Goal: Task Accomplishment & Management: Complete application form

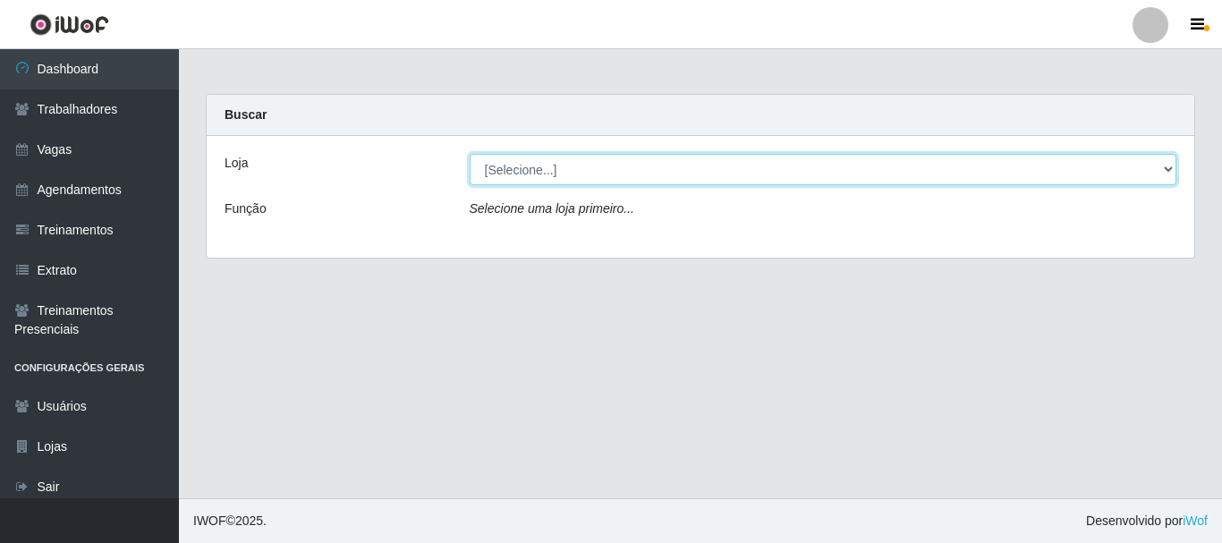
click at [562, 166] on select "[Selecione...] Divino Fogão - [GEOGRAPHIC_DATA]" at bounding box center [824, 169] width 708 height 31
select select "499"
click at [470, 154] on select "[Selecione...] Divino Fogão - [GEOGRAPHIC_DATA]" at bounding box center [824, 169] width 708 height 31
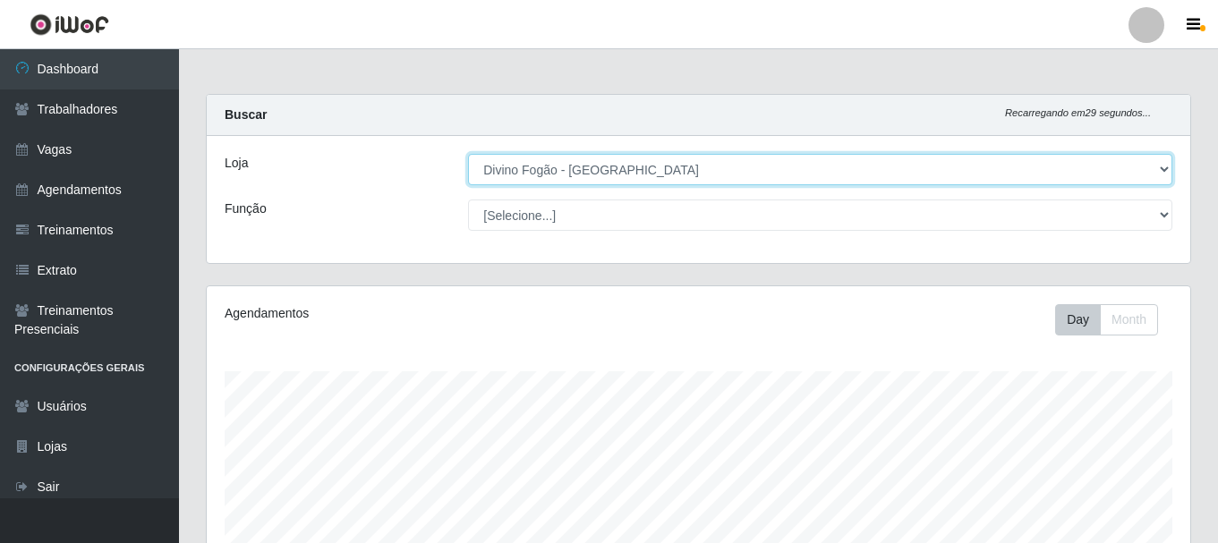
scroll to position [371, 983]
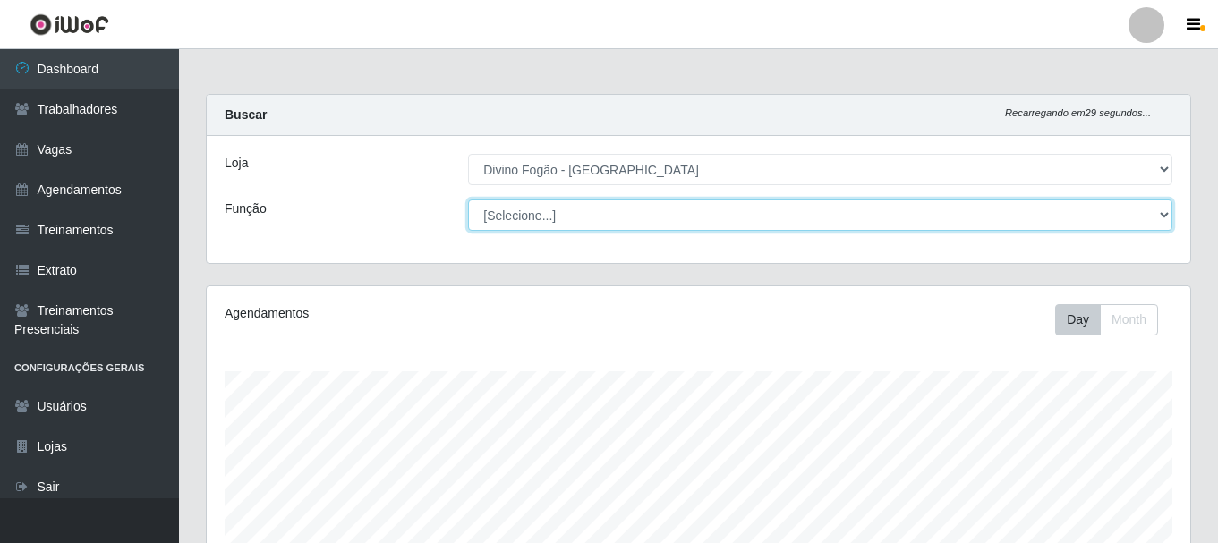
drag, startPoint x: 558, startPoint y: 184, endPoint x: 553, endPoint y: 223, distance: 38.8
click at [553, 223] on select "[Selecione...] ASG ASG + ASG ++ Auxiliar de Cozinha Auxiliar de Cozinha + Auxil…" at bounding box center [820, 215] width 704 height 31
select select "9"
click at [468, 200] on select "[Selecione...] ASG ASG + ASG ++ Auxiliar de Cozinha Auxiliar de Cozinha + Auxil…" at bounding box center [820, 215] width 704 height 31
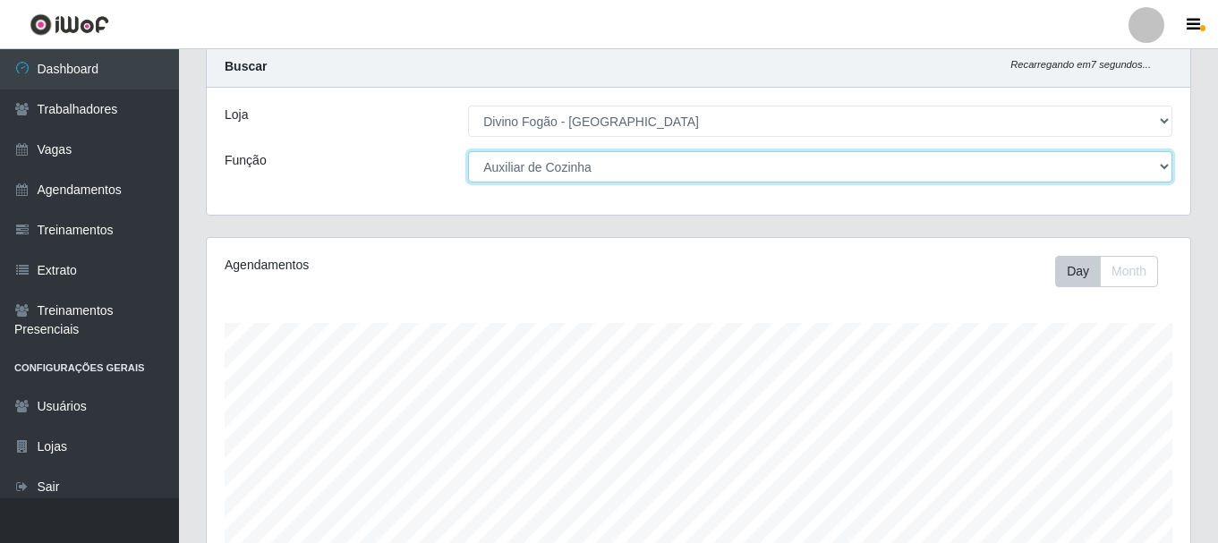
scroll to position [0, 0]
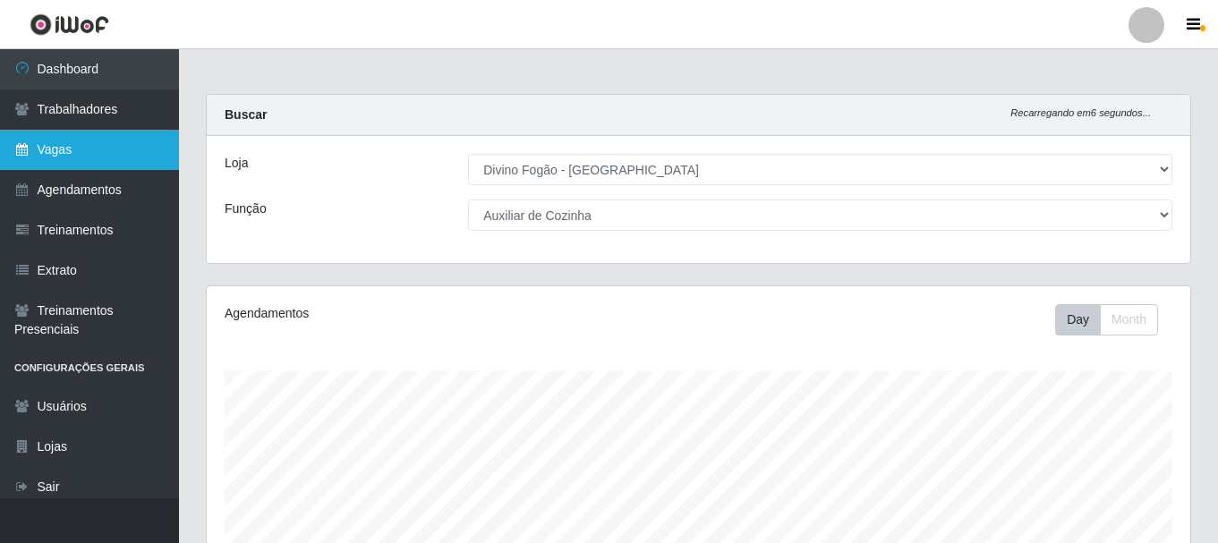
click at [52, 150] on link "Vagas" at bounding box center [89, 150] width 179 height 40
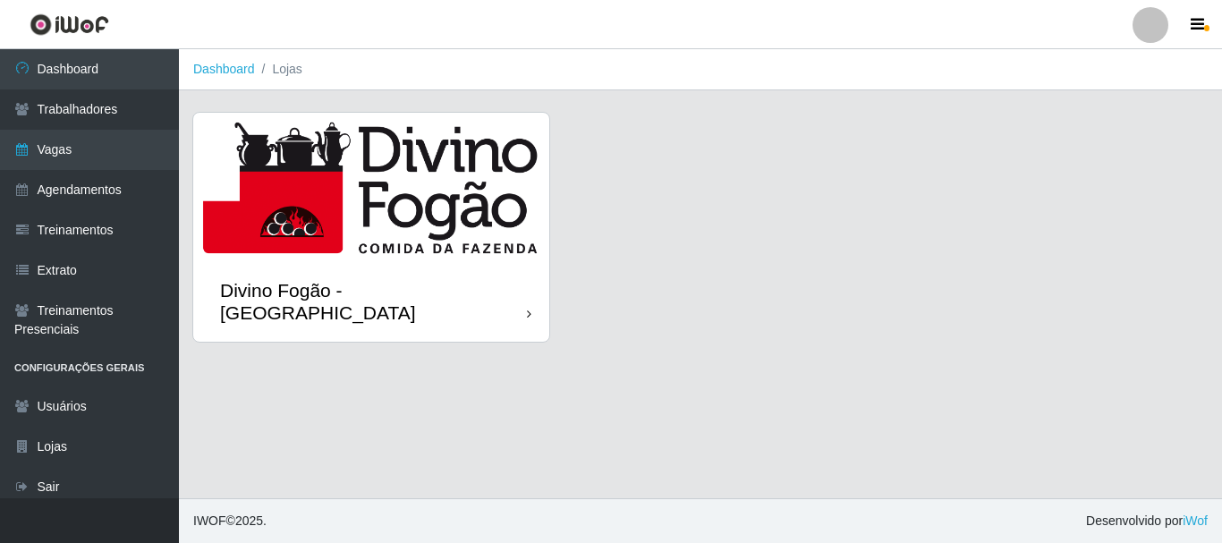
click at [429, 233] on img at bounding box center [371, 187] width 356 height 149
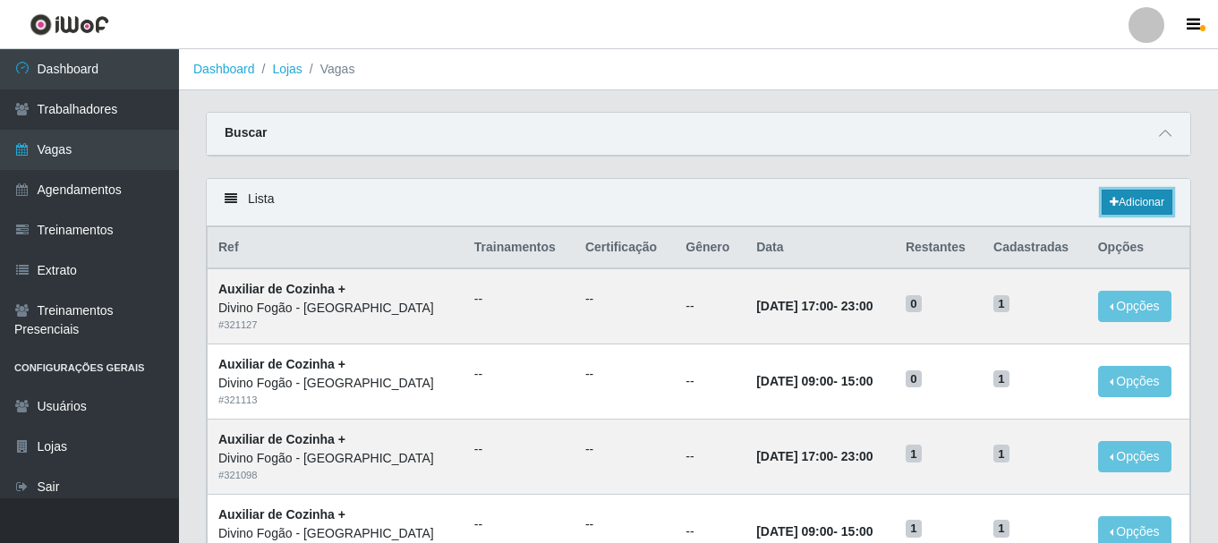
click at [1136, 200] on link "Adicionar" at bounding box center [1136, 202] width 71 height 25
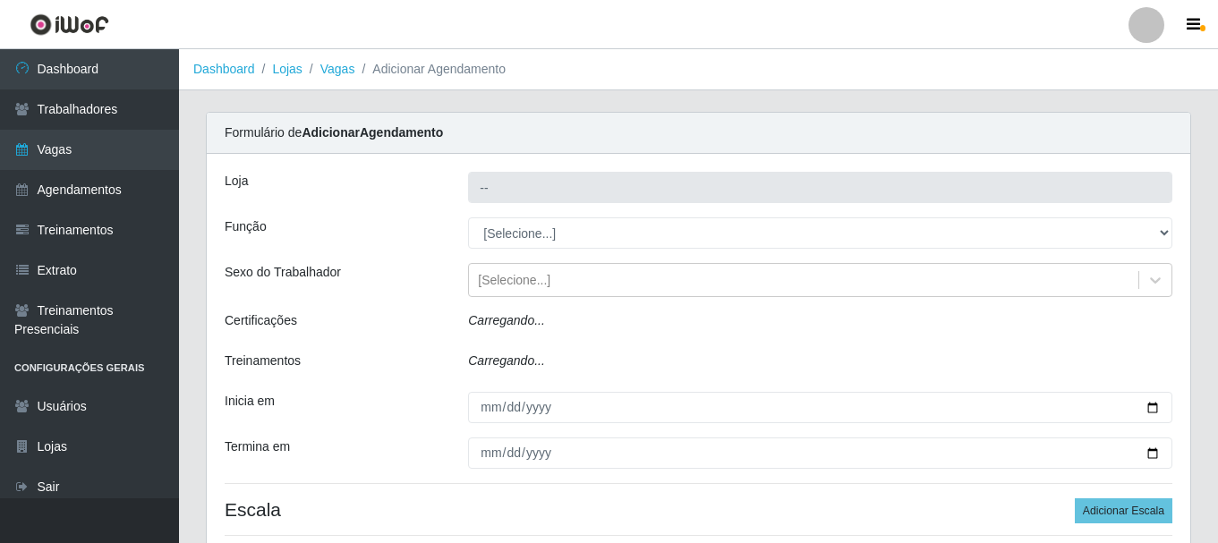
type input "Divino Fogão - [GEOGRAPHIC_DATA]"
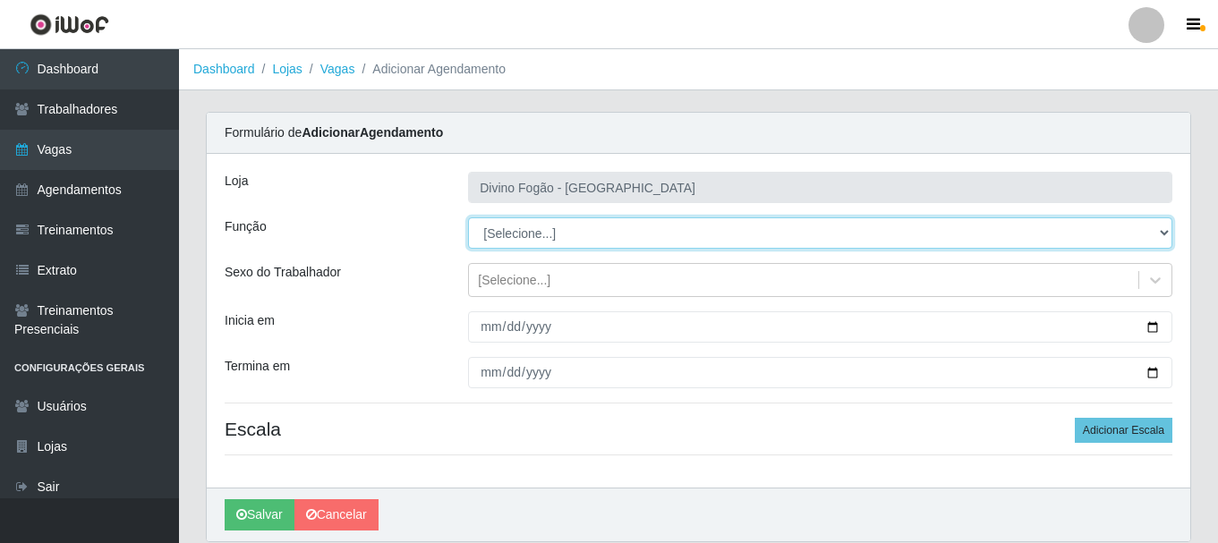
click at [556, 236] on select "[Selecione...] ASG ASG + ASG ++ Auxiliar de Cozinha Auxiliar de Cozinha + Auxil…" at bounding box center [820, 232] width 704 height 31
select select "9"
click at [468, 217] on select "[Selecione...] ASG ASG + ASG ++ Auxiliar de Cozinha Auxiliar de Cozinha + Auxil…" at bounding box center [820, 232] width 704 height 31
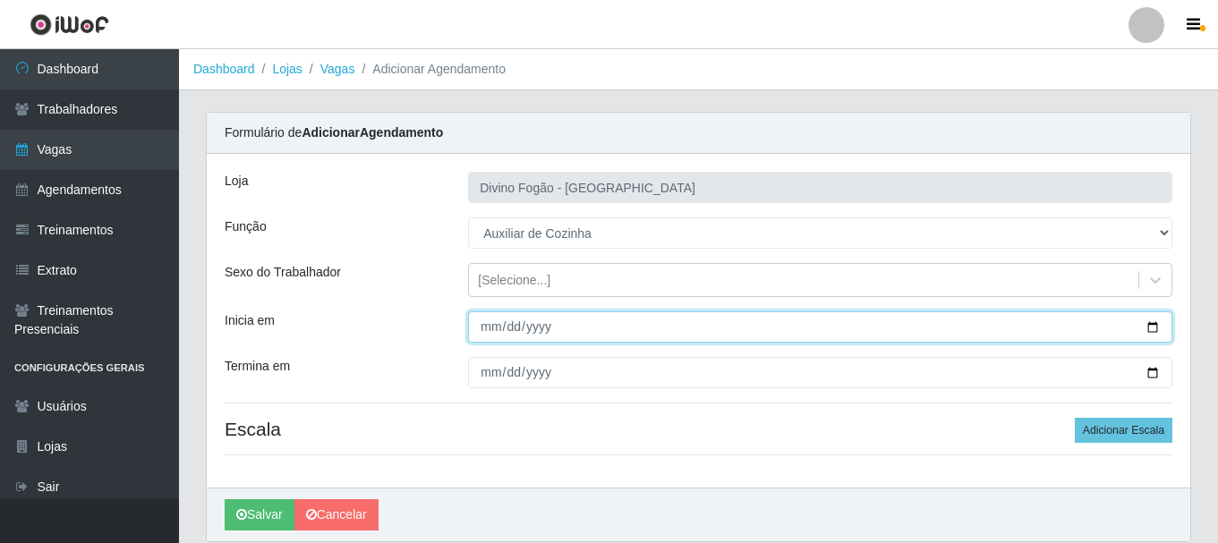
click at [482, 327] on input "Inicia em" at bounding box center [820, 326] width 704 height 31
type input "[DATE]"
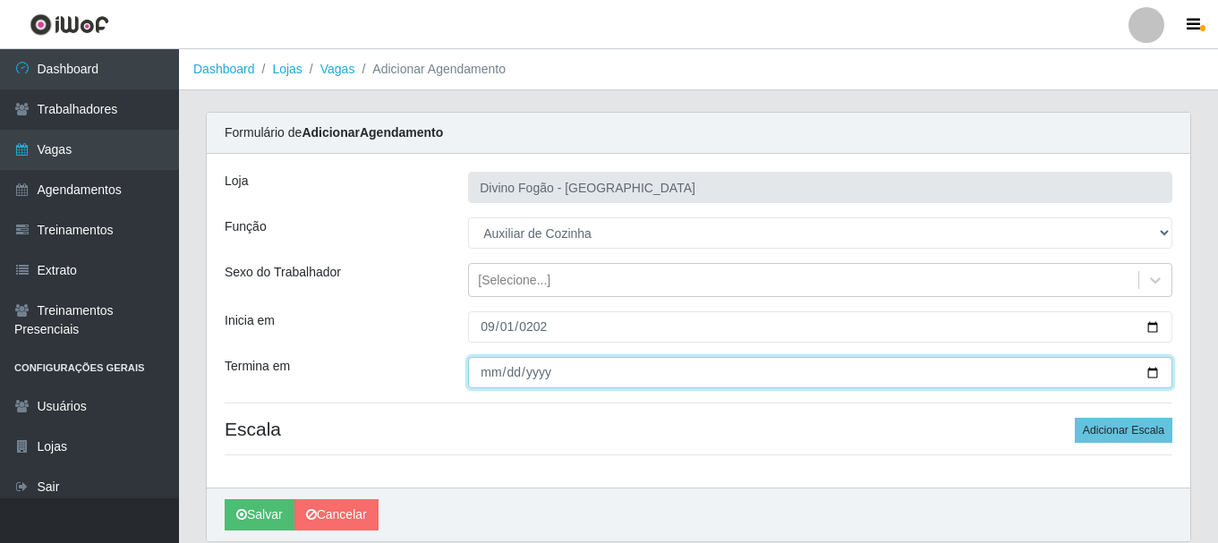
click at [483, 377] on input "Termina em" at bounding box center [820, 372] width 704 height 31
type input "[DATE]"
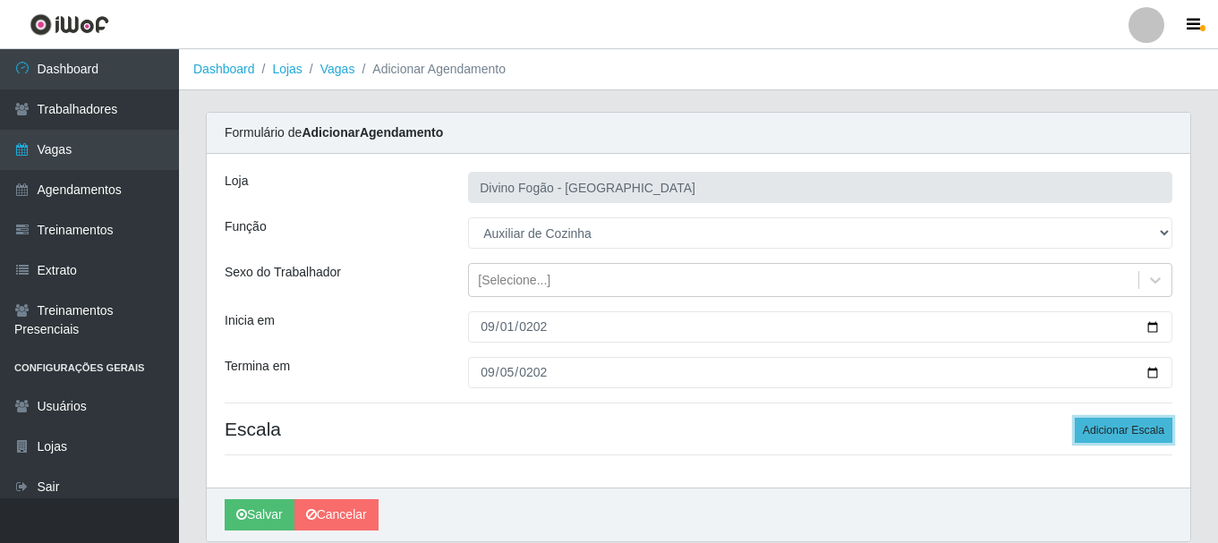
click at [1141, 429] on button "Adicionar Escala" at bounding box center [1123, 430] width 98 height 25
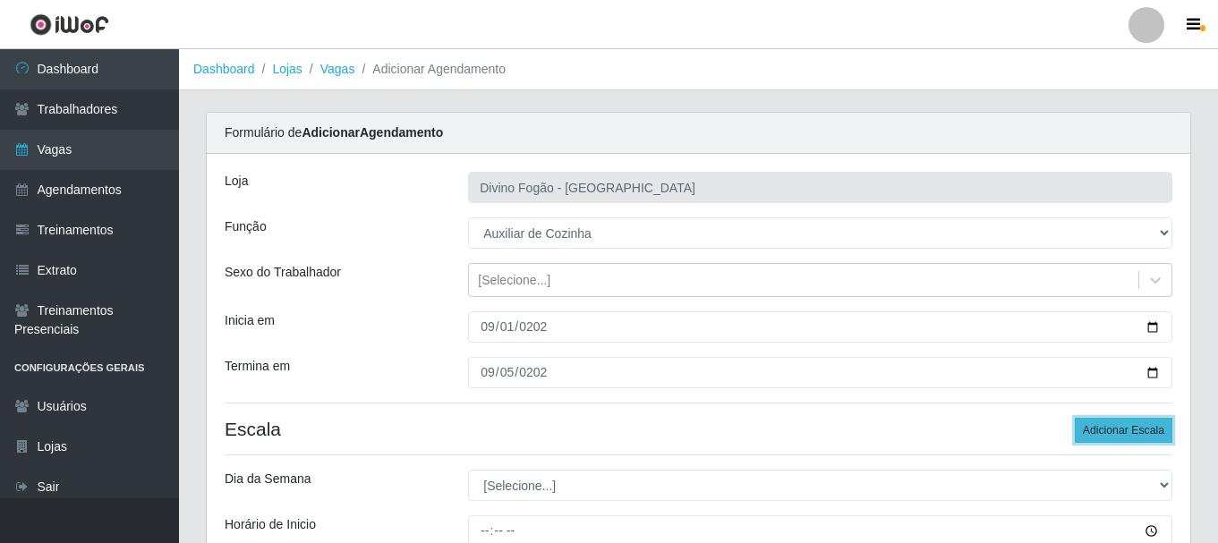
click at [1140, 429] on button "Adicionar Escala" at bounding box center [1123, 430] width 98 height 25
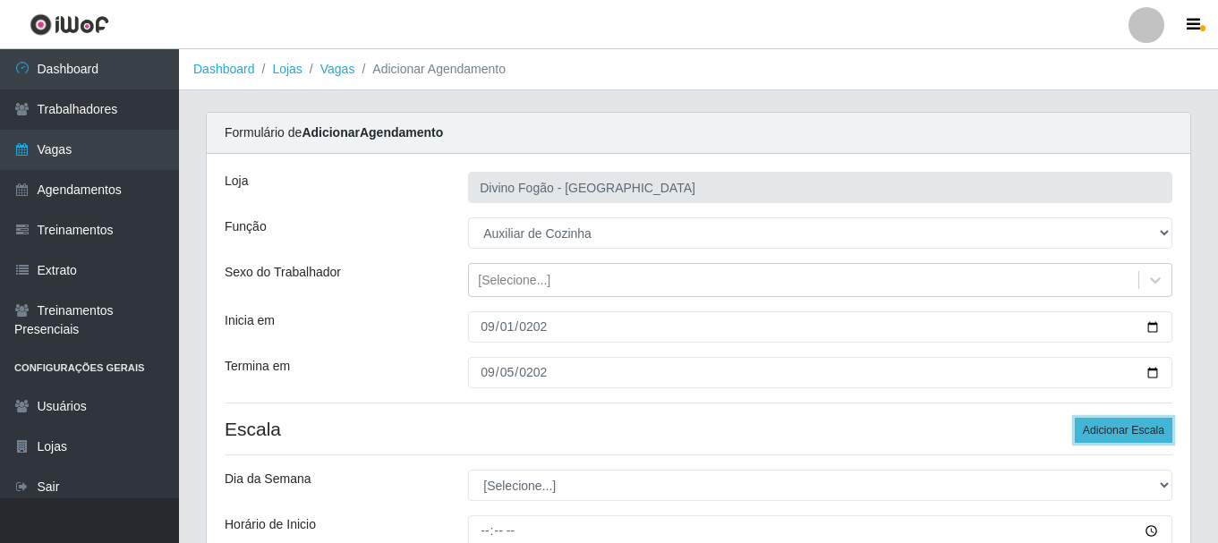
click at [1140, 429] on button "Adicionar Escala" at bounding box center [1123, 430] width 98 height 25
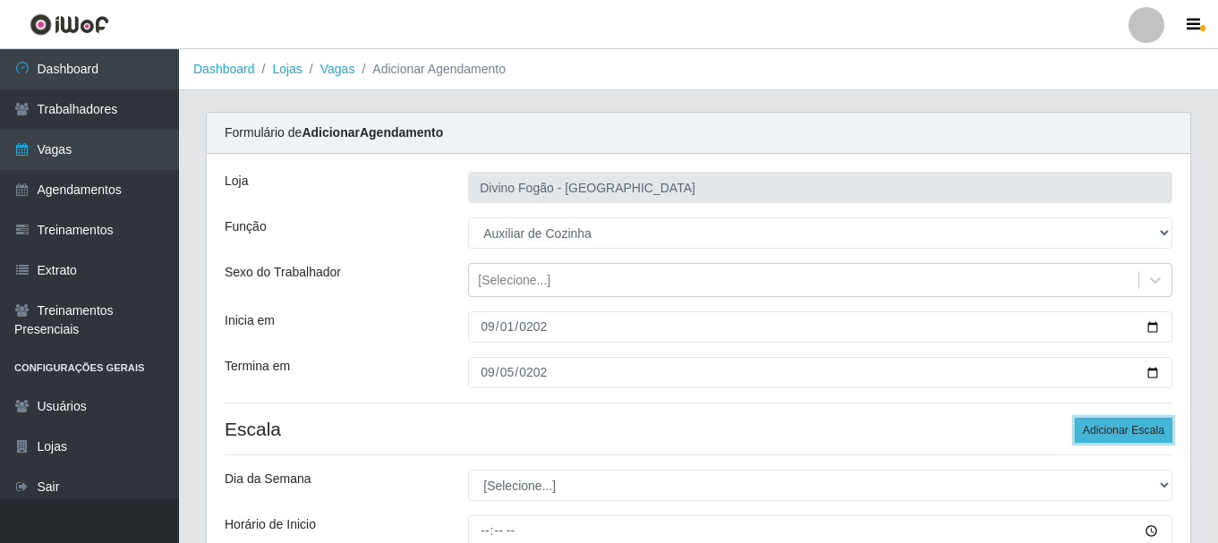
click at [1140, 429] on button "Adicionar Escala" at bounding box center [1123, 430] width 98 height 25
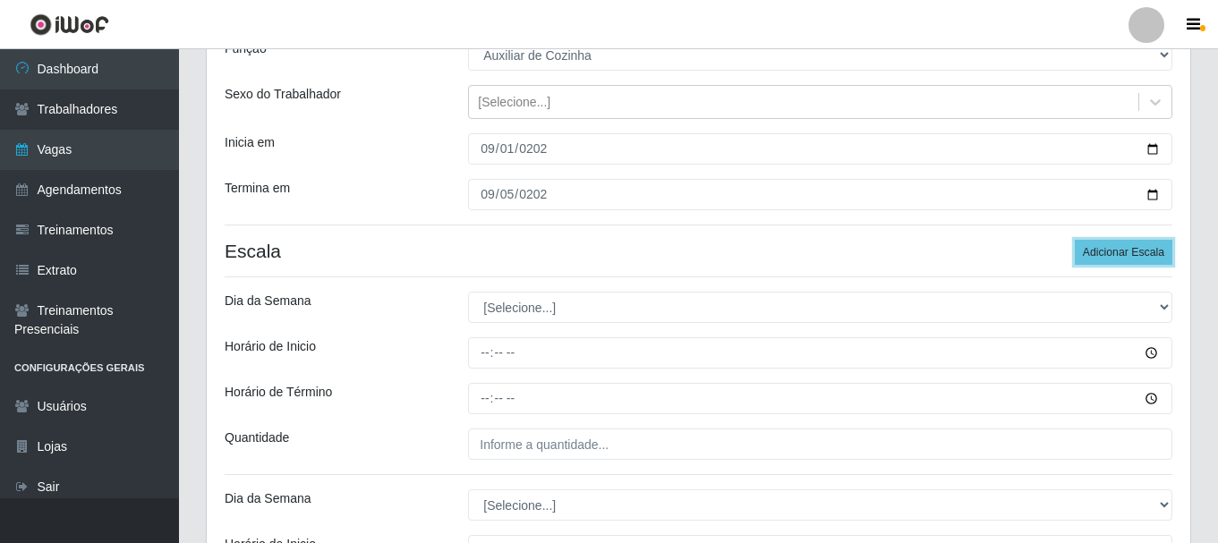
scroll to position [179, 0]
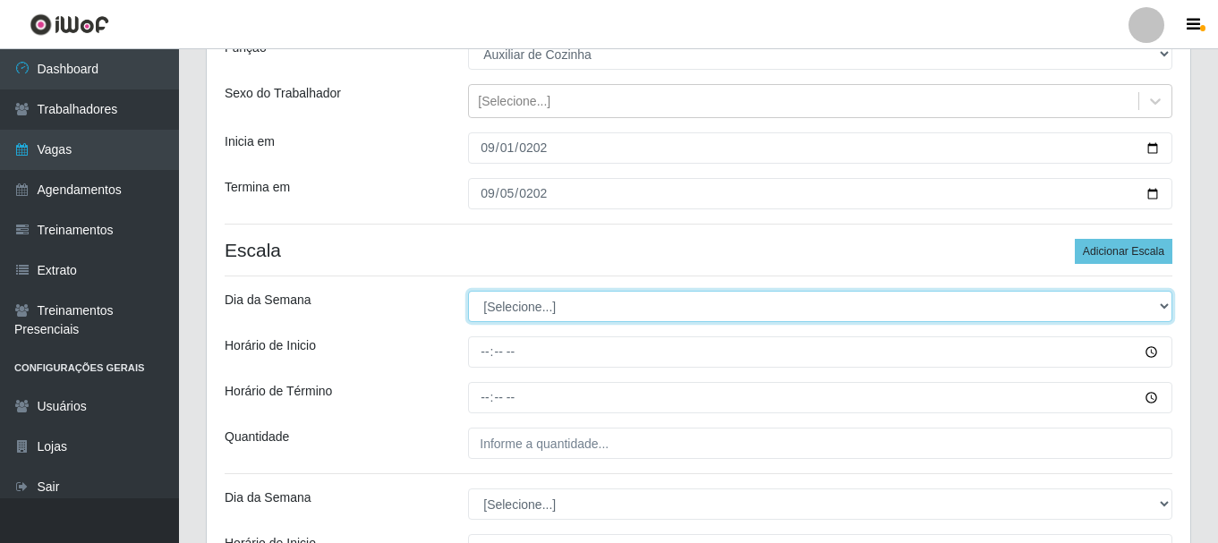
click at [531, 300] on select "[Selecione...] Segunda Terça Quarta Quinta Sexta Sábado Domingo" at bounding box center [820, 306] width 704 height 31
select select "1"
click at [468, 291] on select "[Selecione...] Segunda Terça Quarta Quinta Sexta Sábado Domingo" at bounding box center [820, 306] width 704 height 31
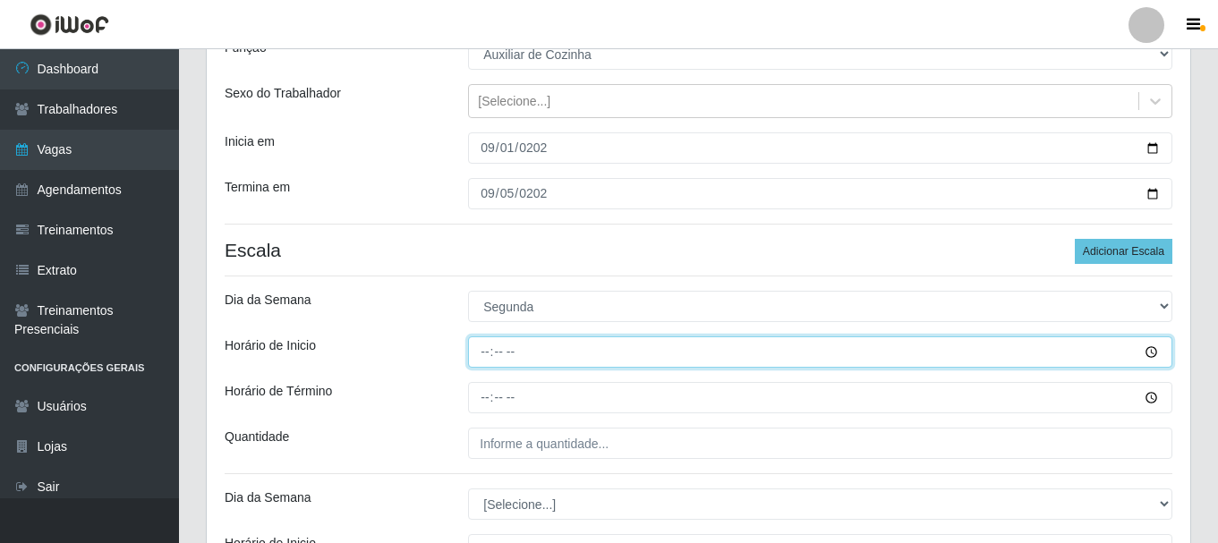
click at [483, 354] on input "Horário de Inicio" at bounding box center [820, 351] width 704 height 31
type input "11:00"
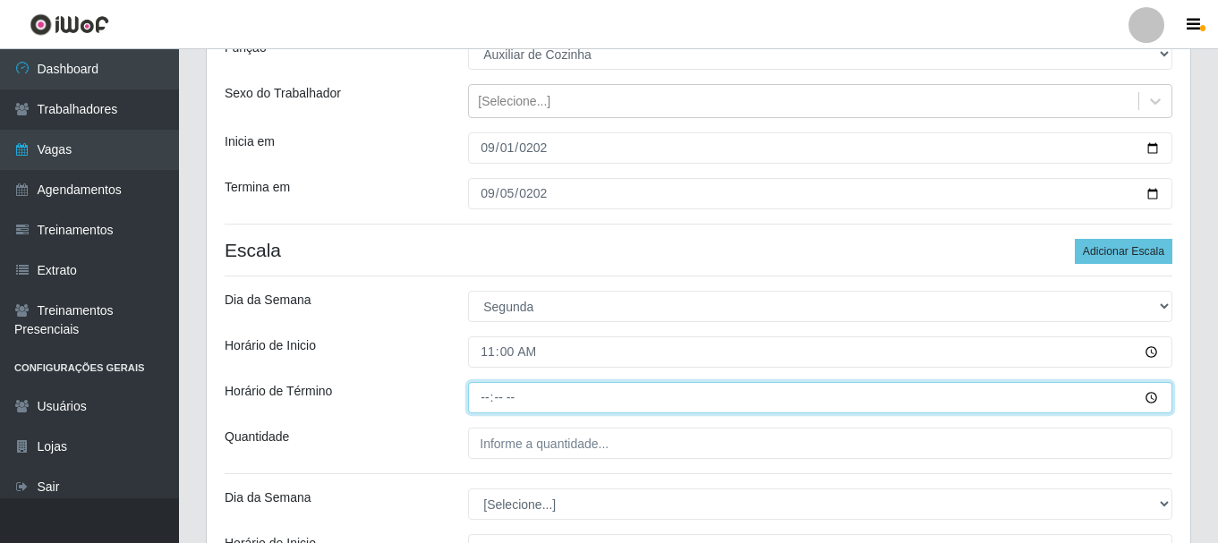
click at [491, 397] on input "Horário de Término" at bounding box center [820, 397] width 704 height 31
type input "17:00"
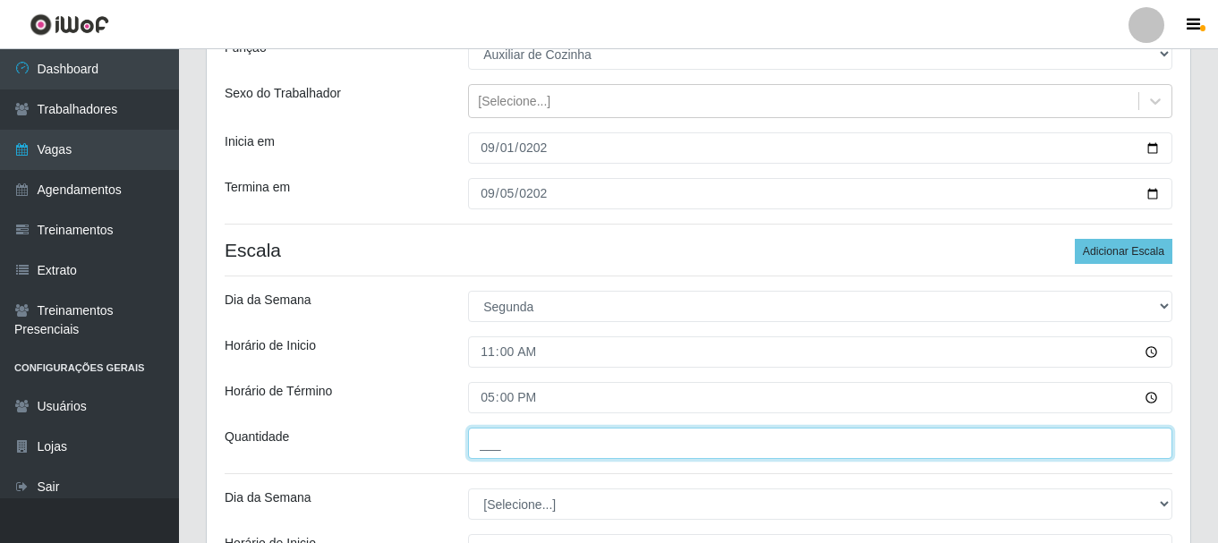
click at [524, 446] on input "___" at bounding box center [820, 443] width 704 height 31
type input "1__"
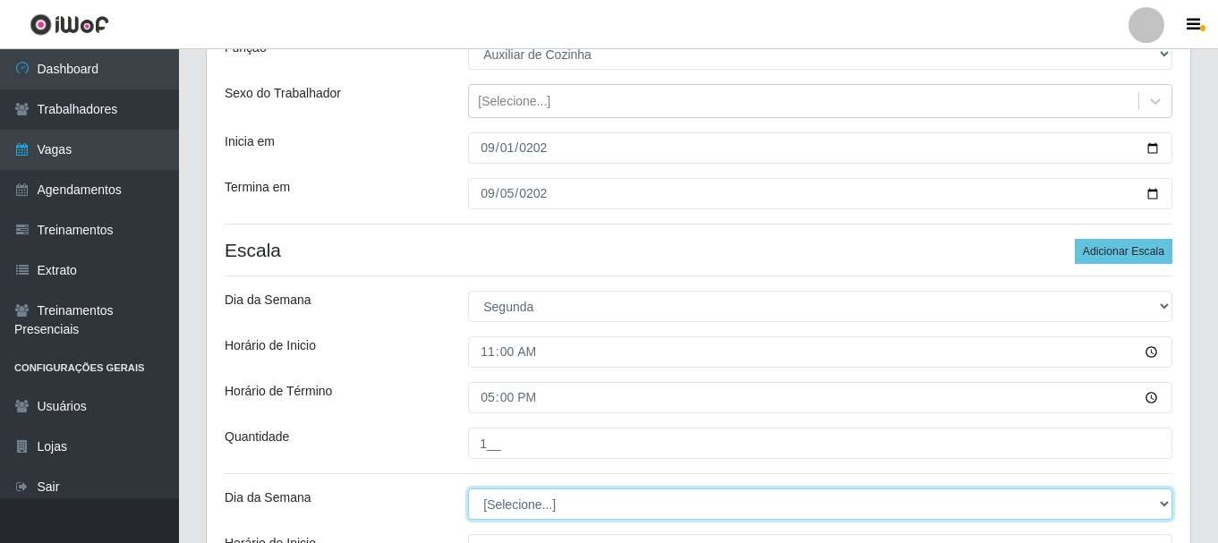
click at [515, 505] on select "[Selecione...] Segunda Terça Quarta Quinta Sexta Sábado Domingo" at bounding box center [820, 503] width 704 height 31
select select "2"
click at [468, 488] on select "[Selecione...] Segunda Terça Quarta Quinta Sexta Sábado Domingo" at bounding box center [820, 503] width 704 height 31
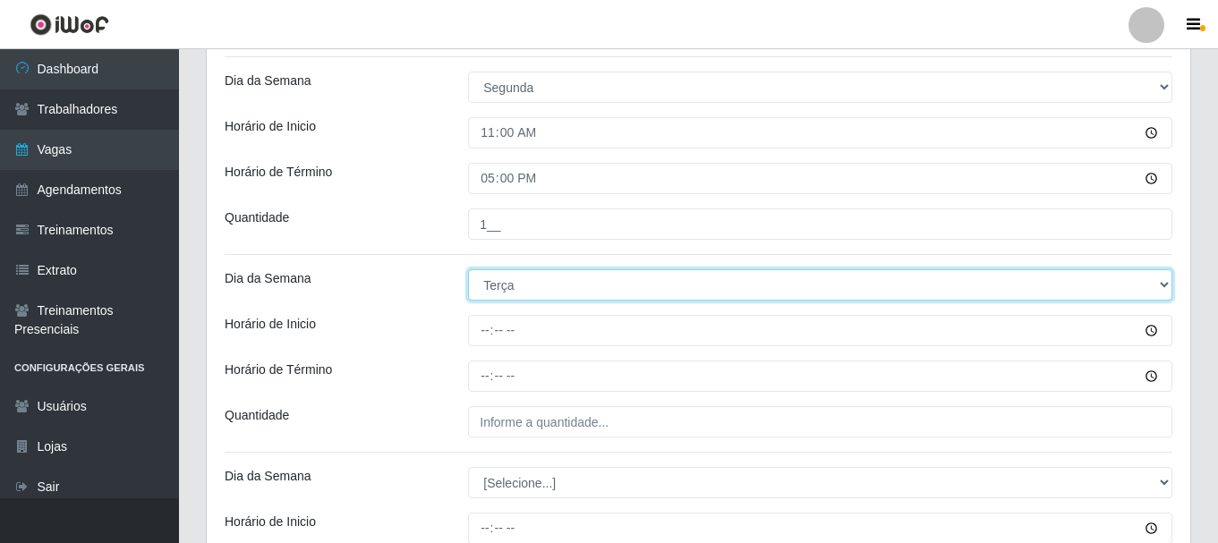
scroll to position [447, 0]
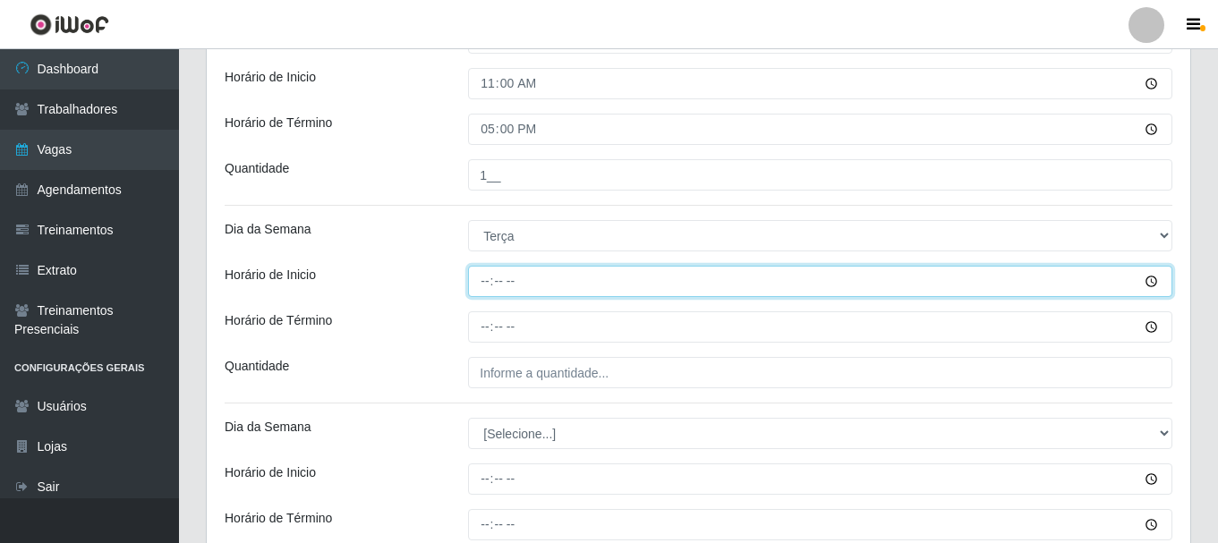
click at [480, 273] on input "Horário de Inicio" at bounding box center [820, 281] width 704 height 31
type input "11:00"
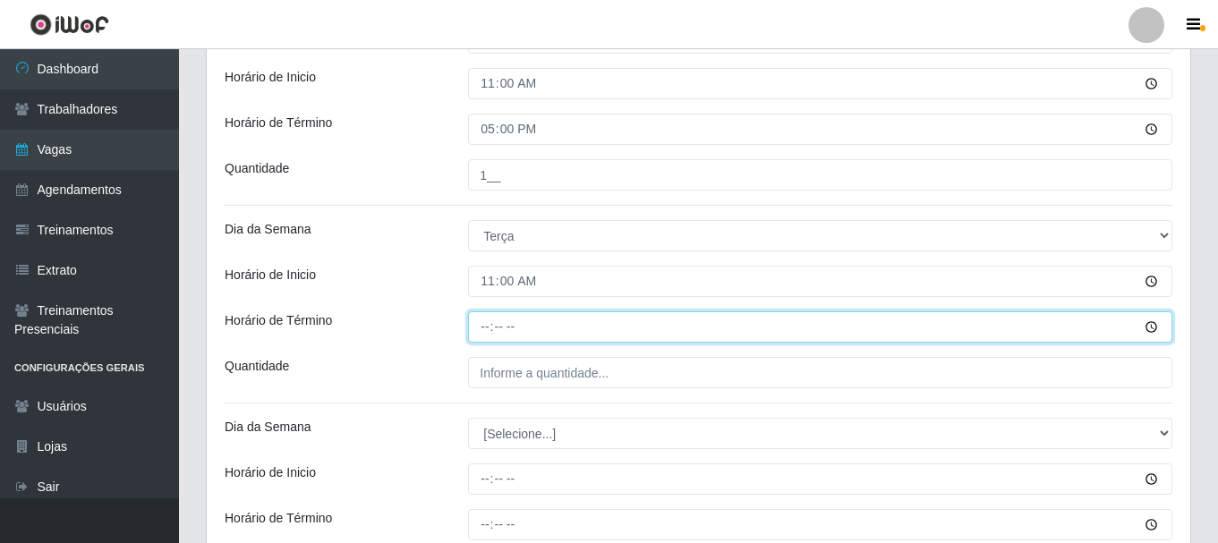
click at [486, 325] on input "Horário de Término" at bounding box center [820, 326] width 704 height 31
type input "17:00"
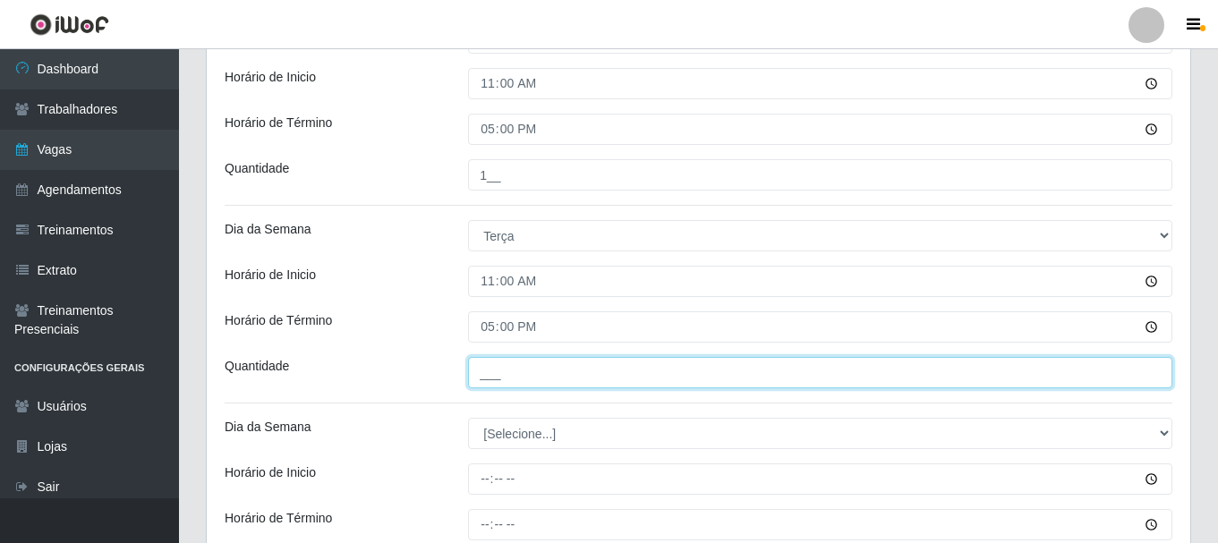
click at [514, 370] on input "___" at bounding box center [820, 372] width 704 height 31
type input "1__"
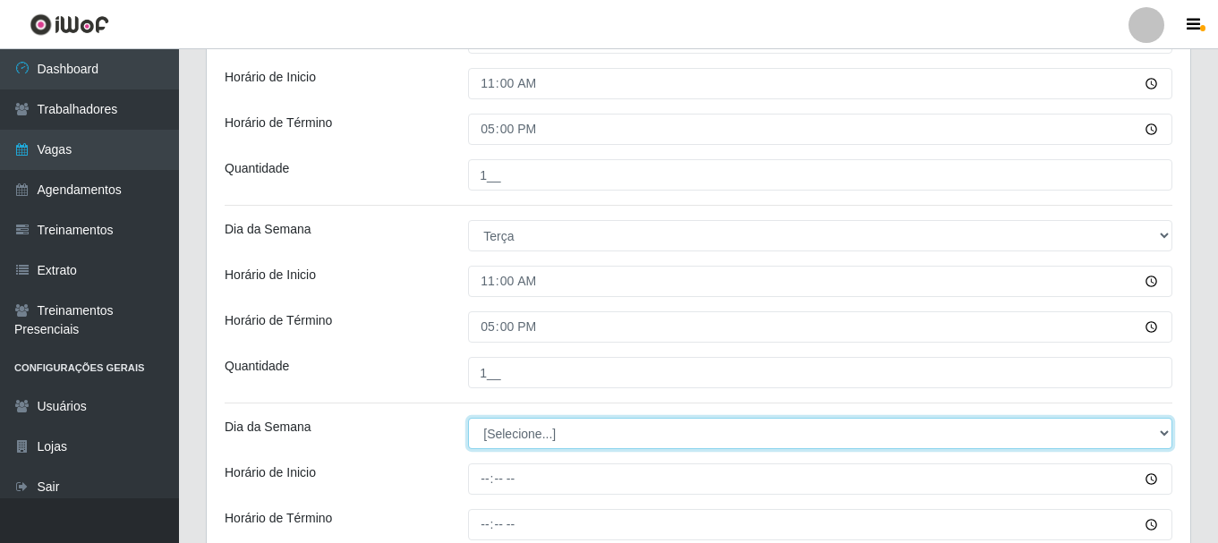
click at [495, 427] on select "[Selecione...] Segunda Terça Quarta Quinta Sexta Sábado Domingo" at bounding box center [820, 433] width 704 height 31
select select "3"
click at [468, 418] on select "[Selecione...] Segunda Terça Quarta Quinta Sexta Sábado Domingo" at bounding box center [820, 433] width 704 height 31
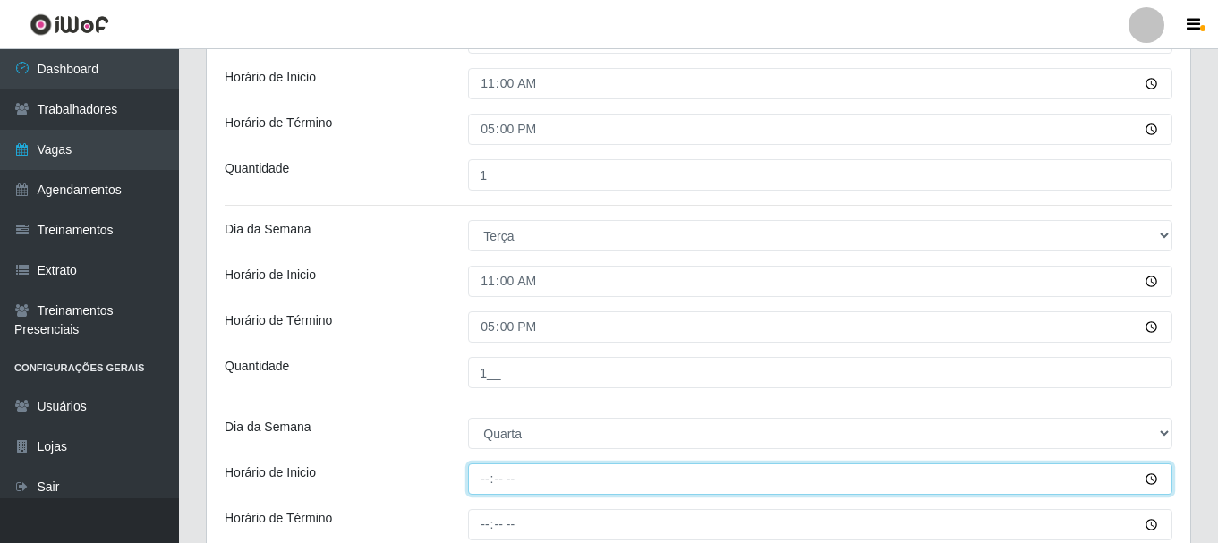
click at [491, 477] on input "Horário de Inicio" at bounding box center [820, 478] width 704 height 31
click at [487, 479] on input "07:00" at bounding box center [820, 478] width 704 height 31
type input "11:00"
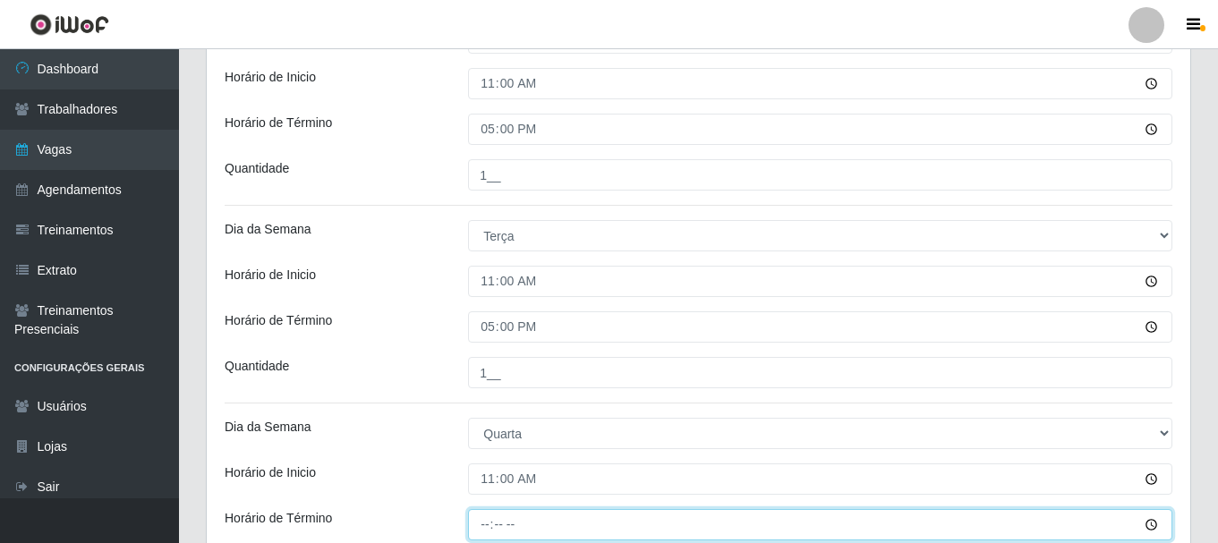
click at [481, 529] on input "Horário de Término" at bounding box center [820, 524] width 704 height 31
type input "17:00"
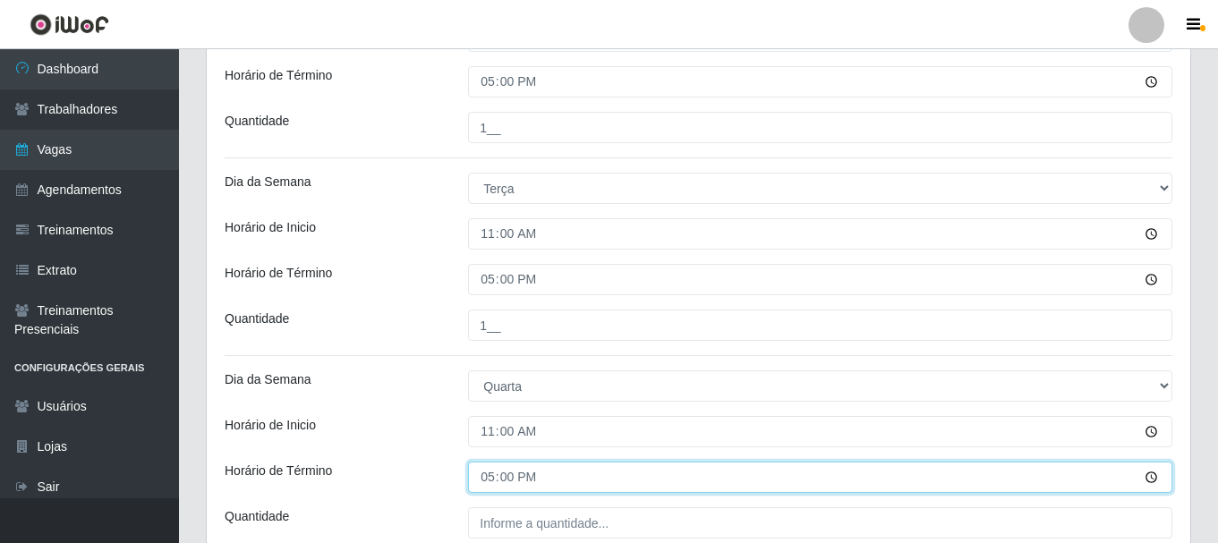
scroll to position [537, 0]
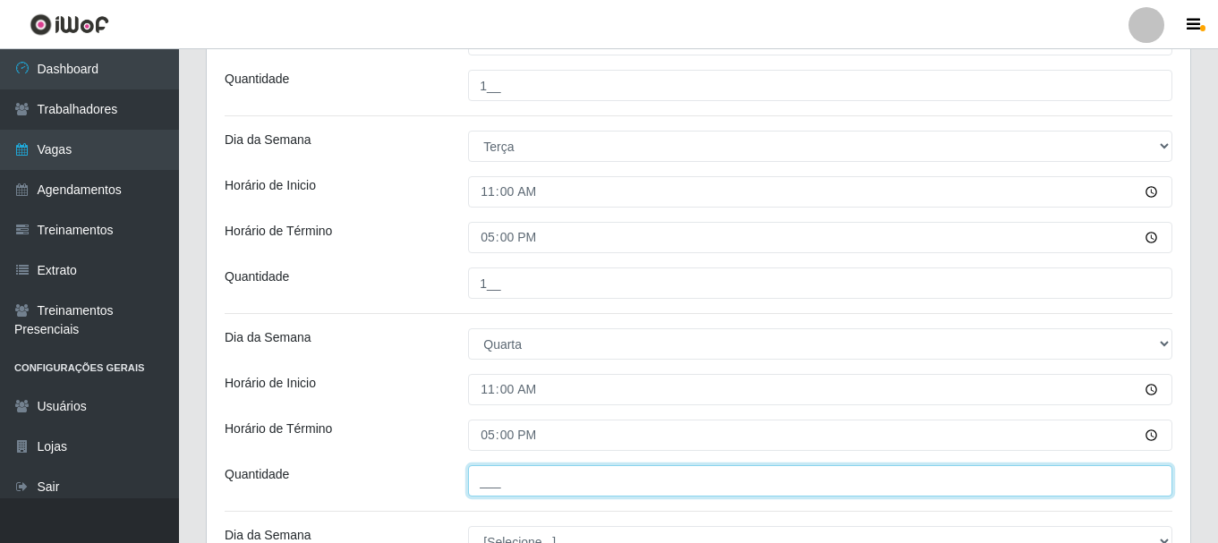
click at [506, 482] on input "___" at bounding box center [820, 480] width 704 height 31
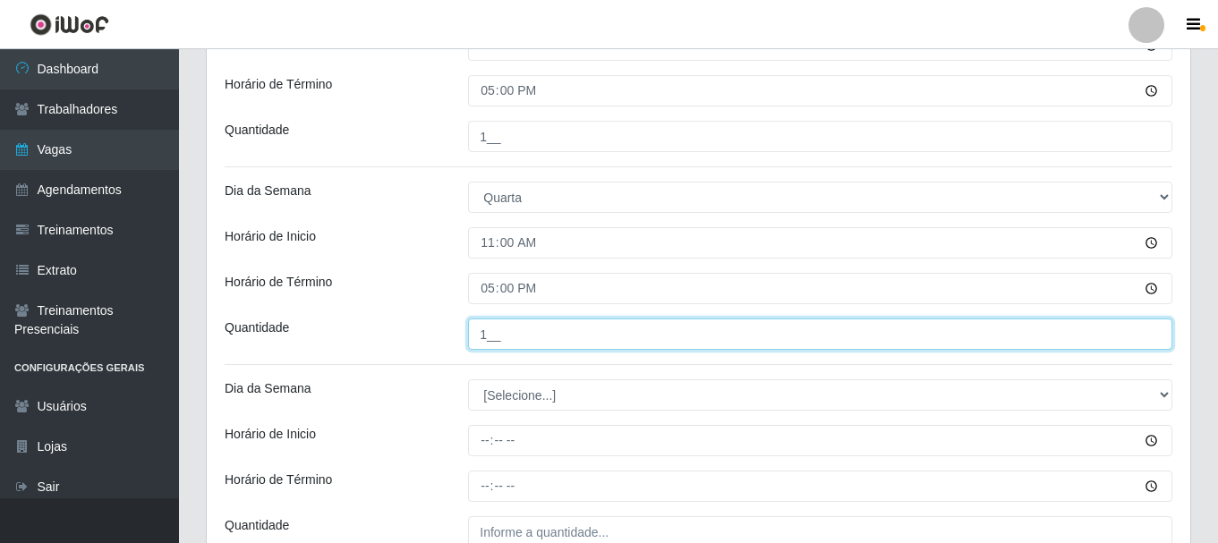
scroll to position [716, 0]
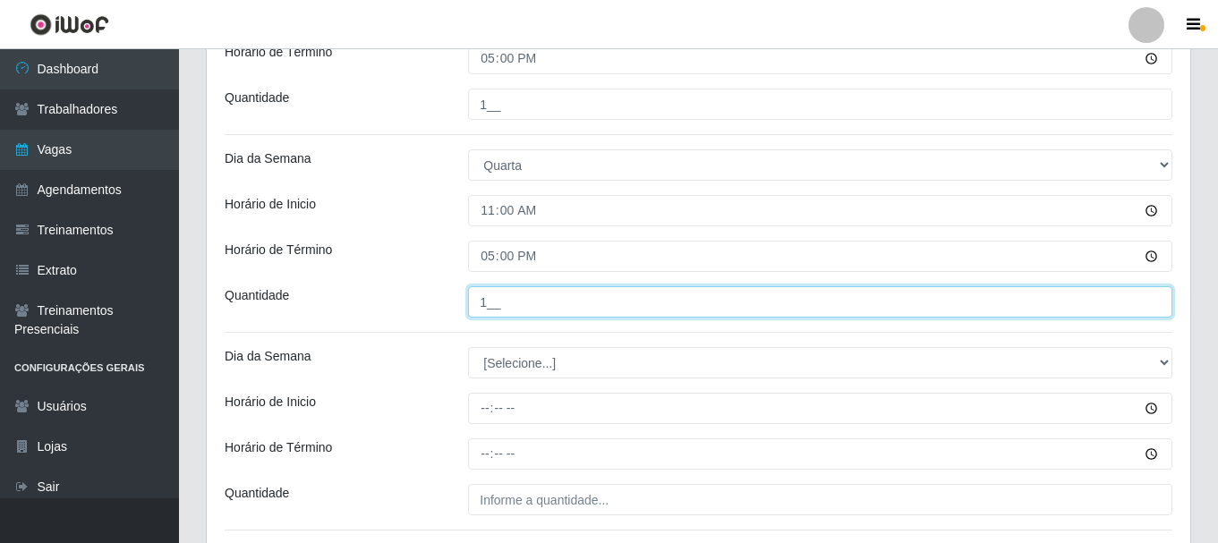
type input "1__"
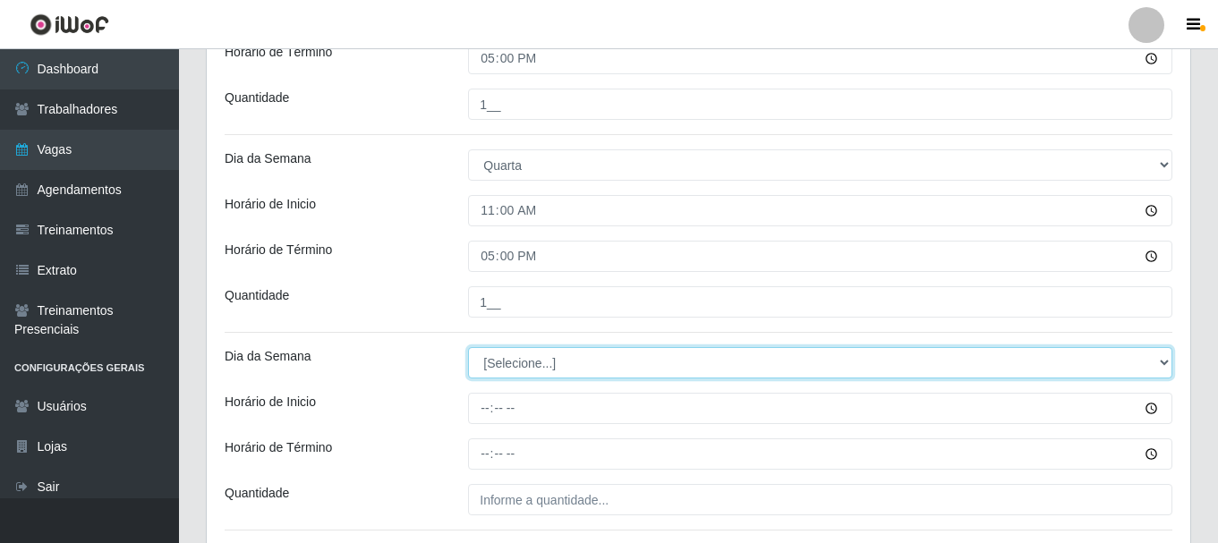
click at [532, 364] on select "[Selecione...] Segunda Terça Quarta Quinta Sexta Sábado Domingo" at bounding box center [820, 362] width 704 height 31
select select "4"
click at [468, 347] on select "[Selecione...] Segunda Terça Quarta Quinta Sexta Sábado Domingo" at bounding box center [820, 362] width 704 height 31
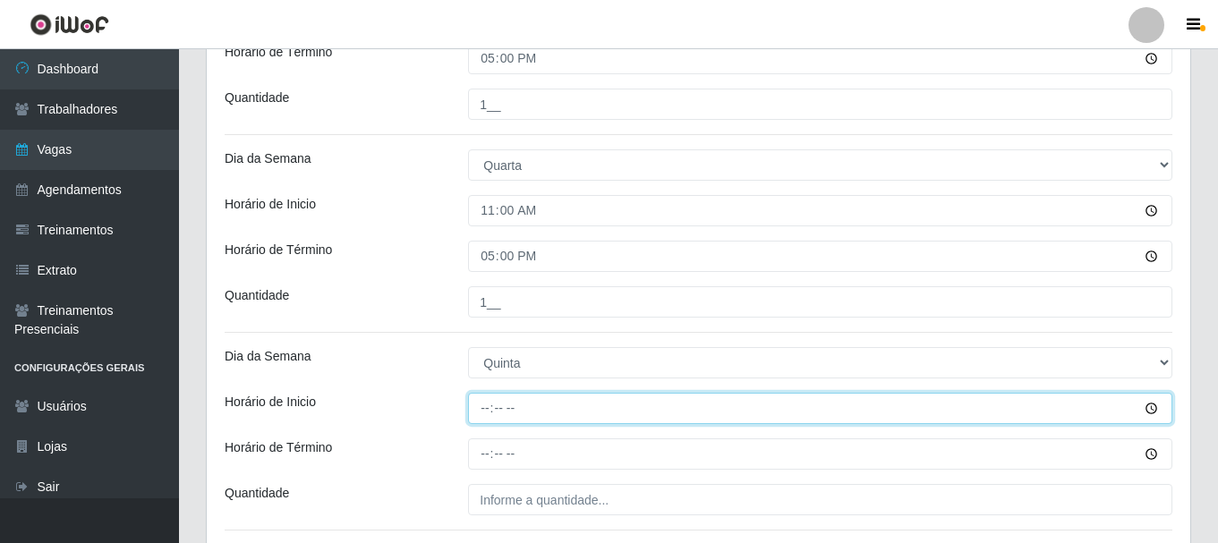
click at [486, 411] on input "Horário de Inicio" at bounding box center [820, 408] width 704 height 31
type input "11:00"
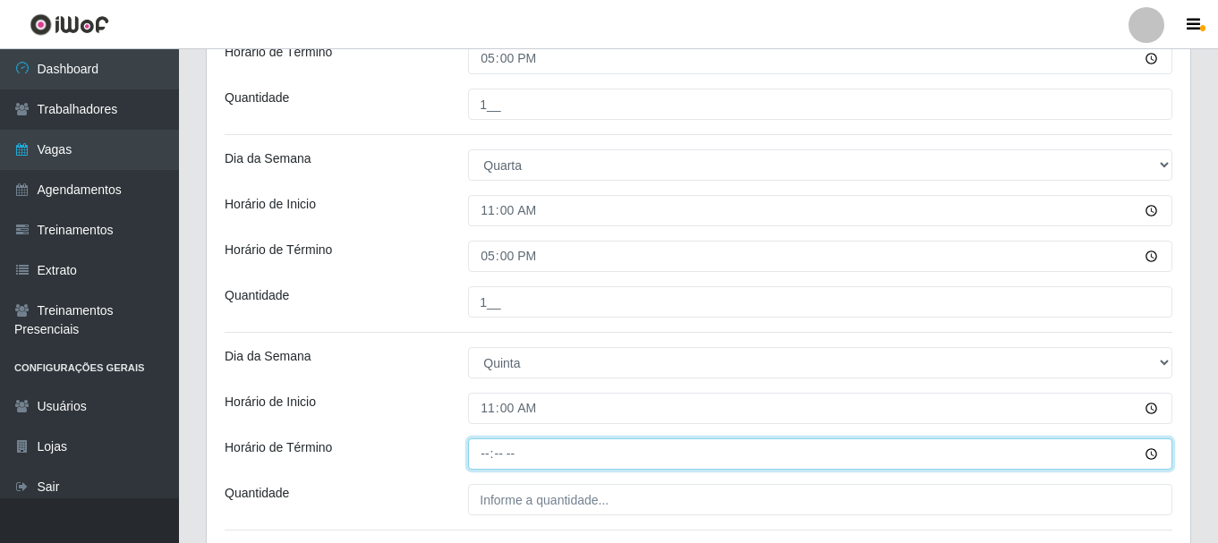
click at [483, 459] on input "Horário de Término" at bounding box center [820, 453] width 704 height 31
type input "17:00"
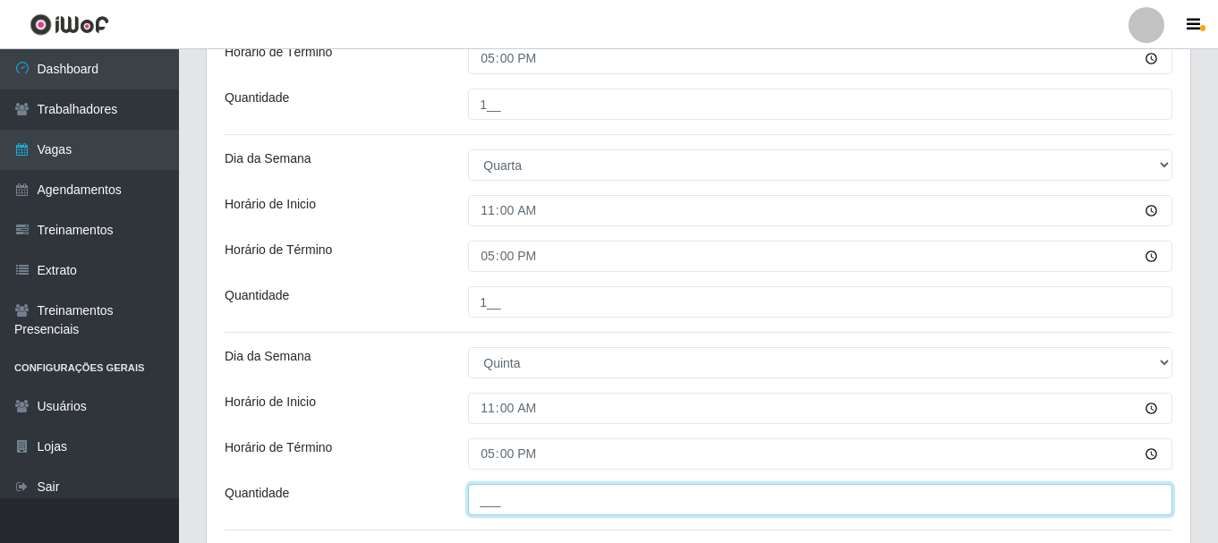
click at [497, 493] on input "___" at bounding box center [820, 499] width 704 height 31
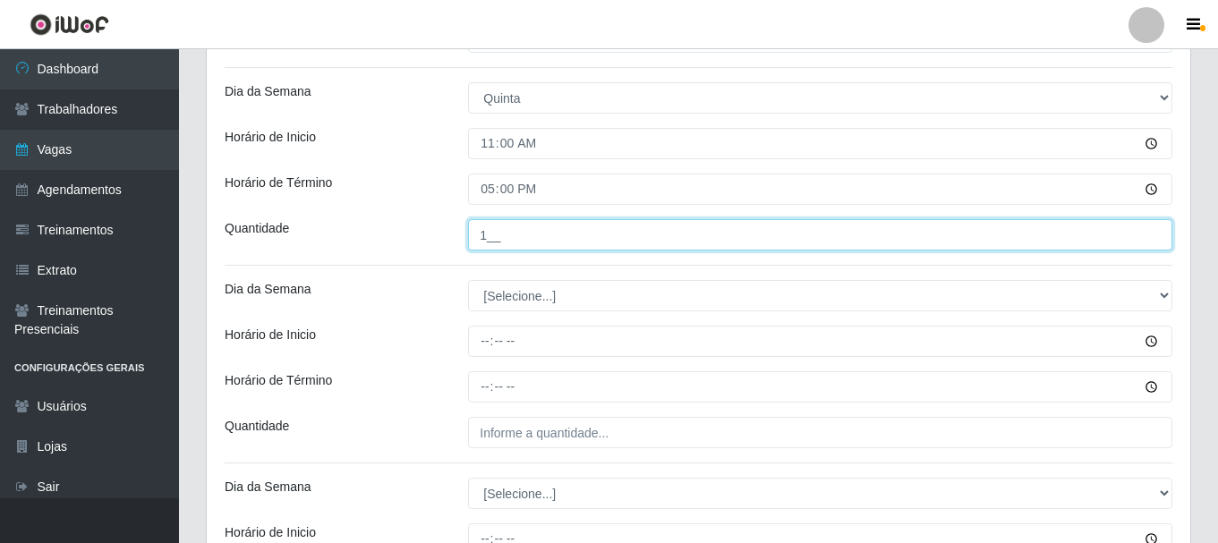
scroll to position [984, 0]
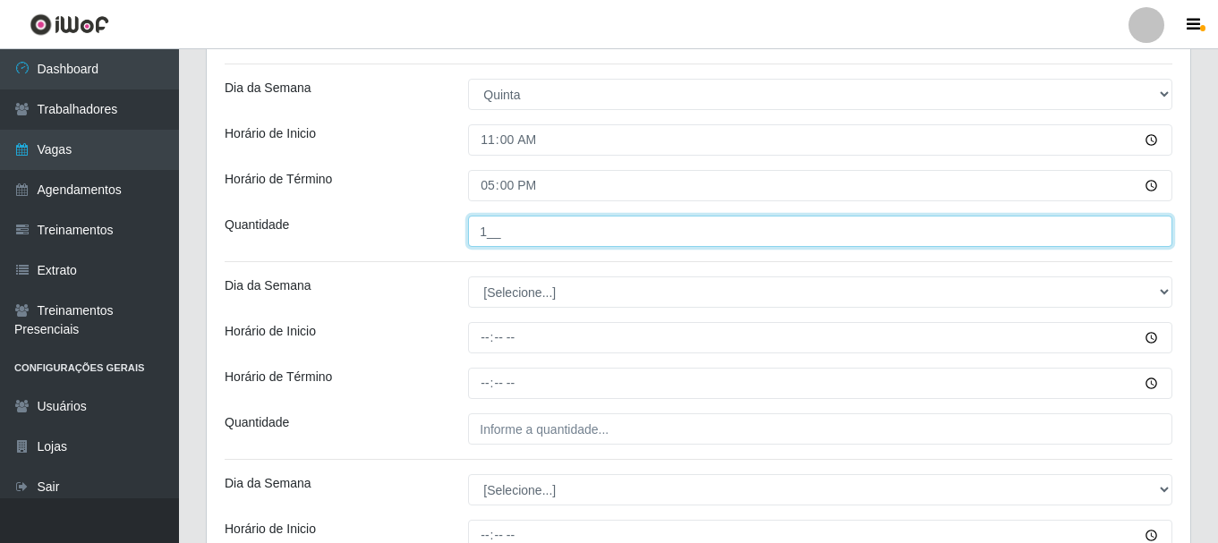
type input "1__"
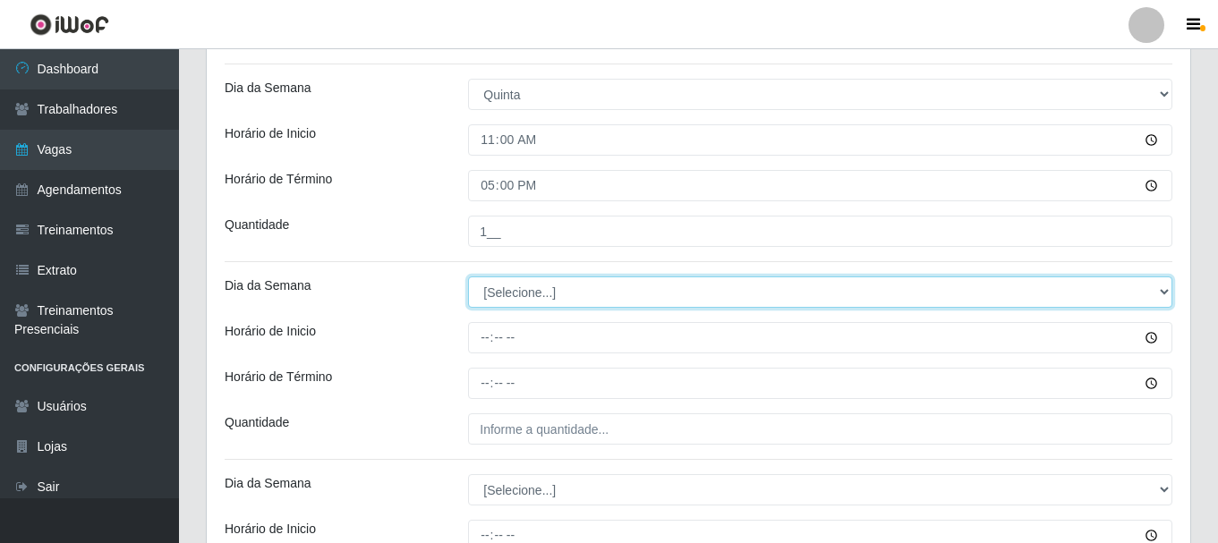
click at [505, 295] on select "[Selecione...] Segunda Terça Quarta Quinta Sexta Sábado Domingo" at bounding box center [820, 291] width 704 height 31
select select "5"
click at [468, 276] on select "[Selecione...] Segunda Terça Quarta Quinta Sexta Sábado Domingo" at bounding box center [820, 291] width 704 height 31
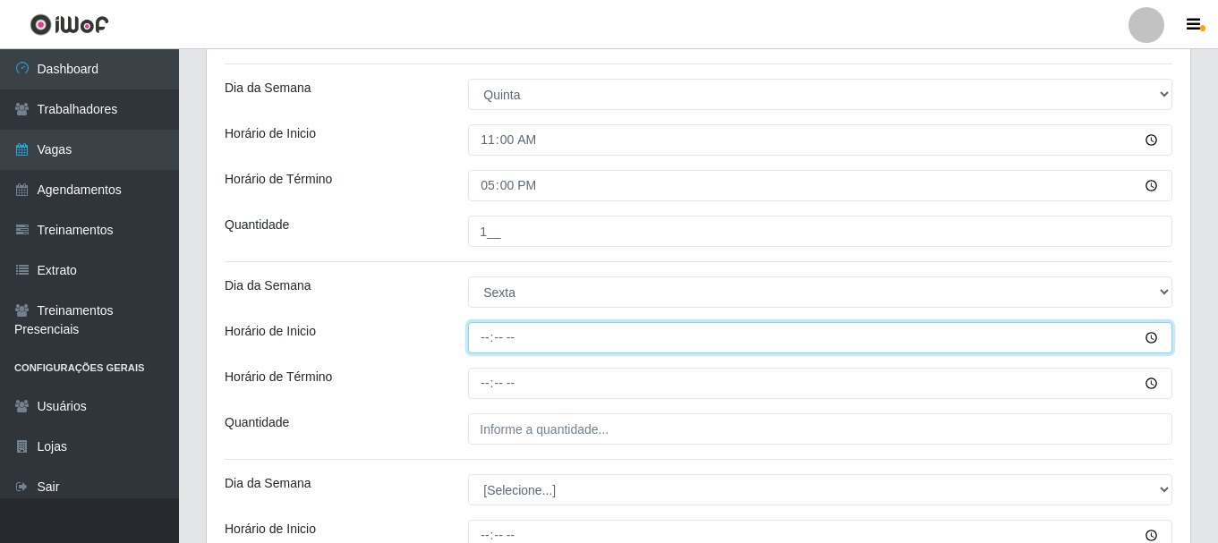
click at [480, 344] on input "Horário de Inicio" at bounding box center [820, 337] width 704 height 31
type input "11:00"
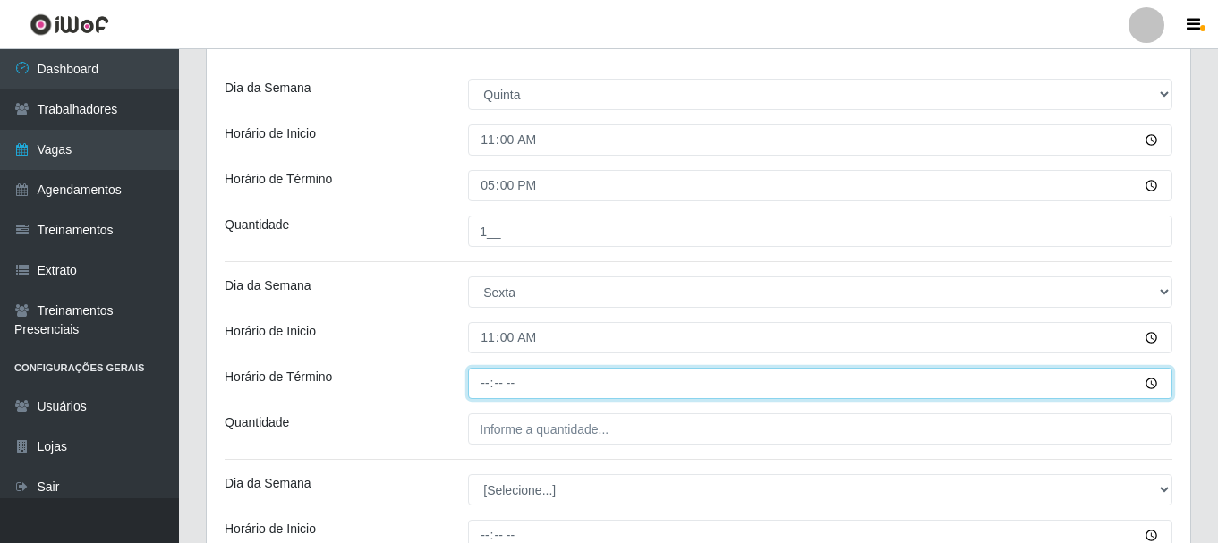
click at [493, 386] on input "Horário de Término" at bounding box center [820, 383] width 704 height 31
type input "17:00"
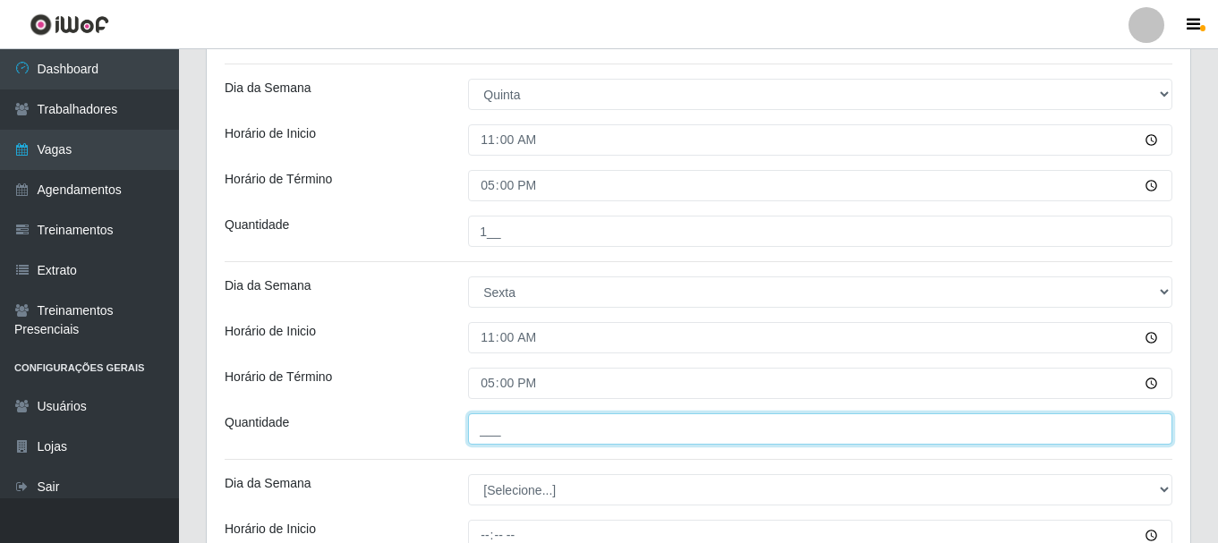
click at [505, 431] on input "___" at bounding box center [820, 428] width 704 height 31
type input "1__"
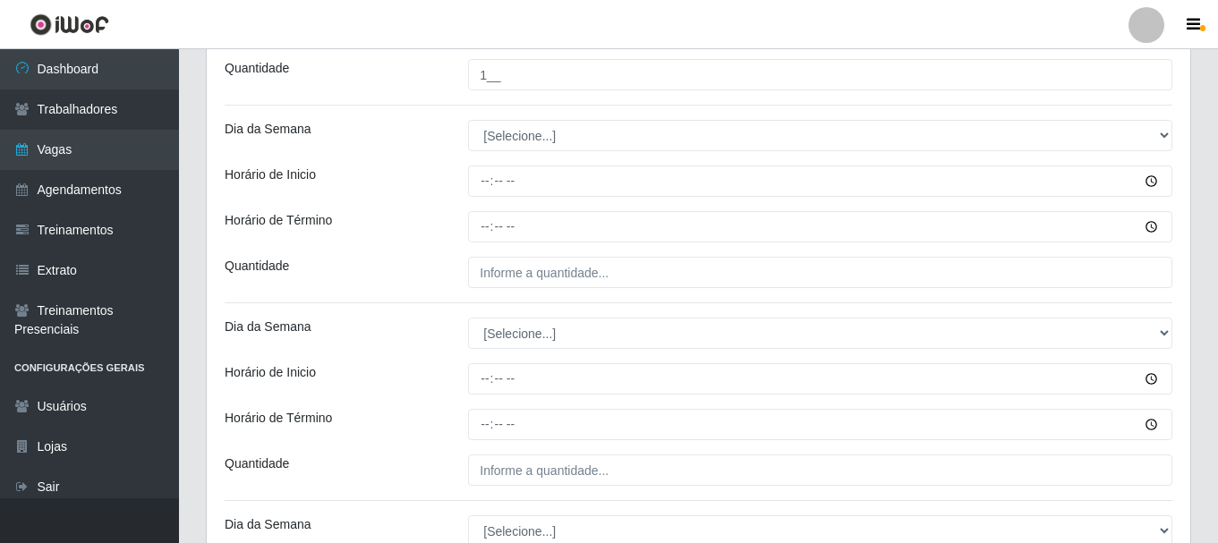
scroll to position [1342, 0]
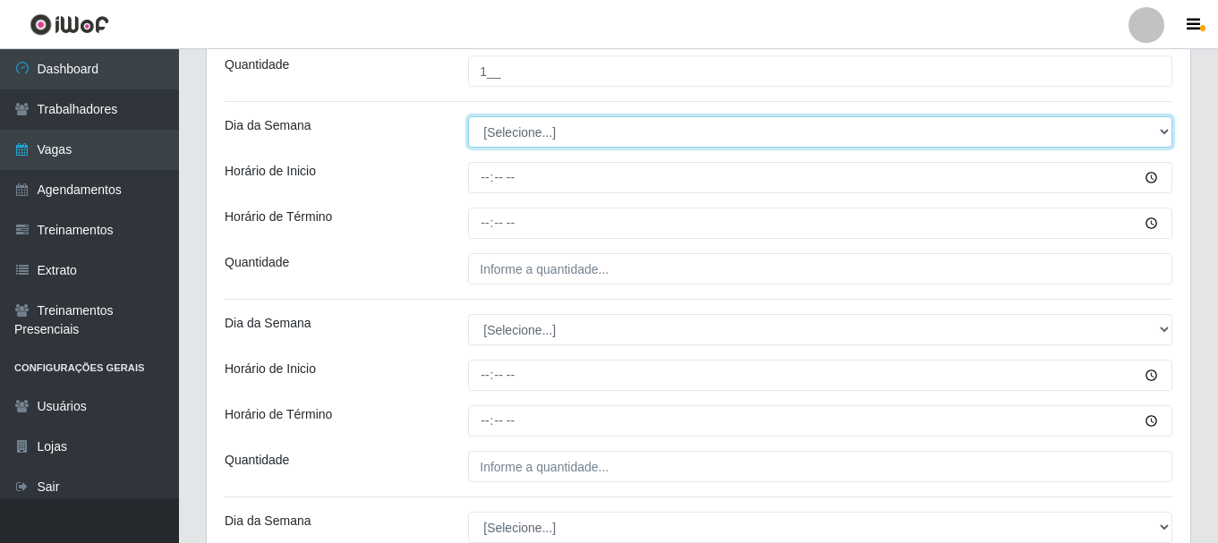
click at [1165, 132] on select "[Selecione...] Segunda Terça Quarta Quinta Sexta Sábado Domingo" at bounding box center [820, 131] width 704 height 31
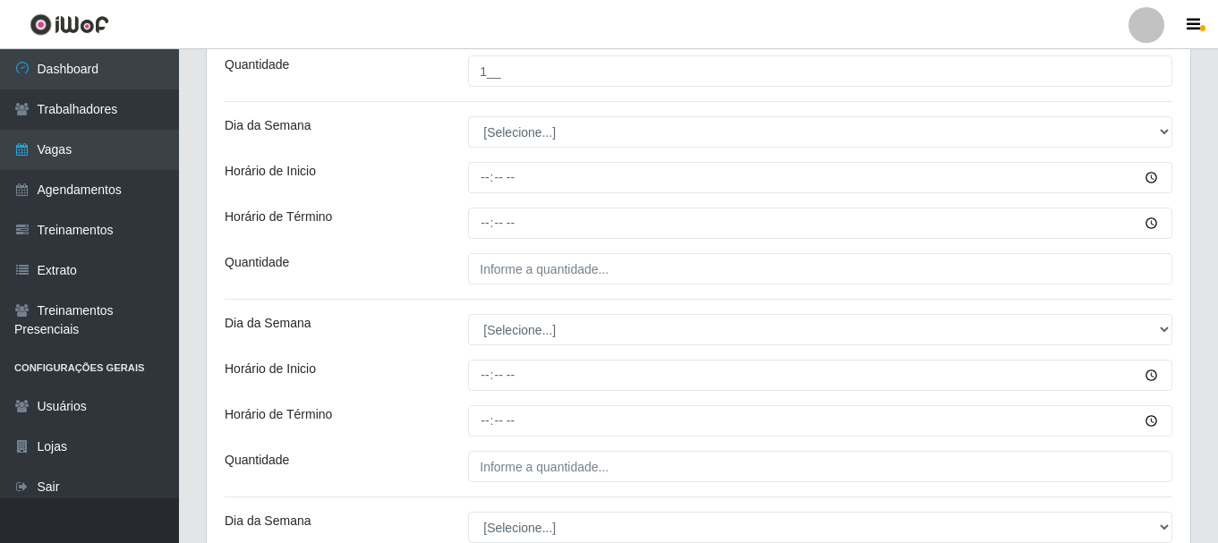
click at [1179, 247] on div "Loja Divino Fogão - Campina Grande Função [Selecione...] ASG ASG + ASG ++ Auxil…" at bounding box center [698, 264] width 983 height 2904
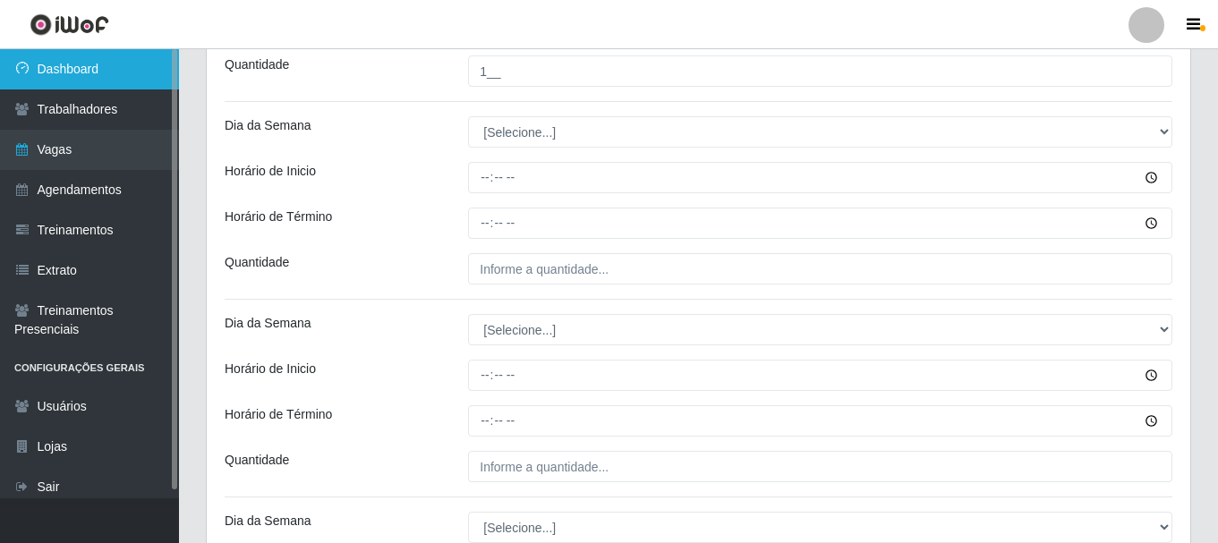
click at [82, 73] on link "Dashboard" at bounding box center [89, 69] width 179 height 40
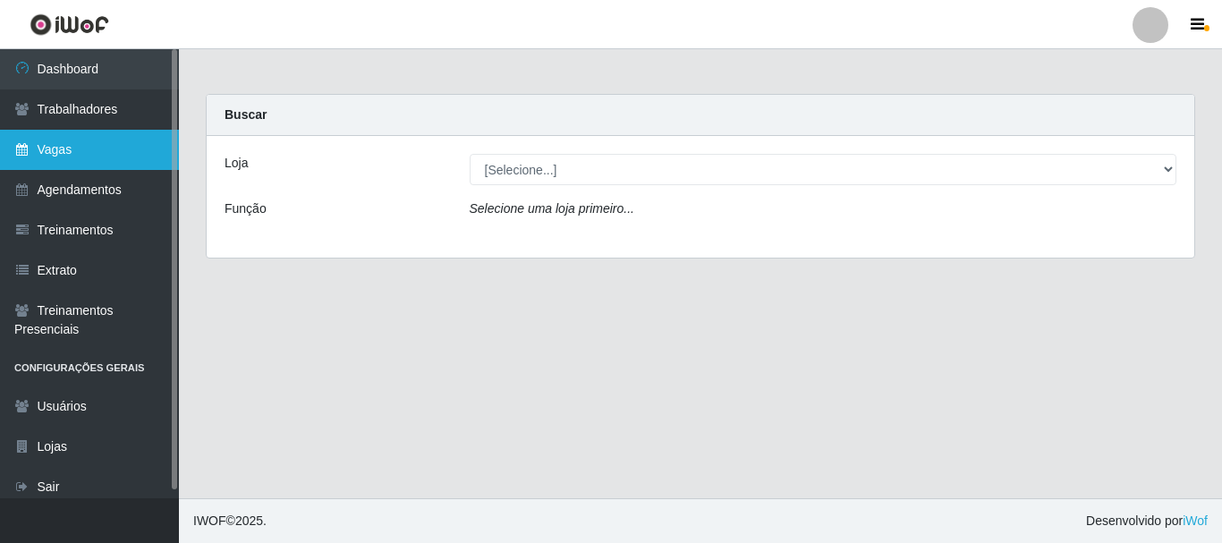
click at [53, 157] on link "Vagas" at bounding box center [89, 150] width 179 height 40
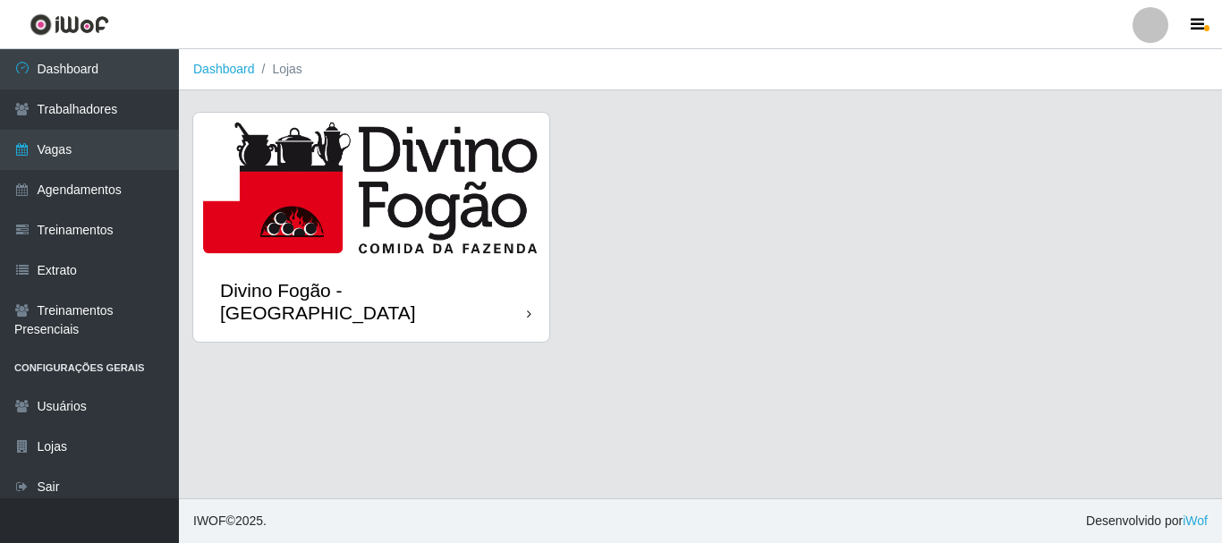
click at [401, 200] on img at bounding box center [371, 187] width 356 height 149
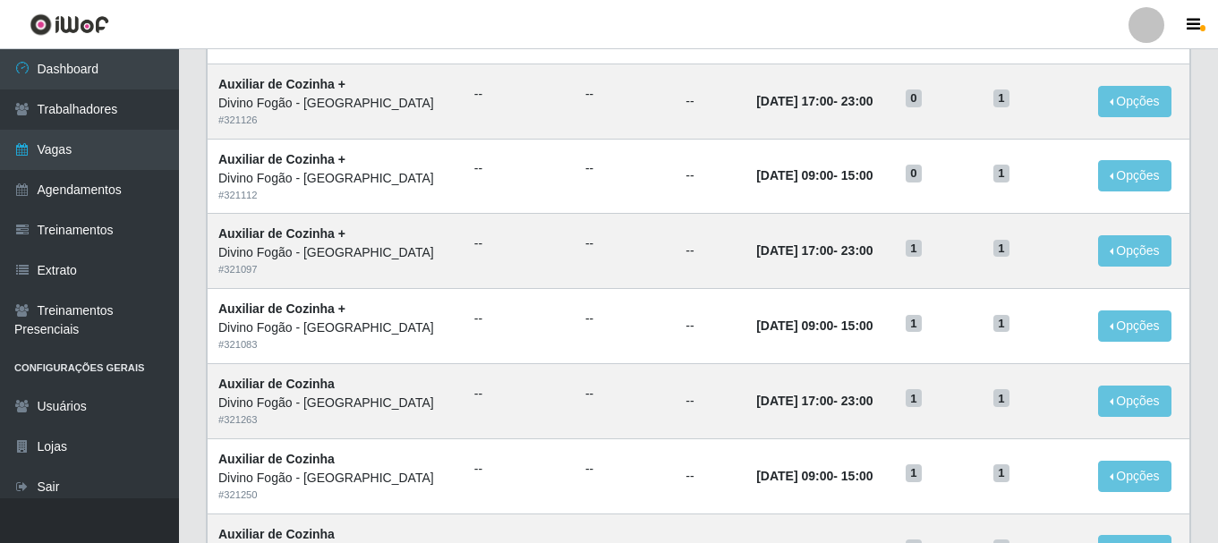
scroll to position [973, 0]
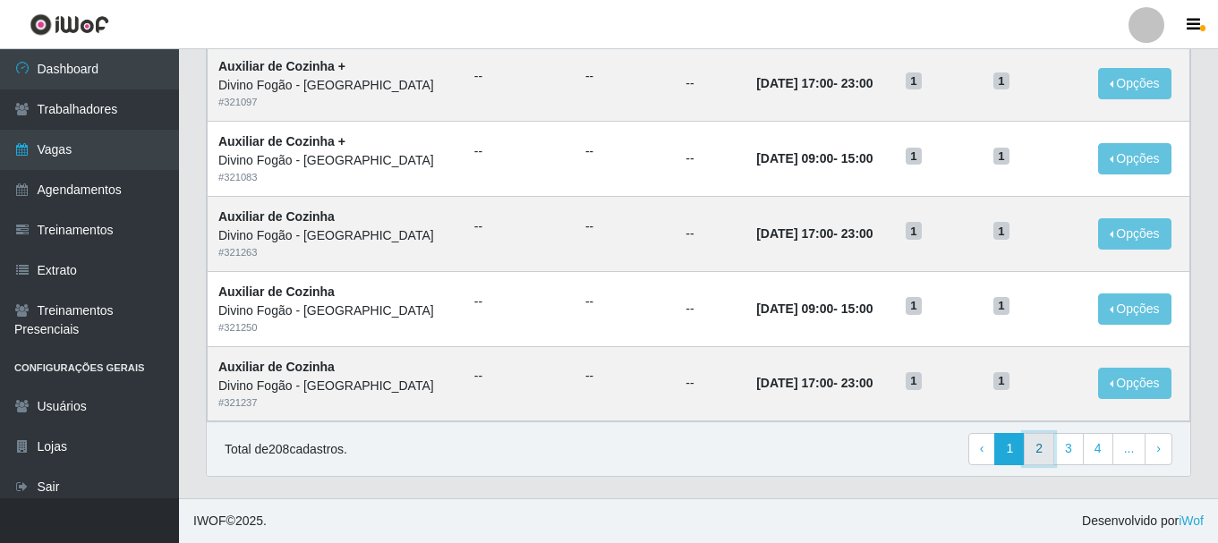
click at [1041, 448] on link "2" at bounding box center [1038, 449] width 30 height 32
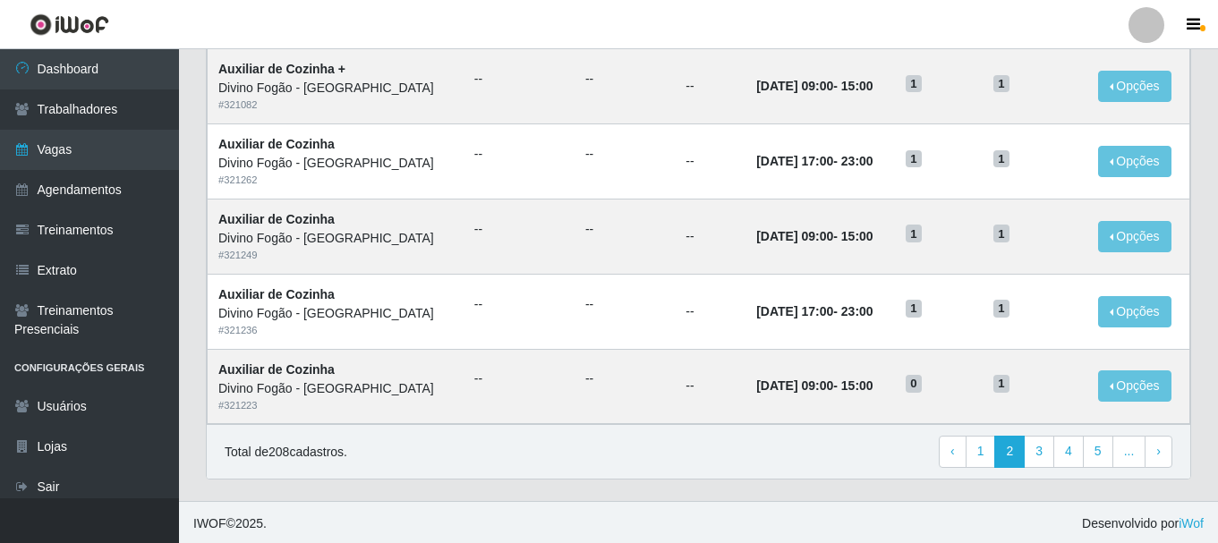
scroll to position [973, 0]
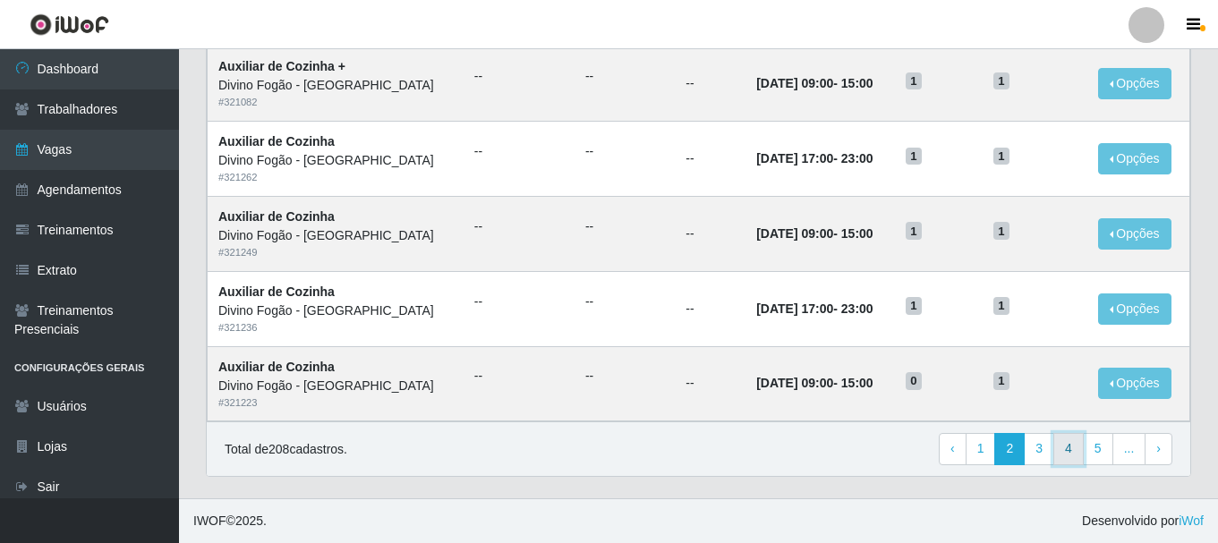
click at [1066, 450] on link "4" at bounding box center [1068, 449] width 30 height 32
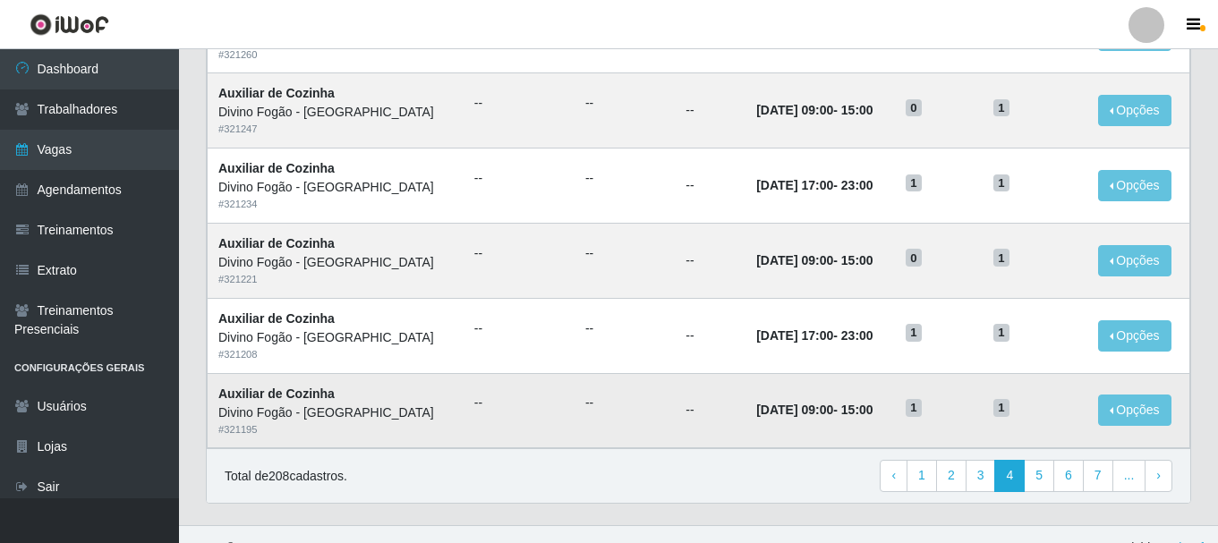
scroll to position [973, 0]
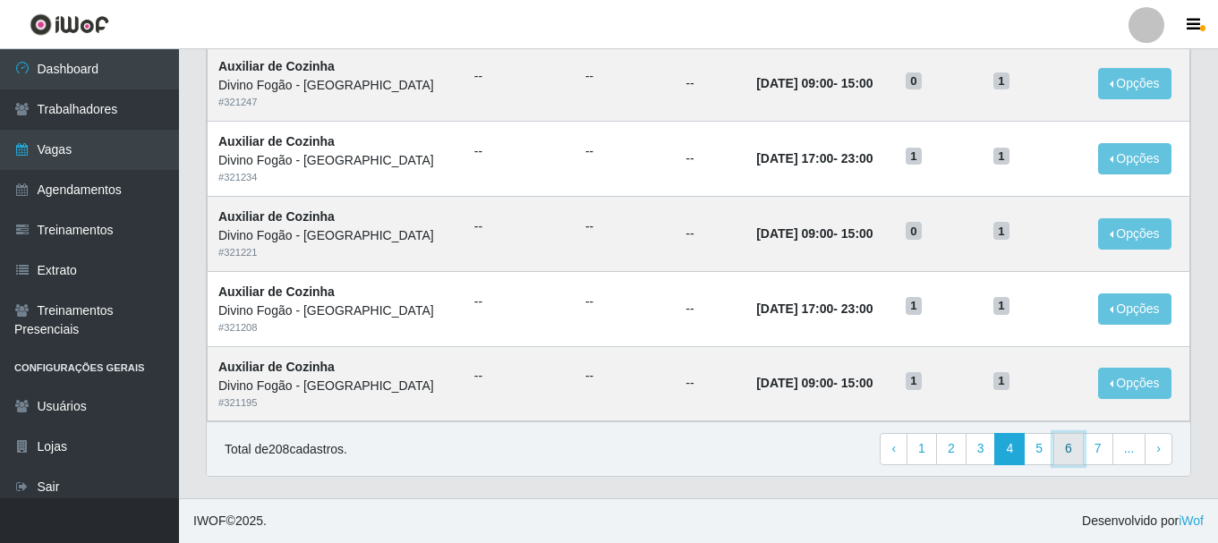
click at [1069, 442] on link "6" at bounding box center [1068, 449] width 30 height 32
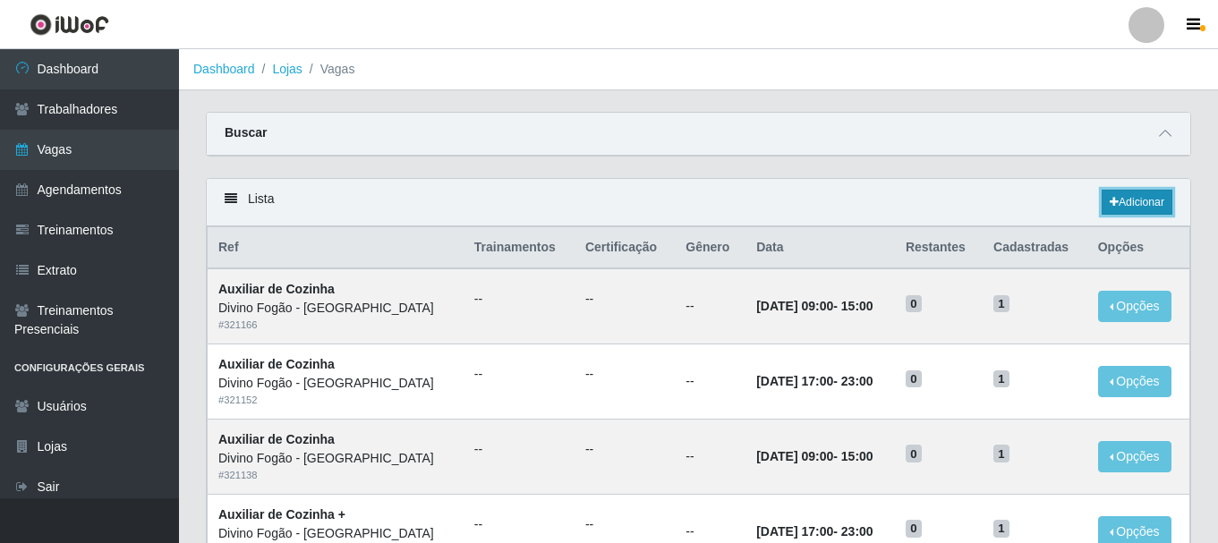
click at [1142, 207] on link "Adicionar" at bounding box center [1136, 202] width 71 height 25
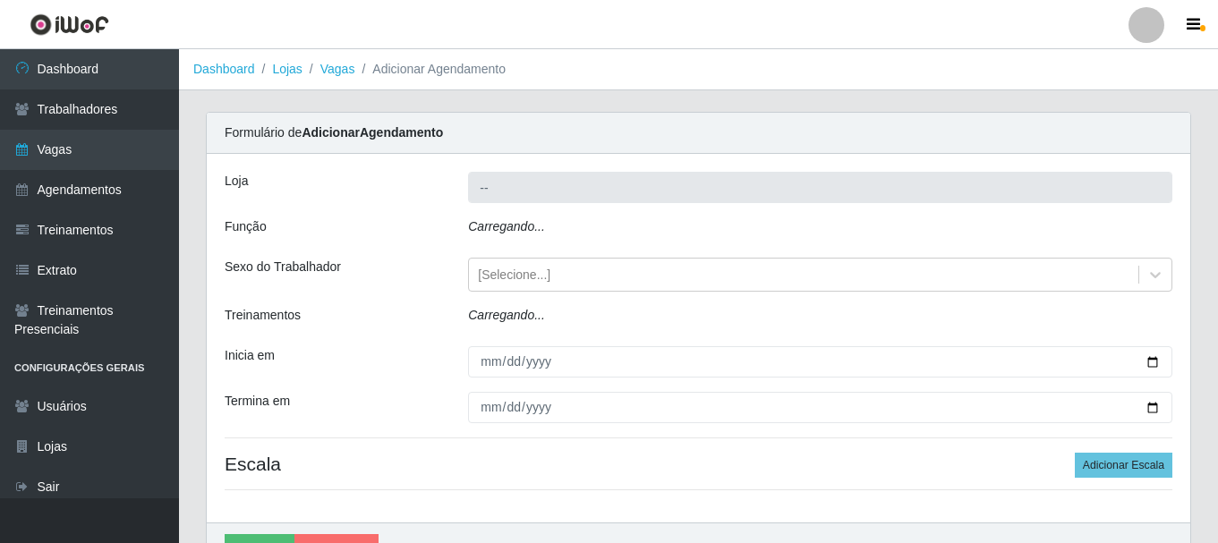
type input "Divino Fogão - [GEOGRAPHIC_DATA]"
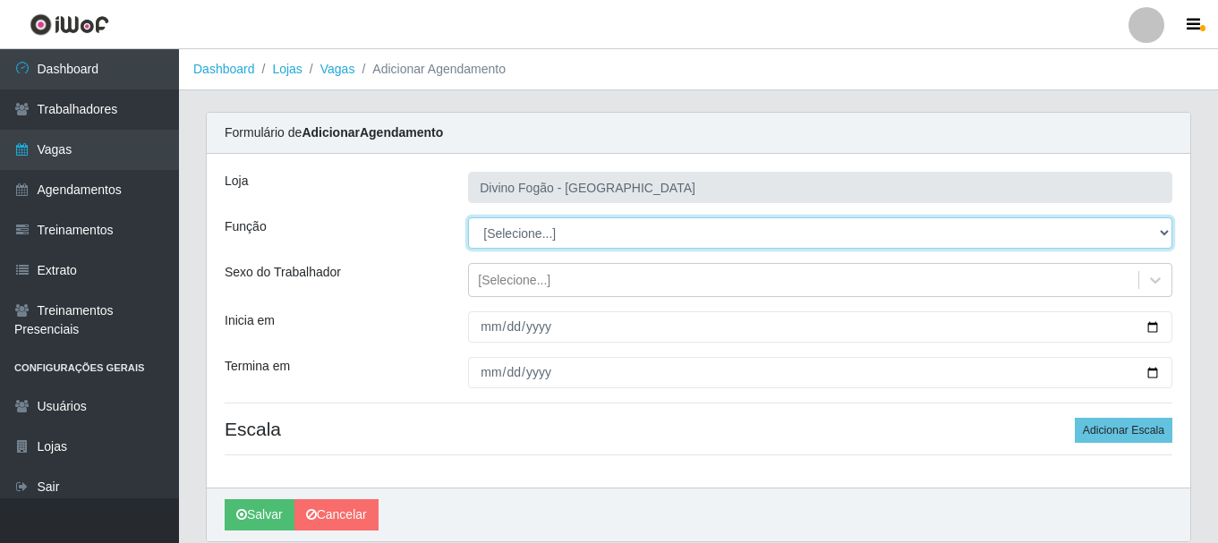
click at [593, 234] on select "[Selecione...] ASG ASG + ASG ++ Auxiliar de Cozinha Auxiliar de Cozinha + Auxil…" at bounding box center [820, 232] width 704 height 31
select select "9"
click at [468, 217] on select "[Selecione...] ASG ASG + ASG ++ Auxiliar de Cozinha Auxiliar de Cozinha + Auxil…" at bounding box center [820, 232] width 704 height 31
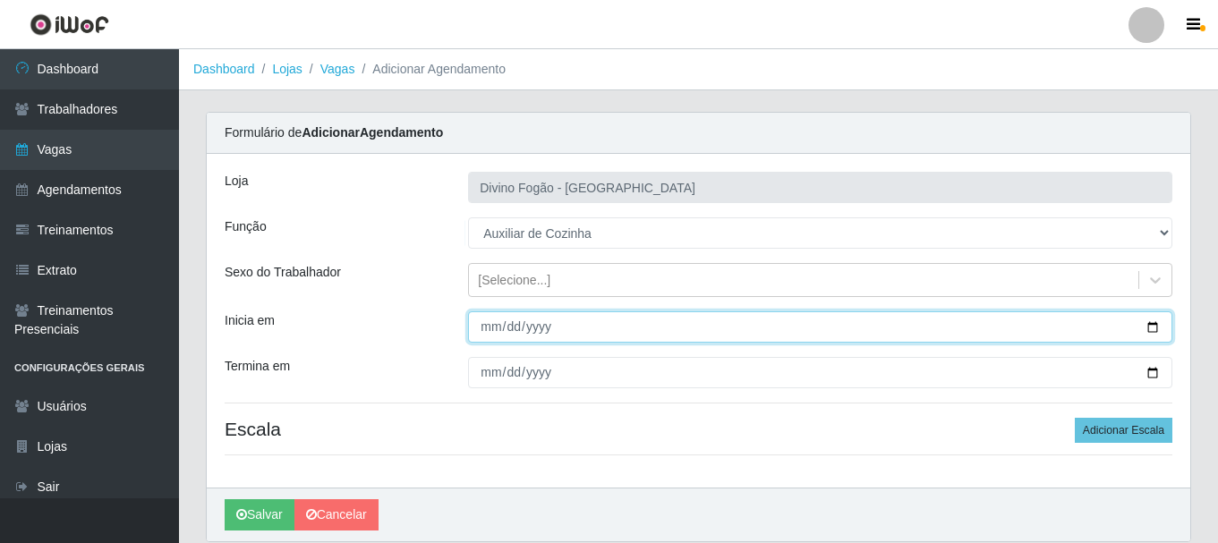
click at [490, 331] on input "Inicia em" at bounding box center [820, 326] width 704 height 31
type input "2025-09-01"
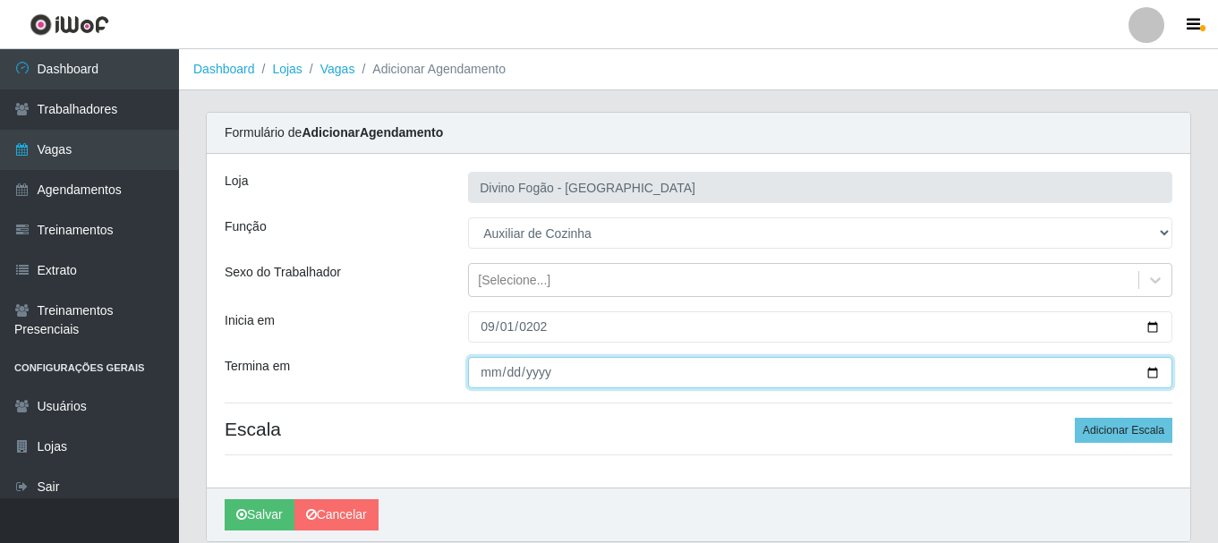
click at [493, 374] on input "Termina em" at bounding box center [820, 372] width 704 height 31
type input "2025-09-05"
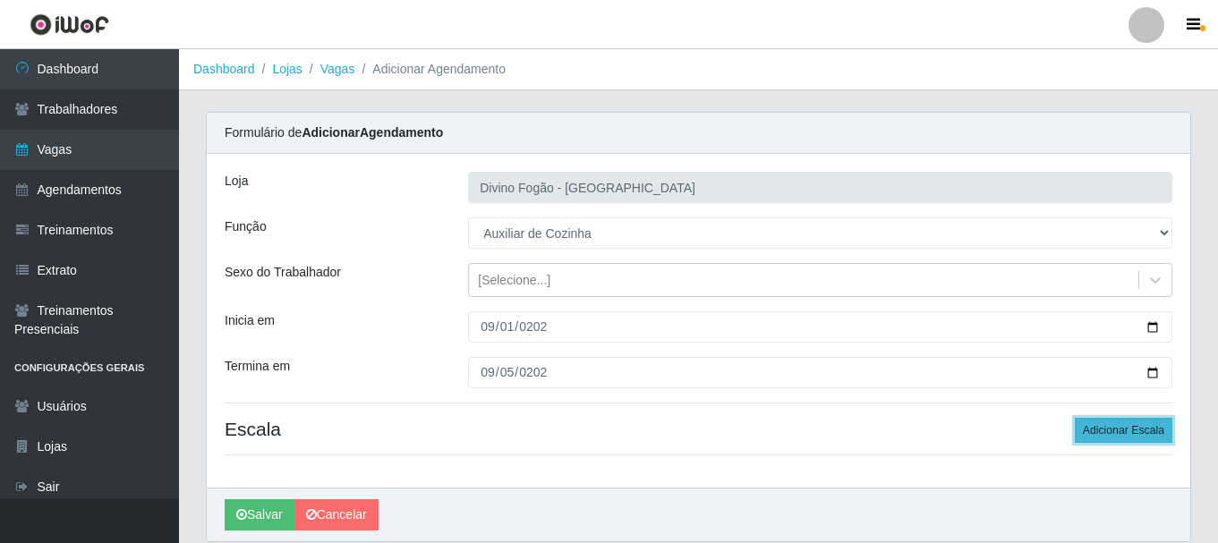
click at [1129, 434] on button "Adicionar Escala" at bounding box center [1123, 430] width 98 height 25
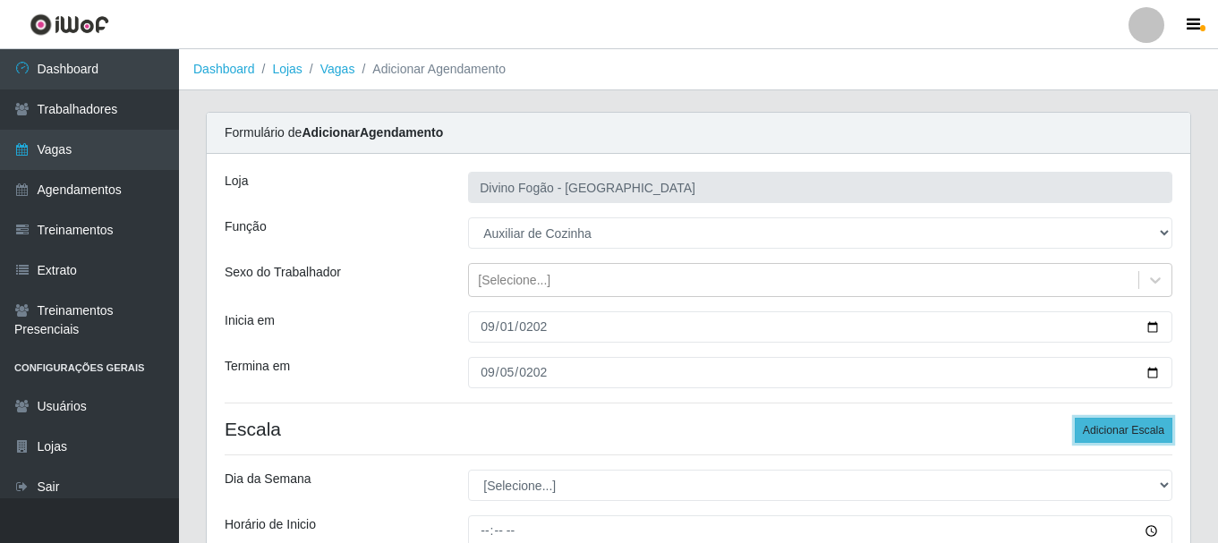
click at [1129, 434] on button "Adicionar Escala" at bounding box center [1123, 430] width 98 height 25
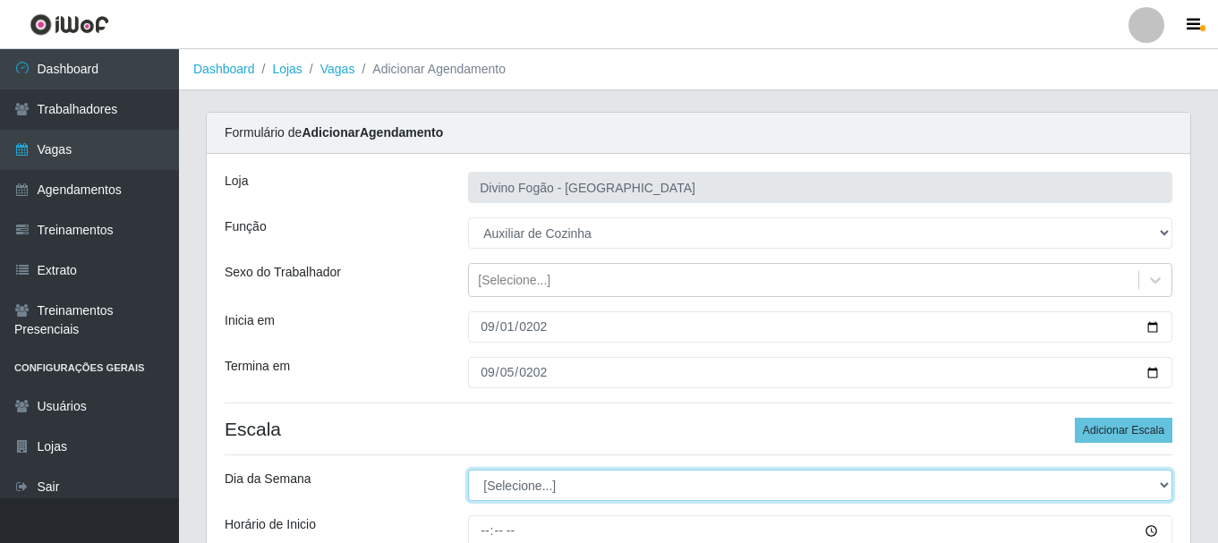
click at [672, 491] on select "[Selecione...] Segunda Terça Quarta Quinta Sexta Sábado Domingo" at bounding box center [820, 485] width 704 height 31
select select "1"
click at [468, 470] on select "[Selecione...] Segunda Terça Quarta Quinta Sexta Sábado Domingo" at bounding box center [820, 485] width 704 height 31
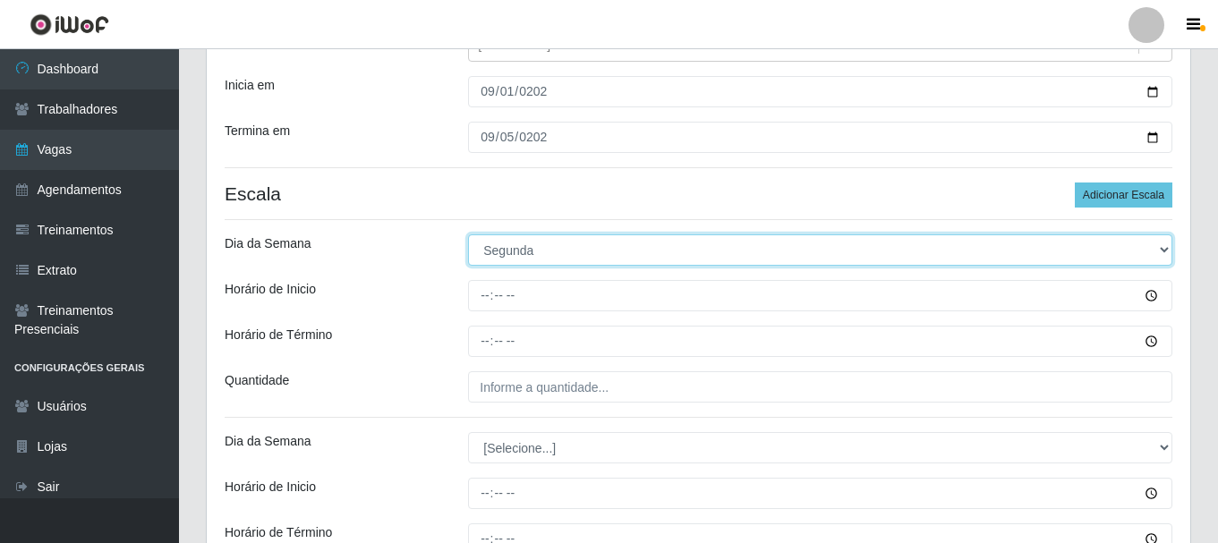
scroll to position [268, 0]
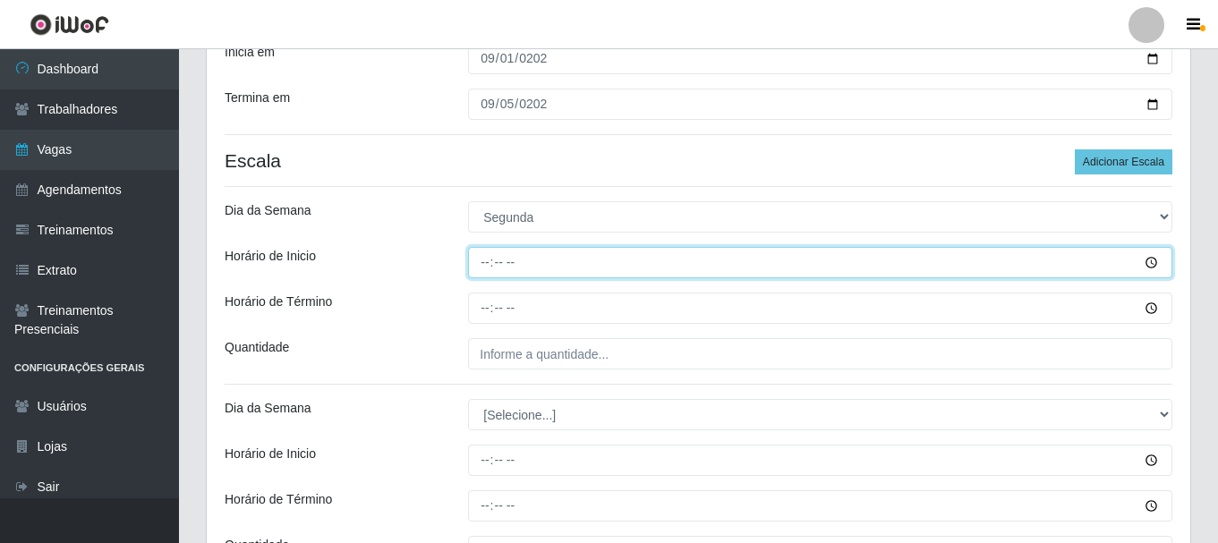
click at [490, 259] on input "Horário de Inicio" at bounding box center [820, 262] width 704 height 31
type input "11:00"
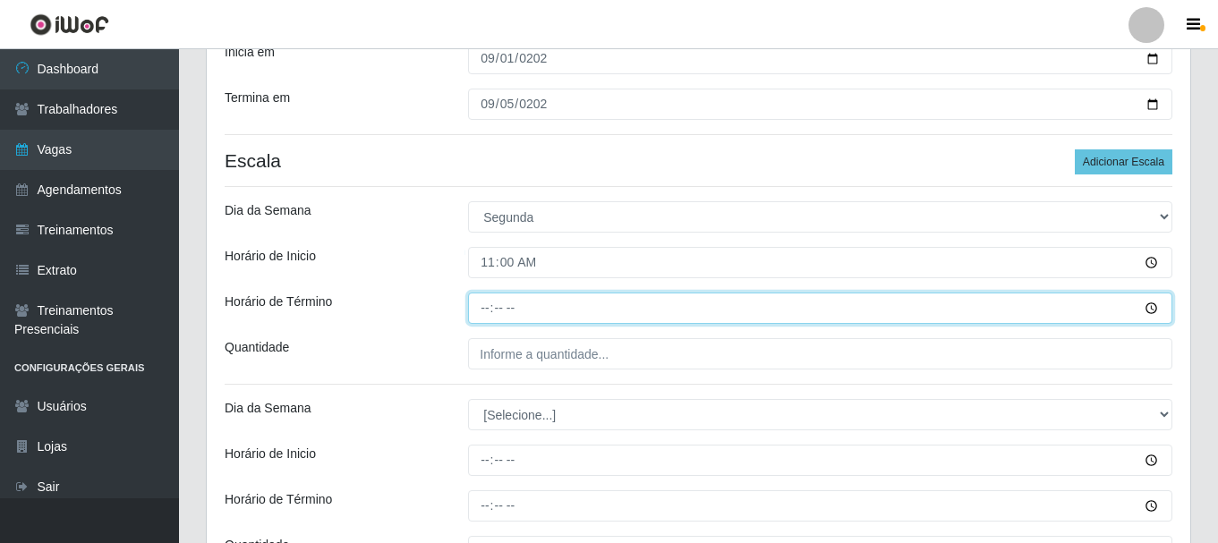
click at [482, 316] on input "Horário de Término" at bounding box center [820, 308] width 704 height 31
type input "17:00"
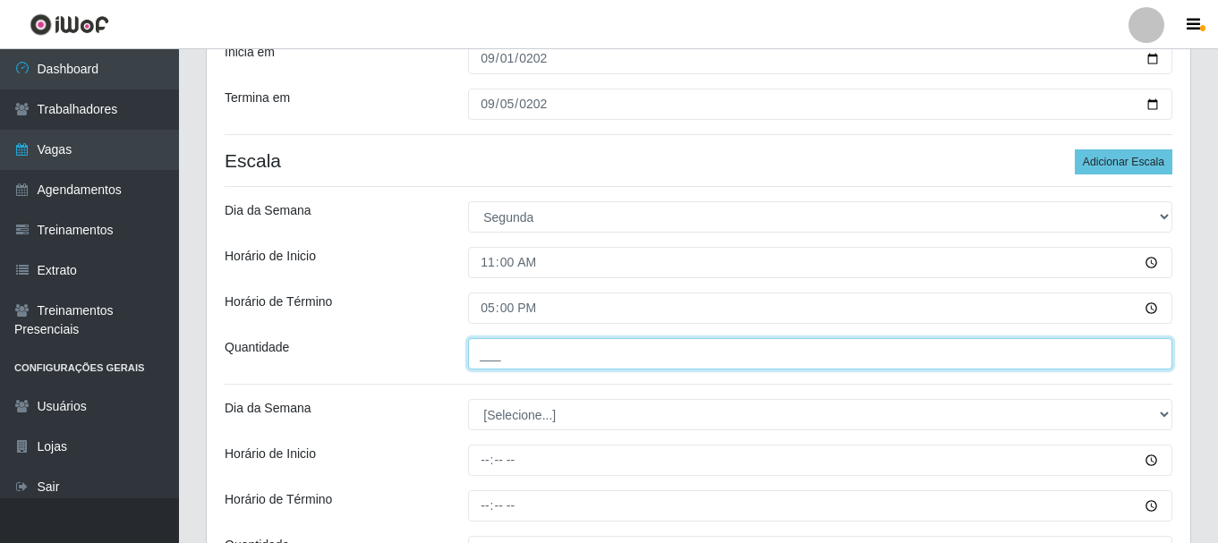
click at [486, 359] on input "___" at bounding box center [820, 353] width 704 height 31
type input "1__"
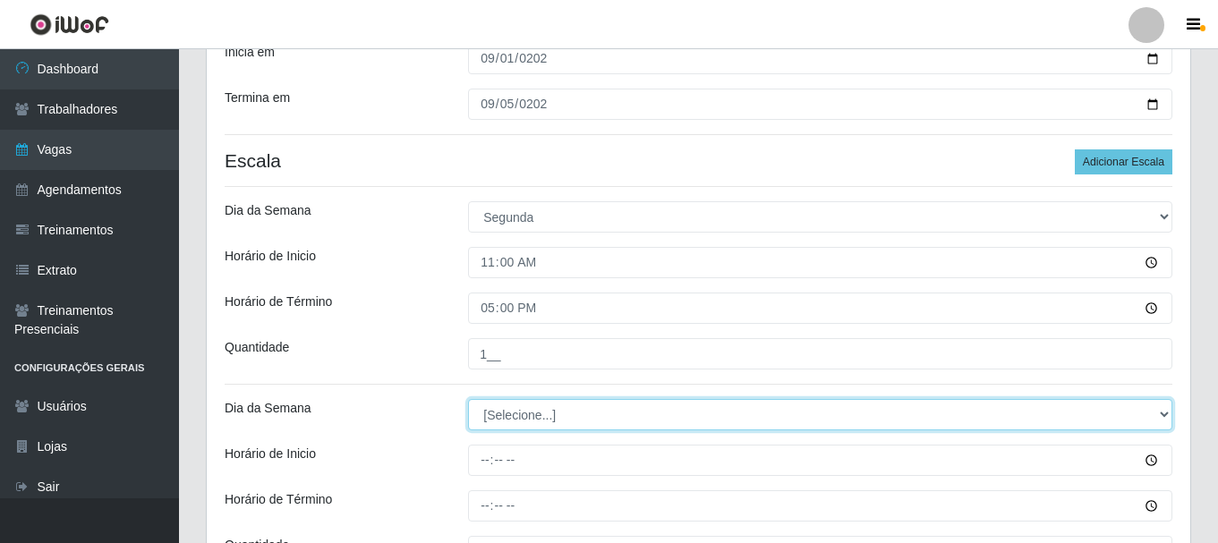
click at [533, 412] on select "[Selecione...] Segunda Terça Quarta Quinta Sexta Sábado Domingo" at bounding box center [820, 414] width 704 height 31
select select "2"
click at [468, 399] on select "[Selecione...] Segunda Terça Quarta Quinta Sexta Sábado Domingo" at bounding box center [820, 414] width 704 height 31
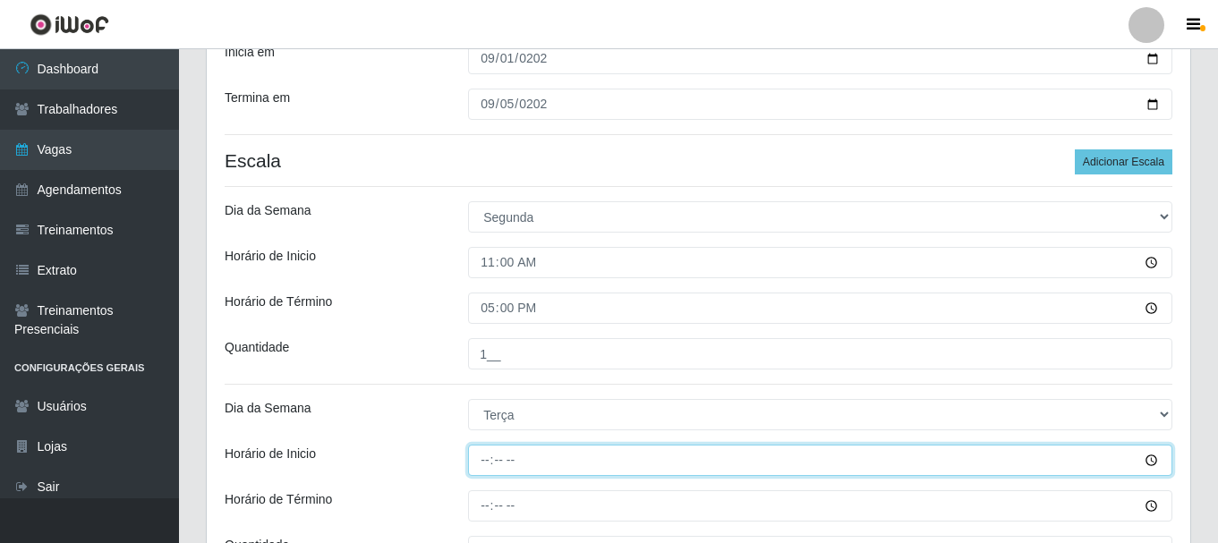
click at [486, 456] on input "Horário de Inicio" at bounding box center [820, 460] width 704 height 31
type input "11:00"
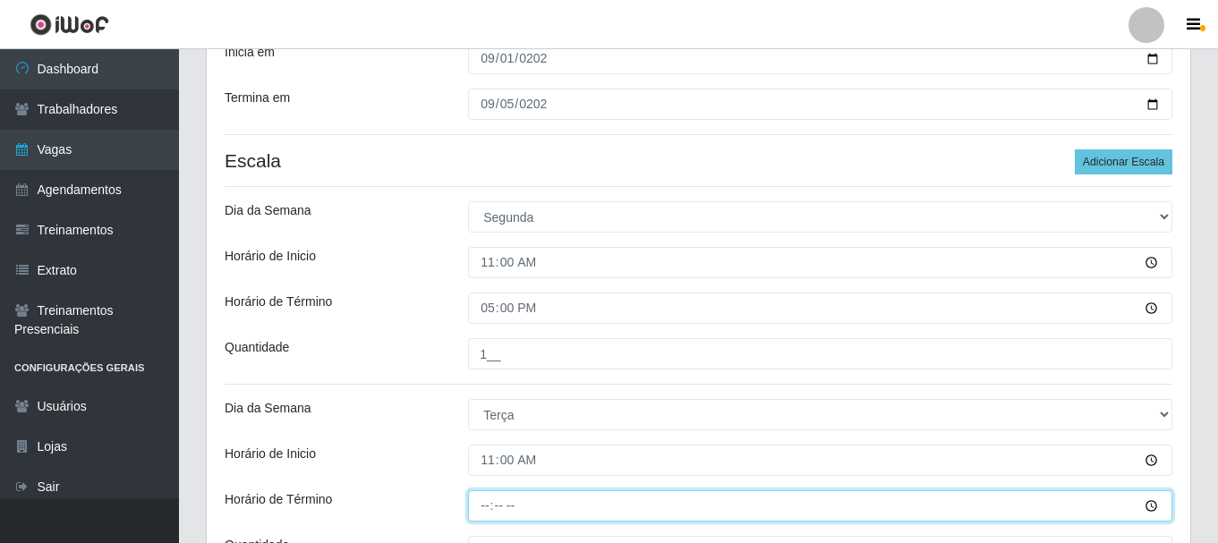
click at [482, 505] on input "Horário de Término" at bounding box center [820, 505] width 704 height 31
type input "17:00"
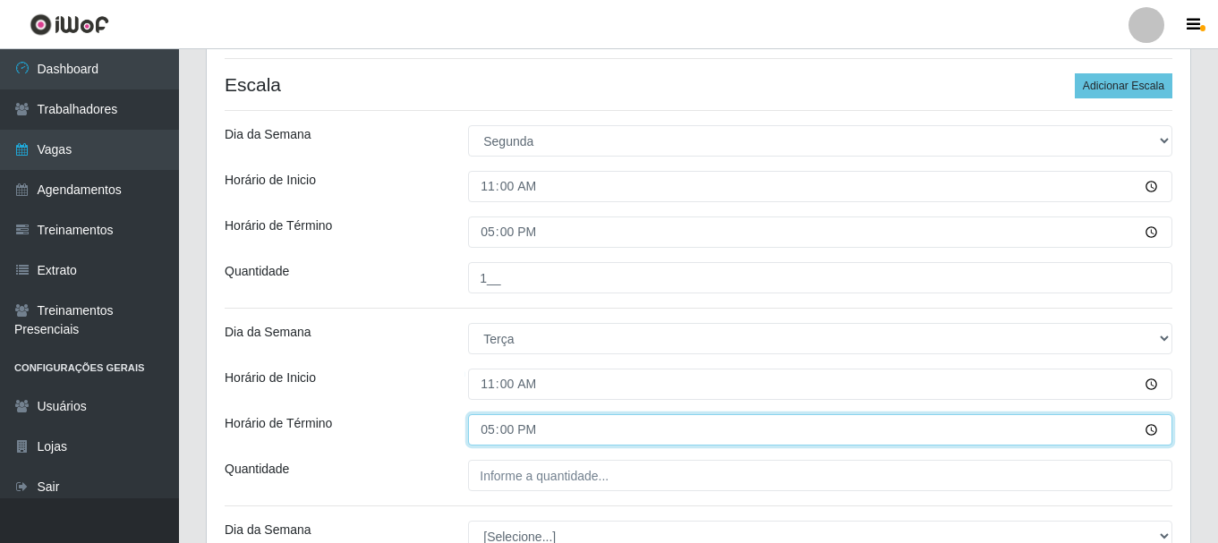
scroll to position [447, 0]
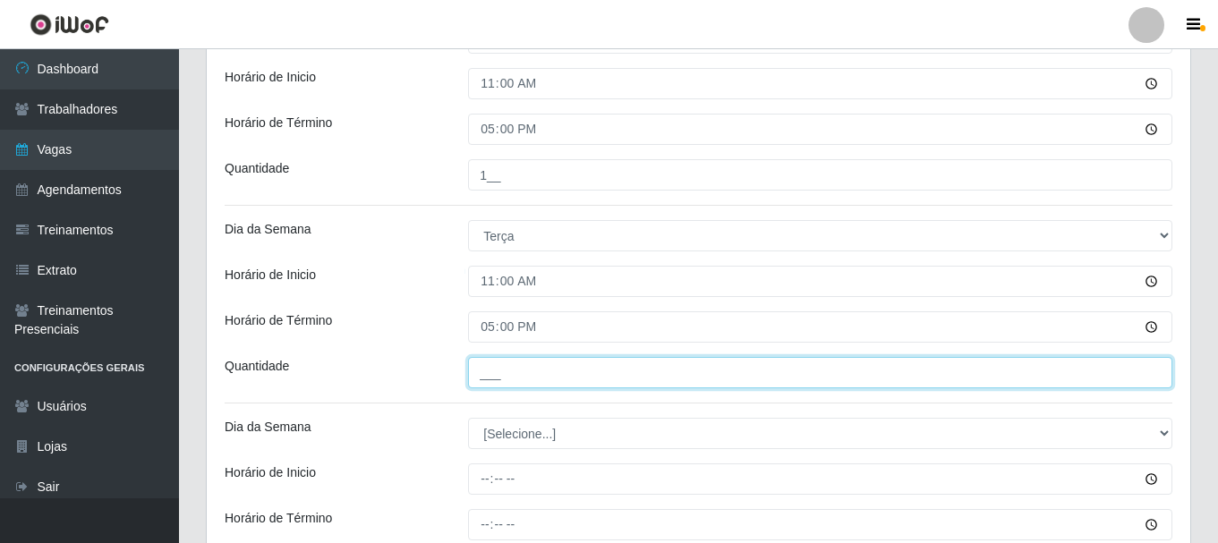
click at [502, 377] on input "___" at bounding box center [820, 372] width 704 height 31
type input "1__"
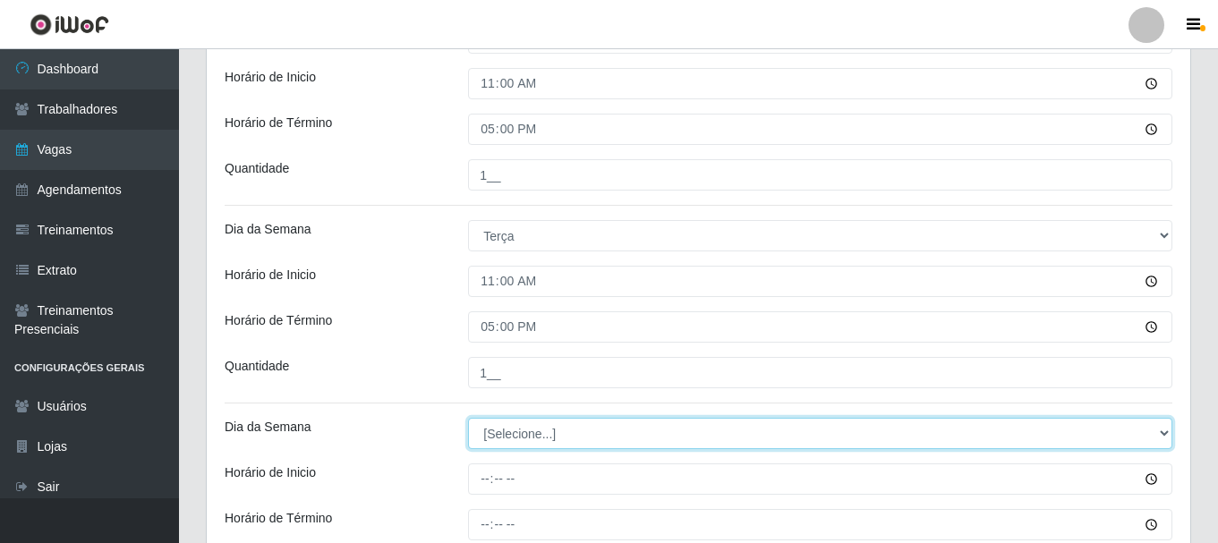
click at [512, 430] on select "[Selecione...] Segunda Terça Quarta Quinta Sexta Sábado Domingo" at bounding box center [820, 433] width 704 height 31
select select "3"
click at [468, 418] on select "[Selecione...] Segunda Terça Quarta Quinta Sexta Sábado Domingo" at bounding box center [820, 433] width 704 height 31
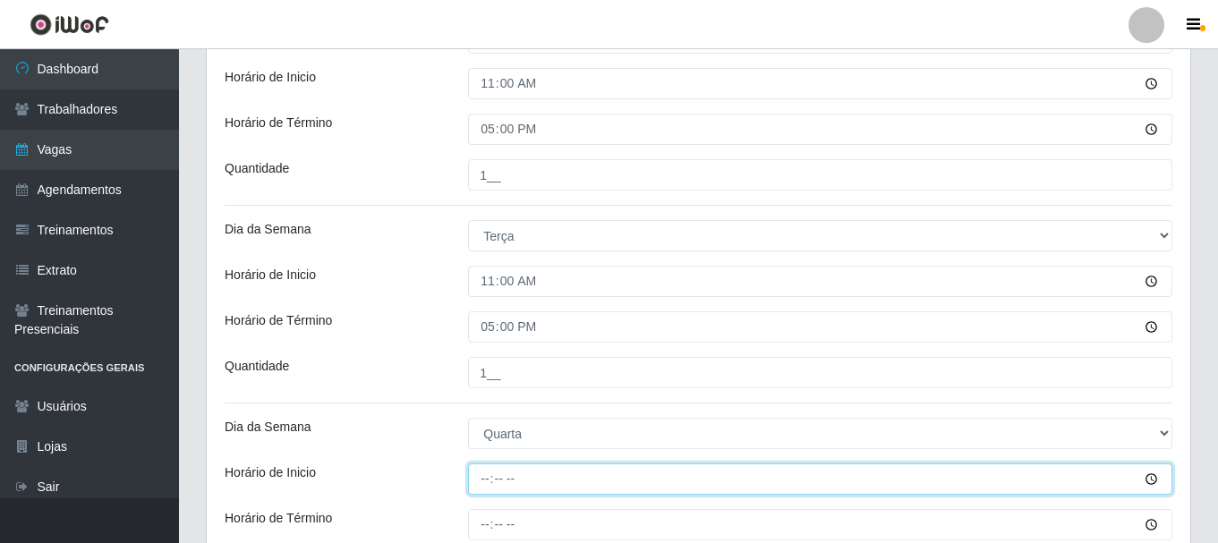
click at [482, 483] on input "Horário de Inicio" at bounding box center [820, 478] width 704 height 31
type input "11:00"
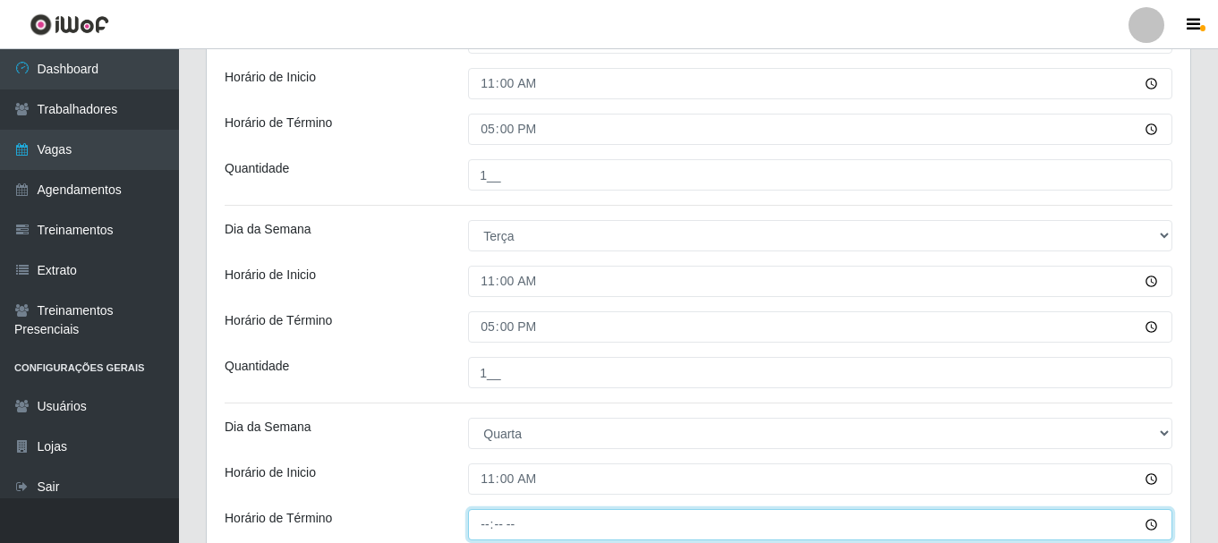
click at [480, 531] on input "Horário de Término" at bounding box center [820, 524] width 704 height 31
type input "17:00"
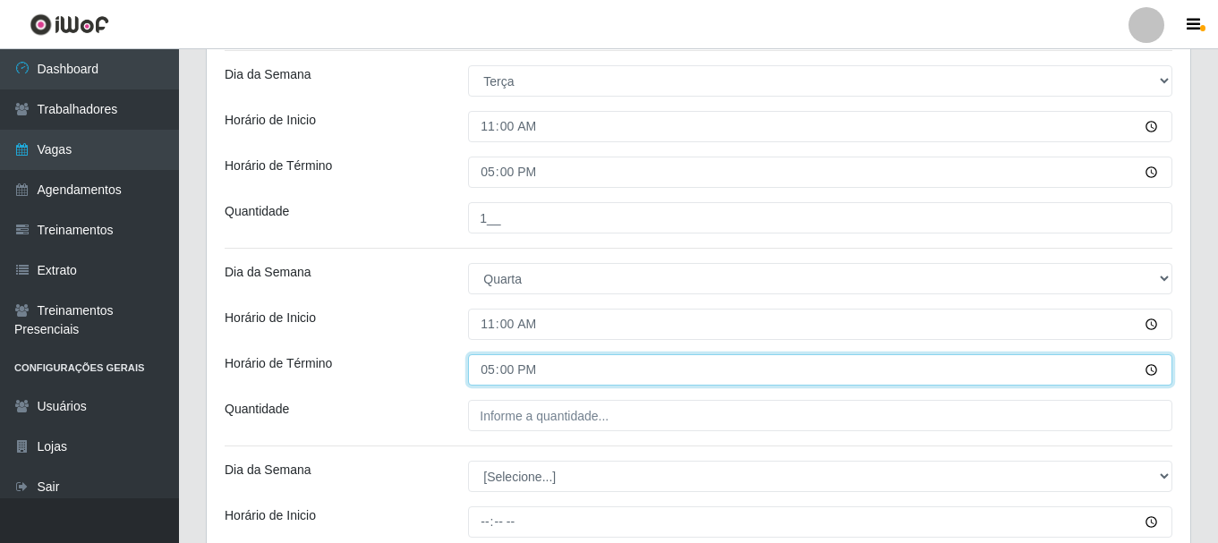
scroll to position [626, 0]
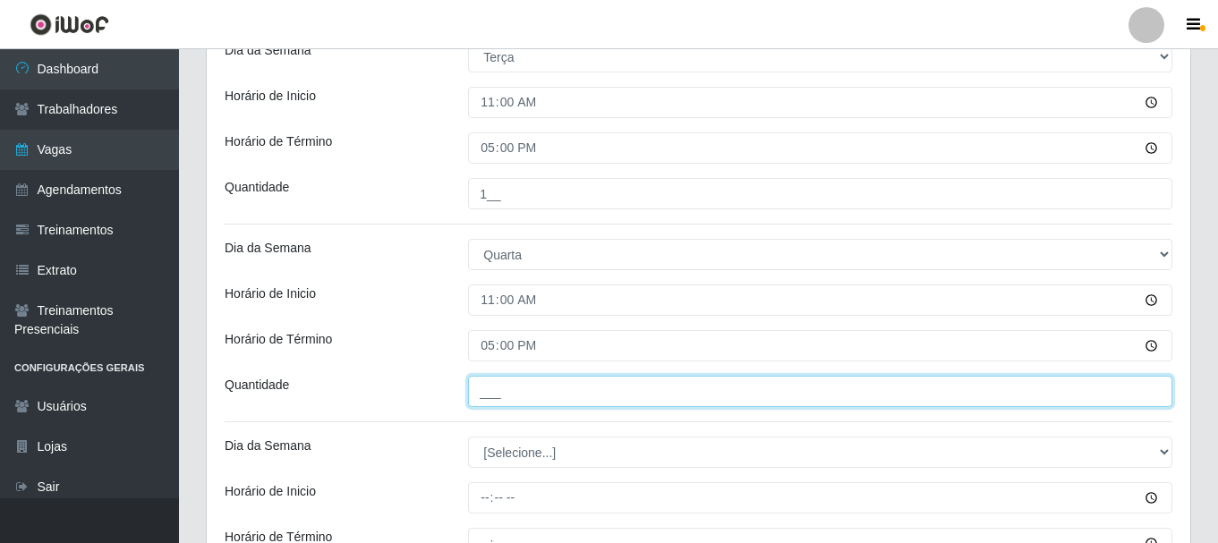
click at [490, 388] on input "___" at bounding box center [820, 391] width 704 height 31
type input "1__"
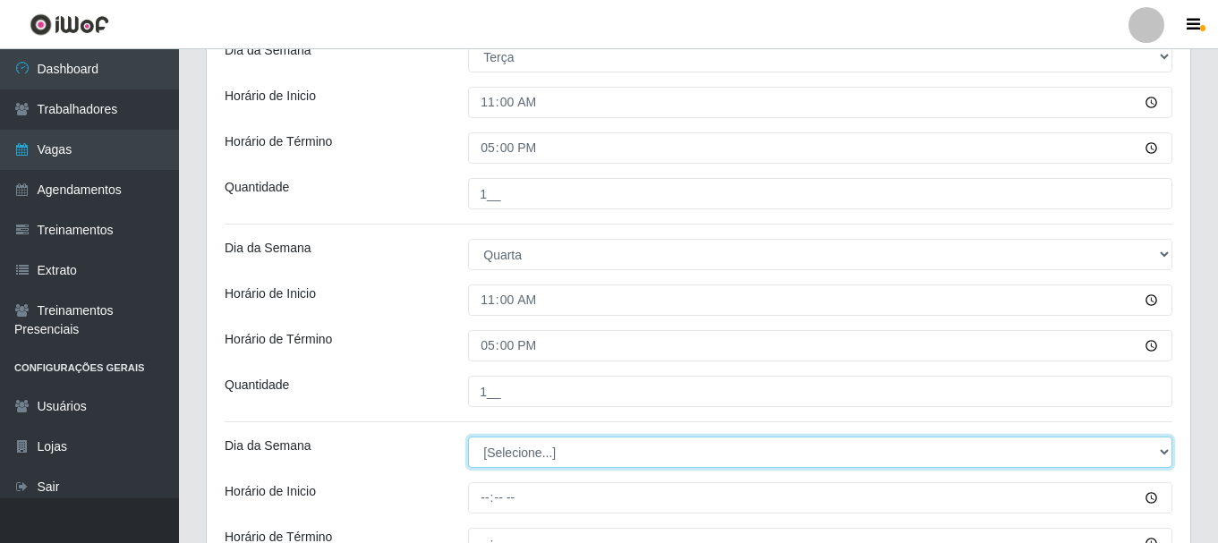
click at [492, 451] on select "[Selecione...] Segunda Terça Quarta Quinta Sexta Sábado Domingo" at bounding box center [820, 452] width 704 height 31
select select "4"
click at [468, 437] on select "[Selecione...] Segunda Terça Quarta Quinta Sexta Sábado Domingo" at bounding box center [820, 452] width 704 height 31
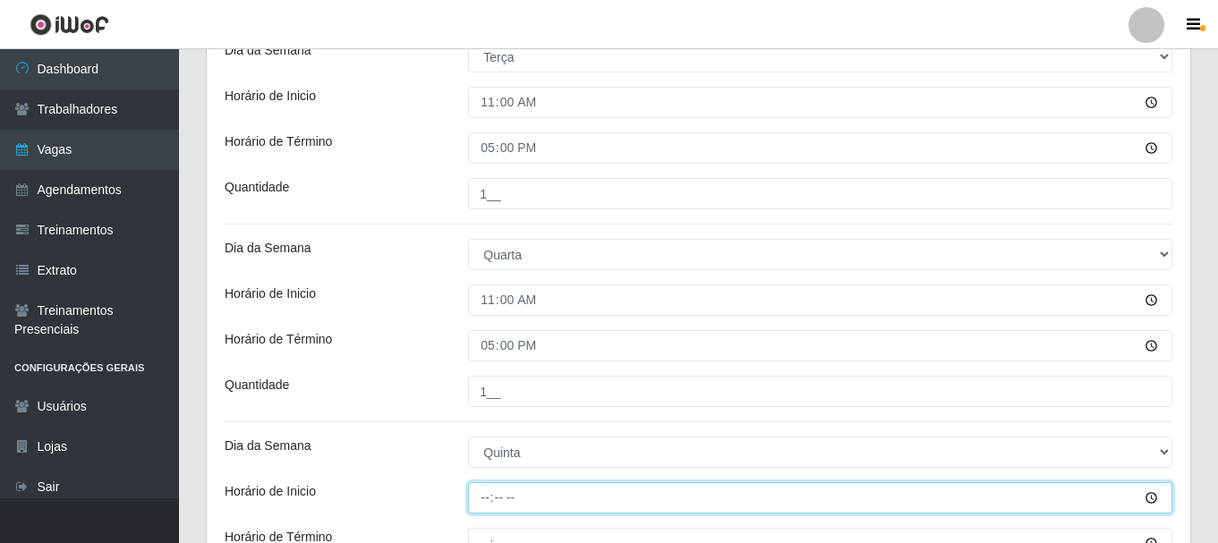
click at [485, 500] on input "Horário de Inicio" at bounding box center [820, 497] width 704 height 31
type input "11:00"
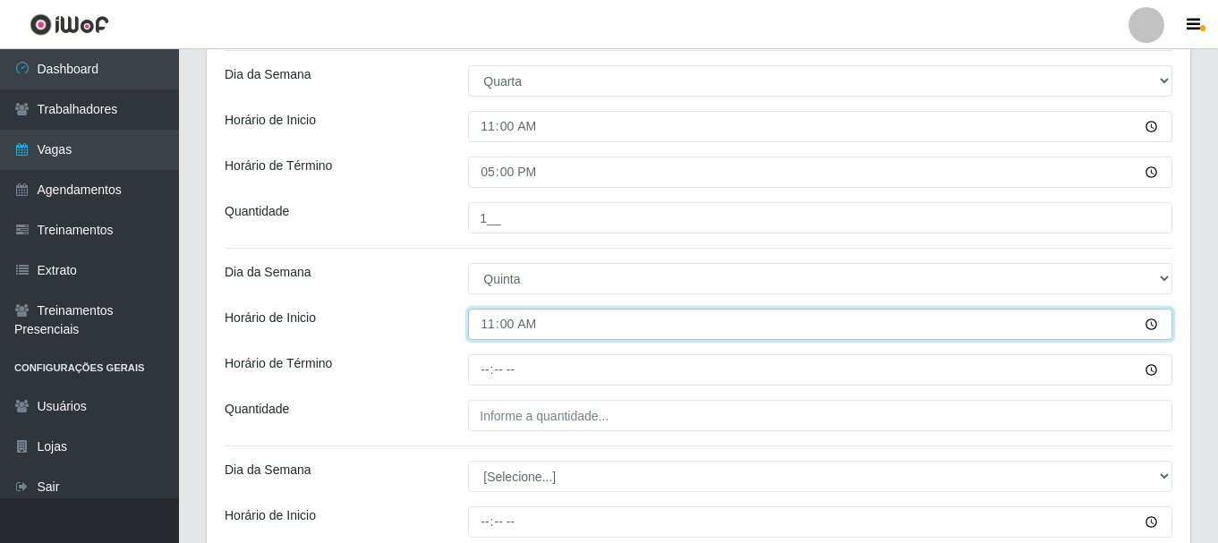
scroll to position [805, 0]
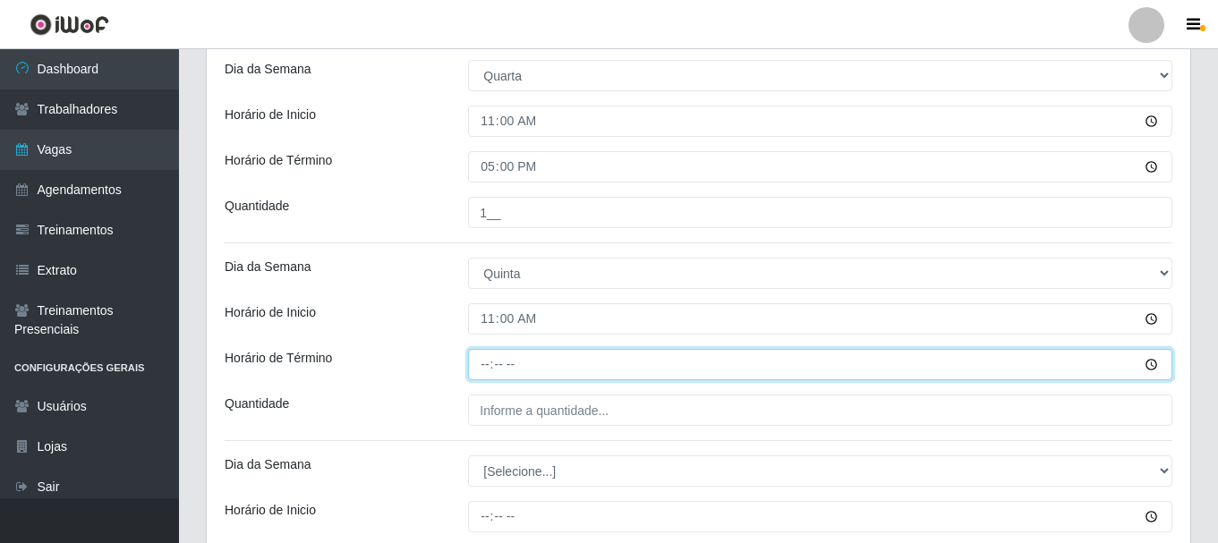
click at [488, 369] on input "Horário de Término" at bounding box center [820, 364] width 704 height 31
type input "17:00"
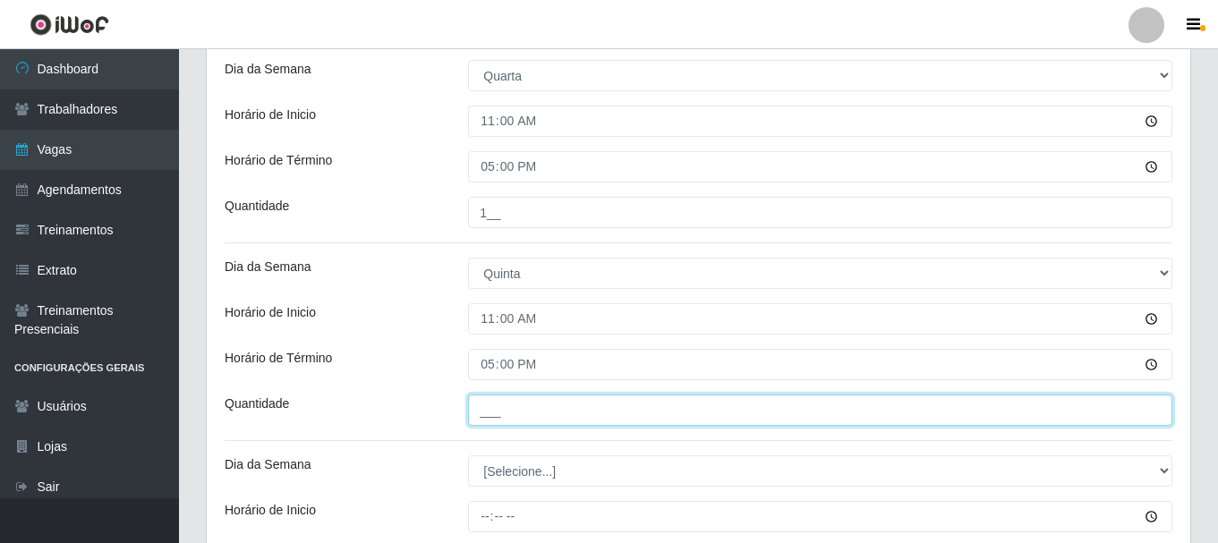
click at [497, 406] on input "___" at bounding box center [820, 410] width 704 height 31
type input "1__"
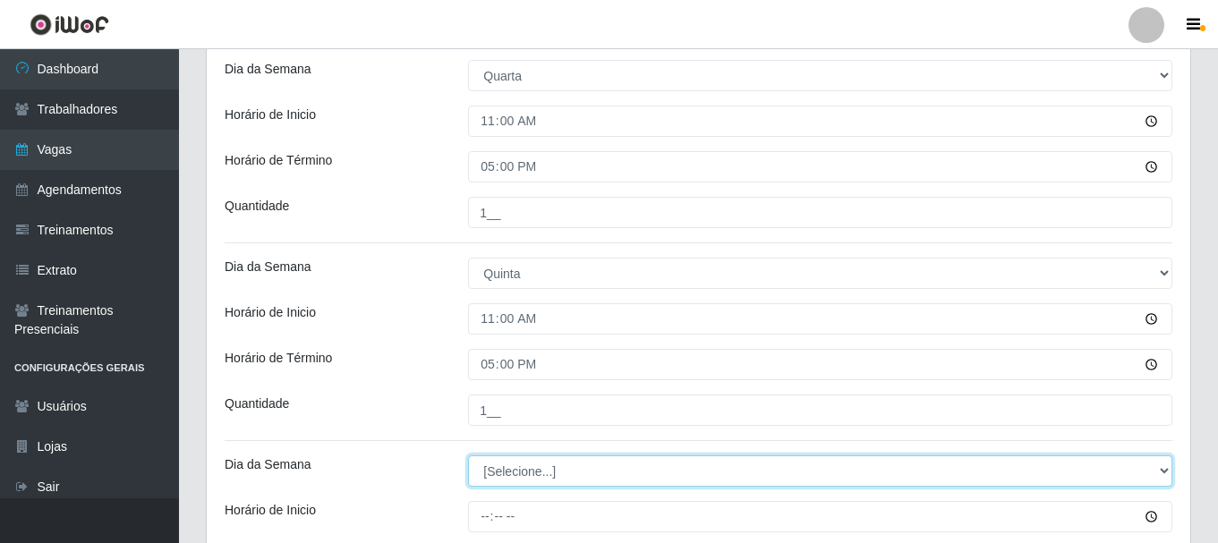
click at [516, 471] on select "[Selecione...] Segunda Terça Quarta Quinta Sexta Sábado Domingo" at bounding box center [820, 470] width 704 height 31
select select "5"
click at [468, 455] on select "[Selecione...] Segunda Terça Quarta Quinta Sexta Sábado Domingo" at bounding box center [820, 470] width 704 height 31
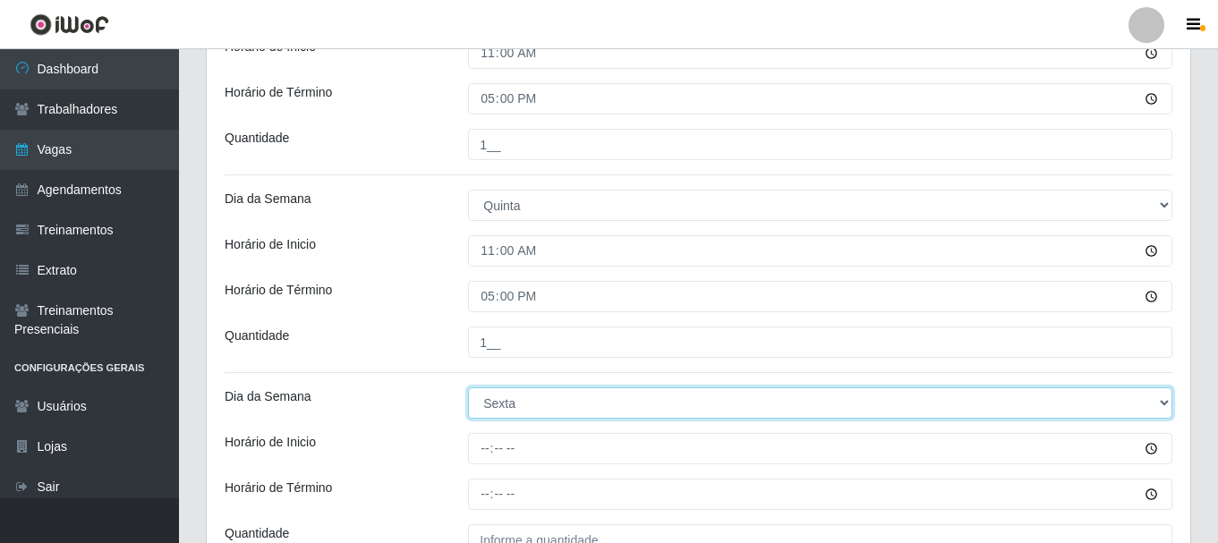
scroll to position [984, 0]
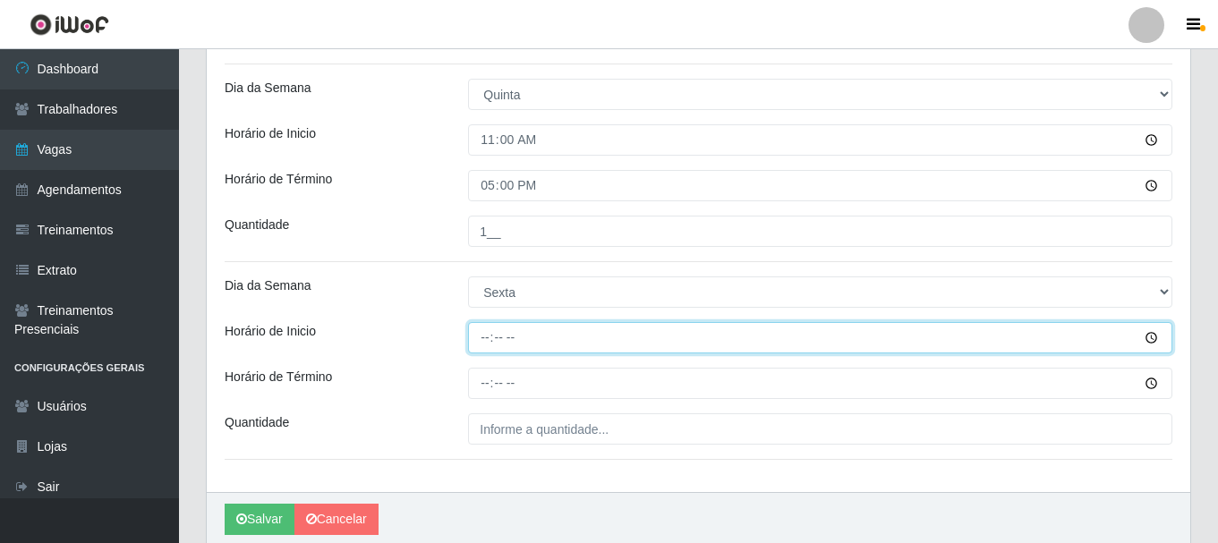
click at [487, 341] on input "Horário de Inicio" at bounding box center [820, 337] width 704 height 31
type input "11:00"
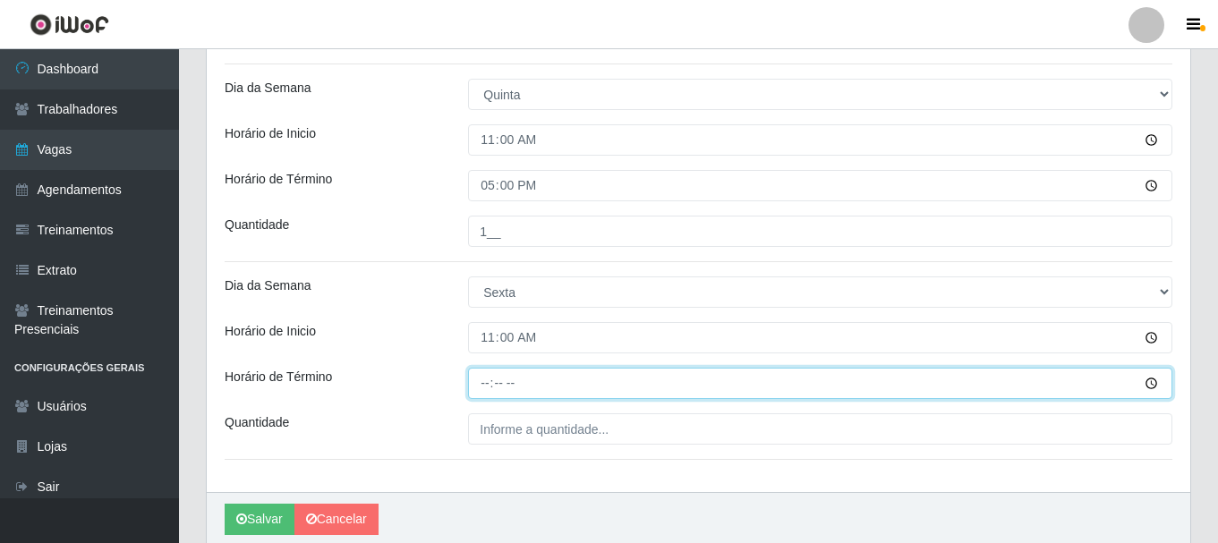
click at [487, 383] on input "Horário de Término" at bounding box center [820, 383] width 704 height 31
type input "17:00"
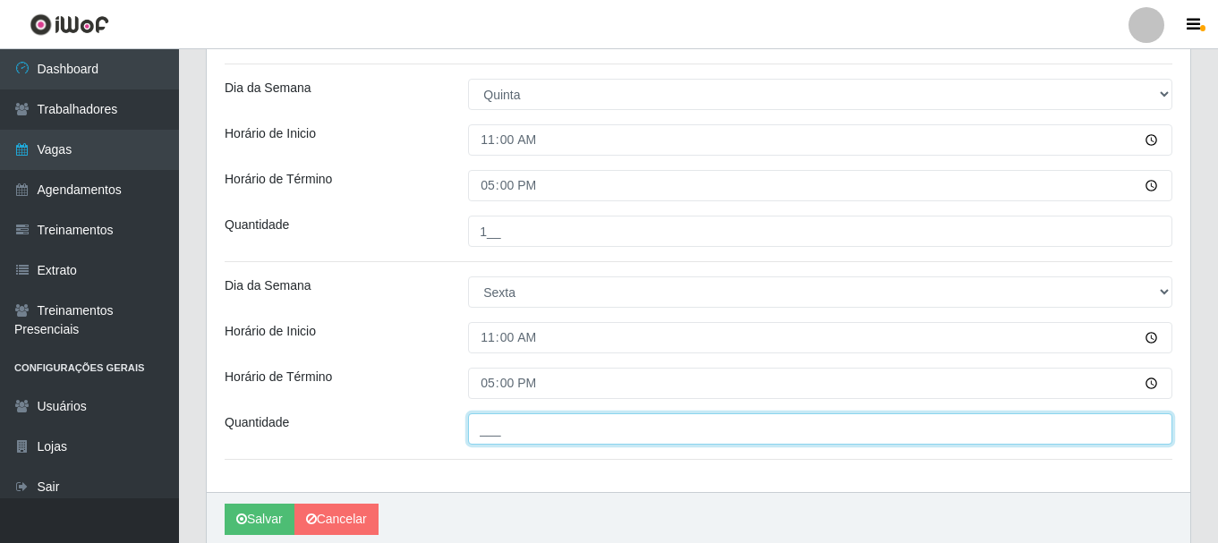
click at [501, 426] on input "___" at bounding box center [820, 428] width 704 height 31
type input "1__"
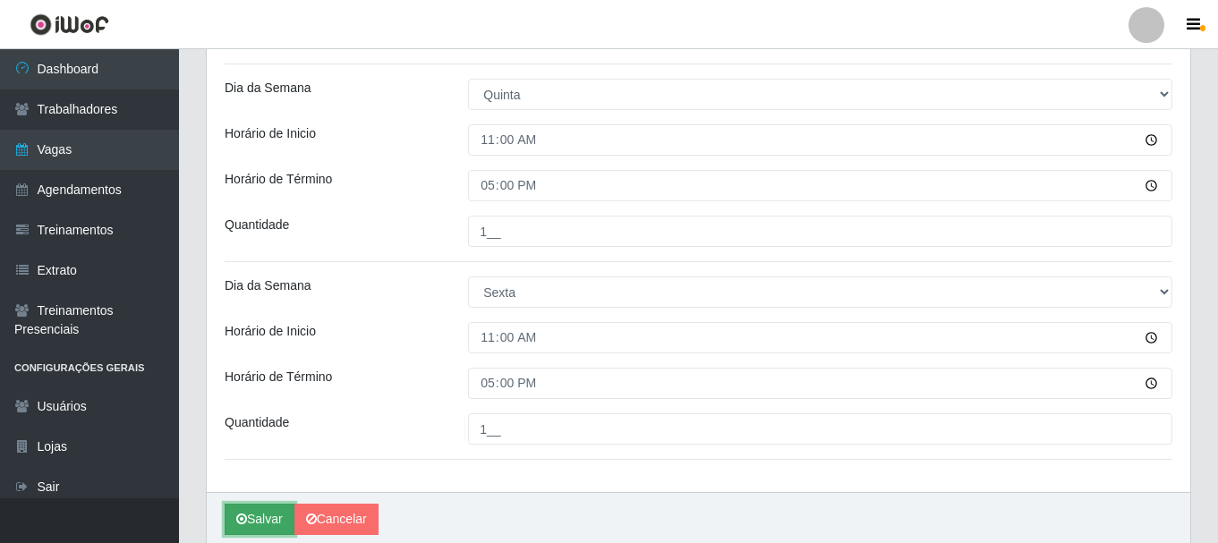
click at [268, 516] on button "Salvar" at bounding box center [260, 519] width 70 height 31
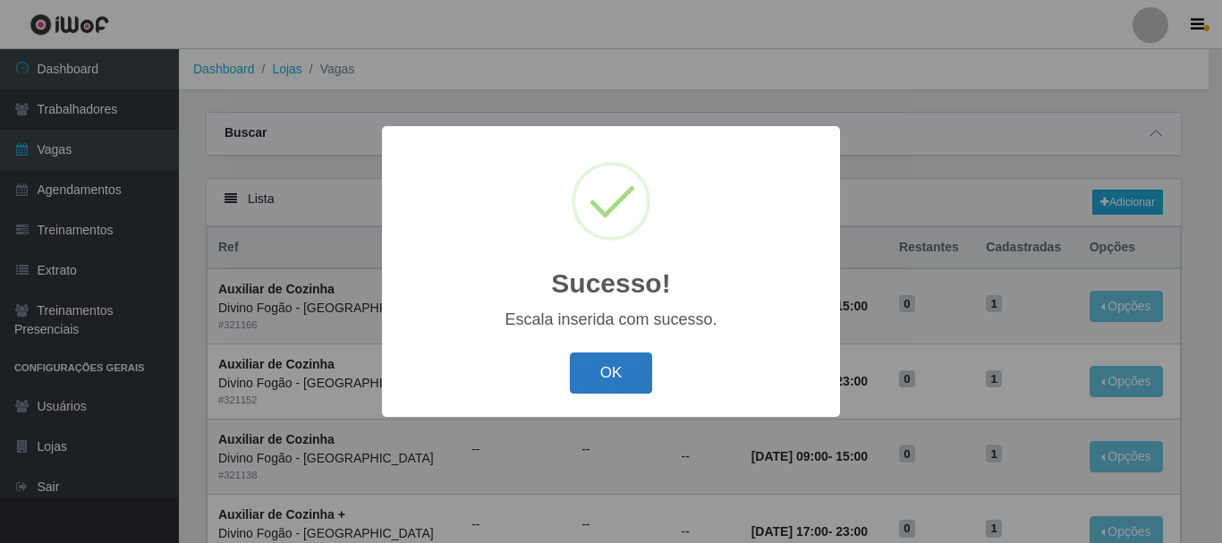
click at [616, 371] on button "OK" at bounding box center [611, 373] width 83 height 42
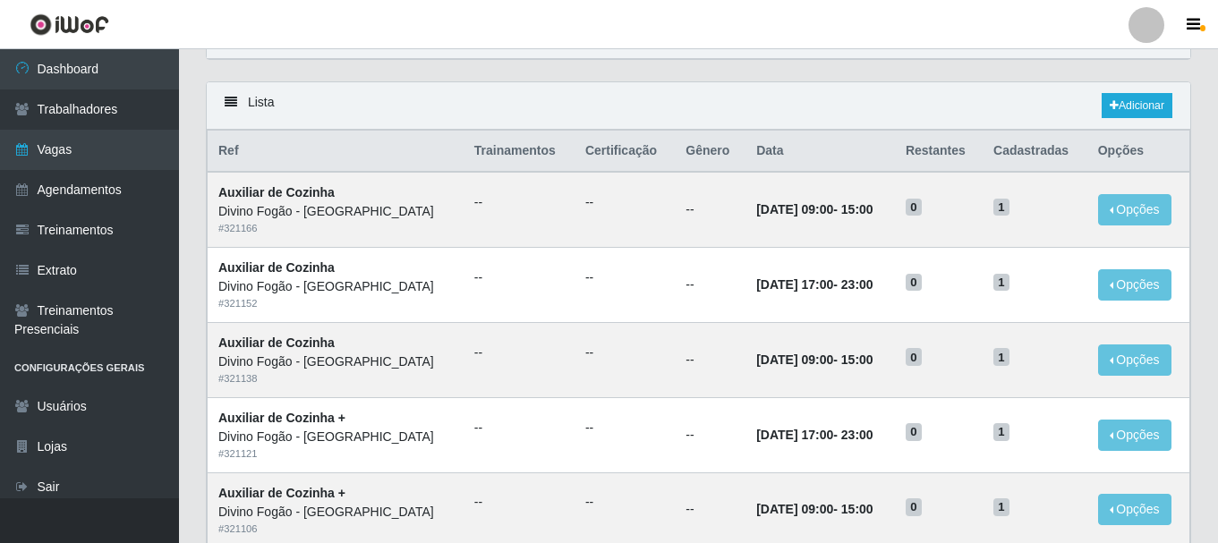
scroll to position [79, 0]
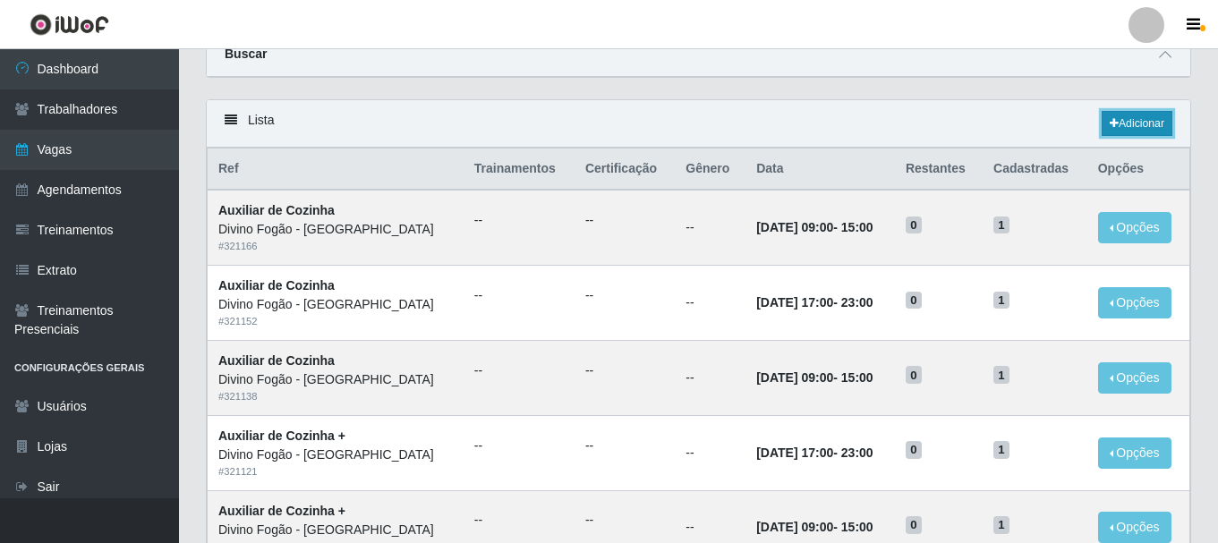
click at [1149, 132] on link "Adicionar" at bounding box center [1136, 123] width 71 height 25
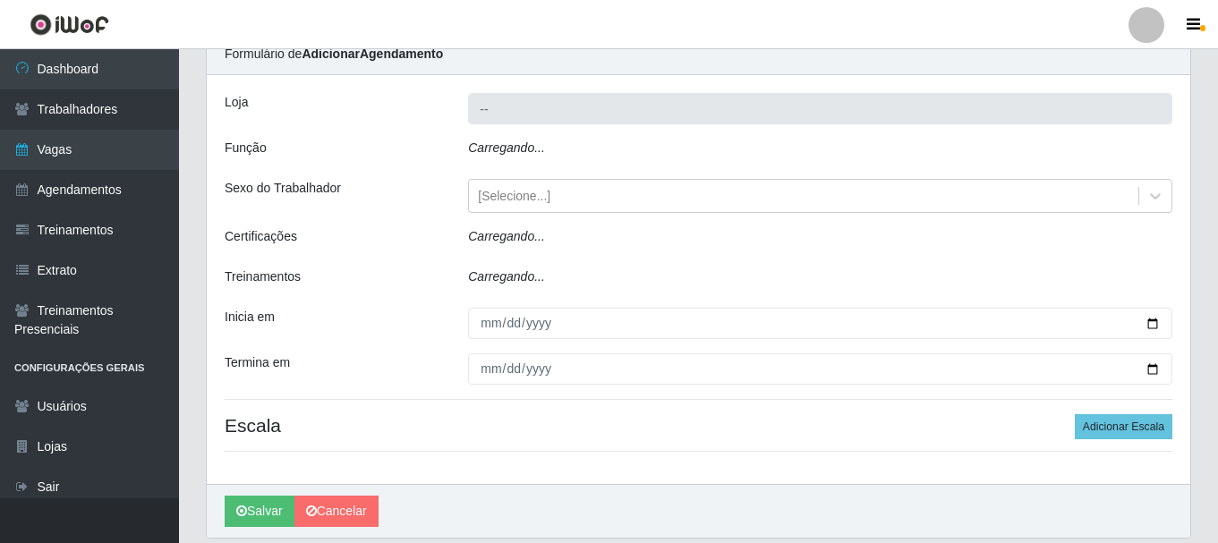
type input "Divino Fogão - [GEOGRAPHIC_DATA]"
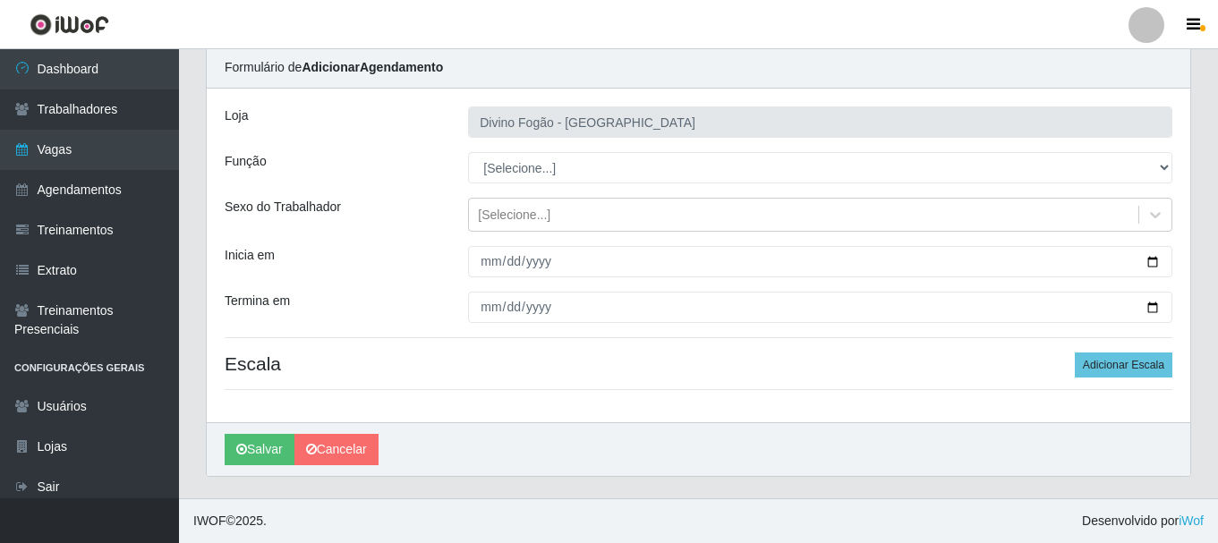
scroll to position [65, 0]
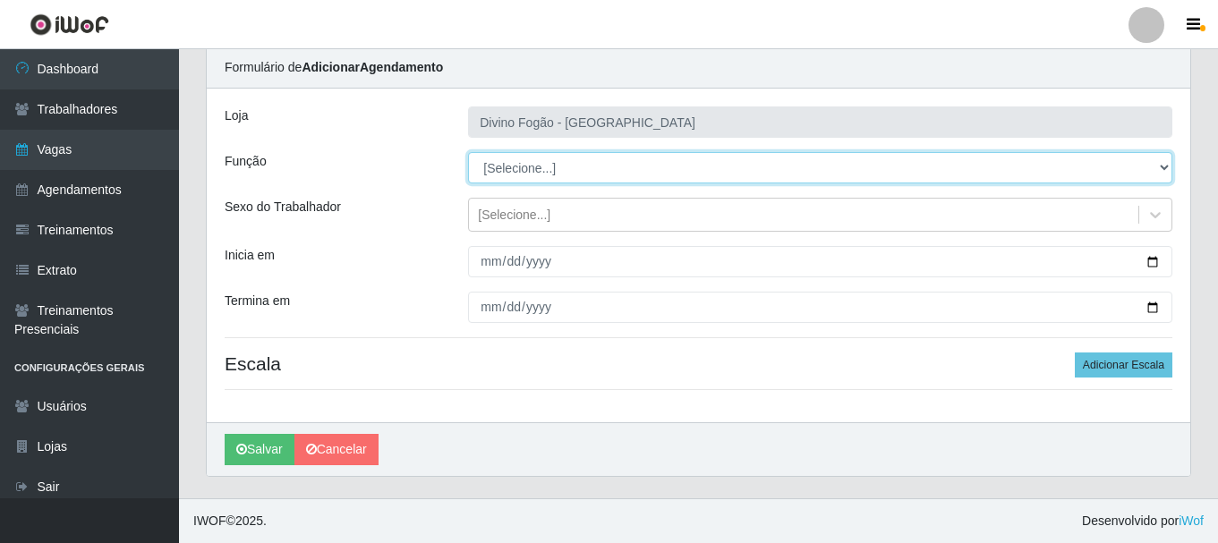
click at [598, 163] on select "[Selecione...] ASG ASG + ASG ++ Auxiliar de Cozinha Auxiliar de Cozinha + Auxil…" at bounding box center [820, 167] width 704 height 31
select select "94"
click at [468, 152] on select "[Selecione...] ASG ASG + ASG ++ Auxiliar de Cozinha Auxiliar de Cozinha + Auxil…" at bounding box center [820, 167] width 704 height 31
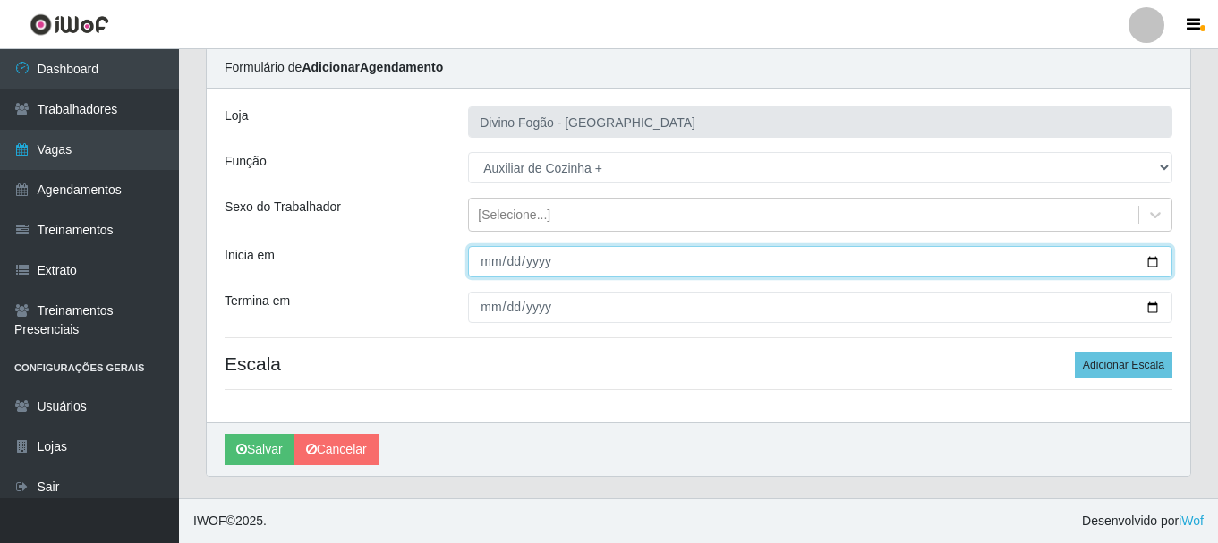
click at [487, 264] on input "Inicia em" at bounding box center [820, 261] width 704 height 31
type input "2025-09-06"
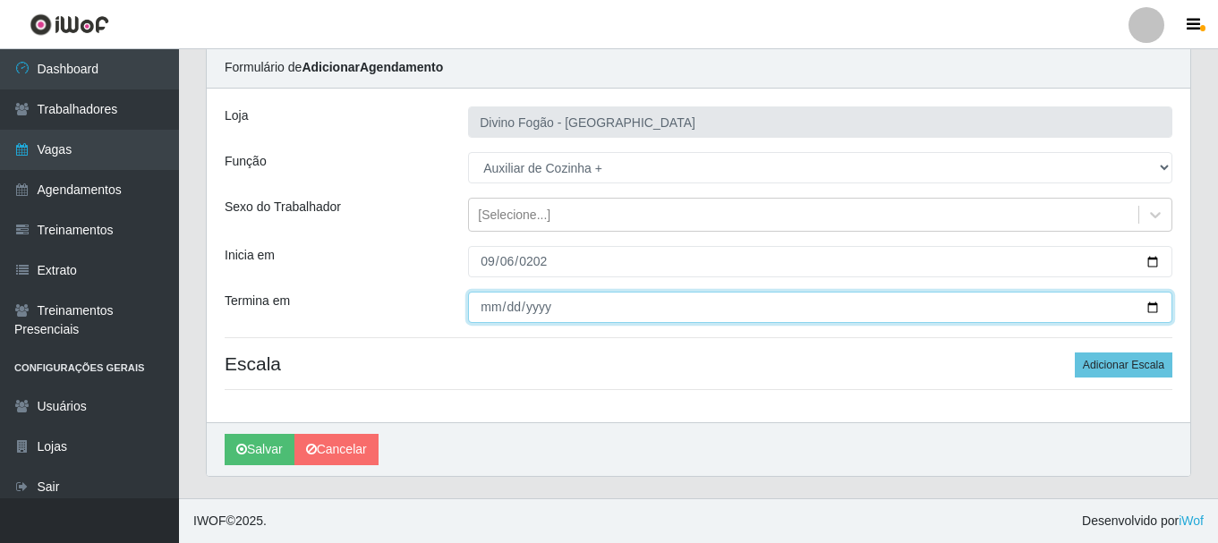
click at [492, 307] on input "Termina em" at bounding box center [820, 307] width 704 height 31
type input "2025-09-07"
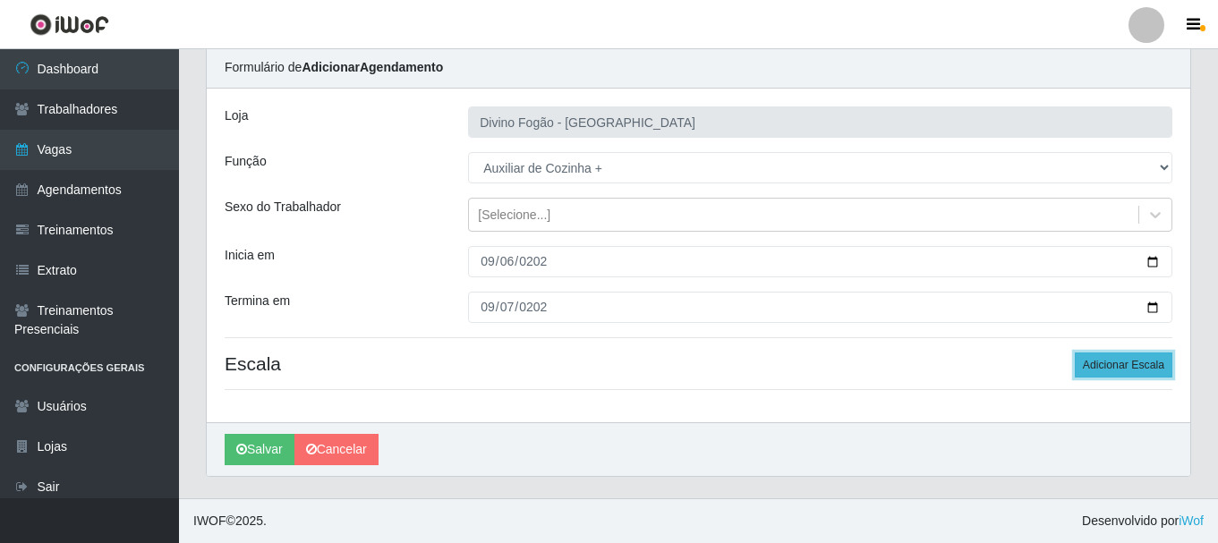
click at [1121, 366] on button "Adicionar Escala" at bounding box center [1123, 364] width 98 height 25
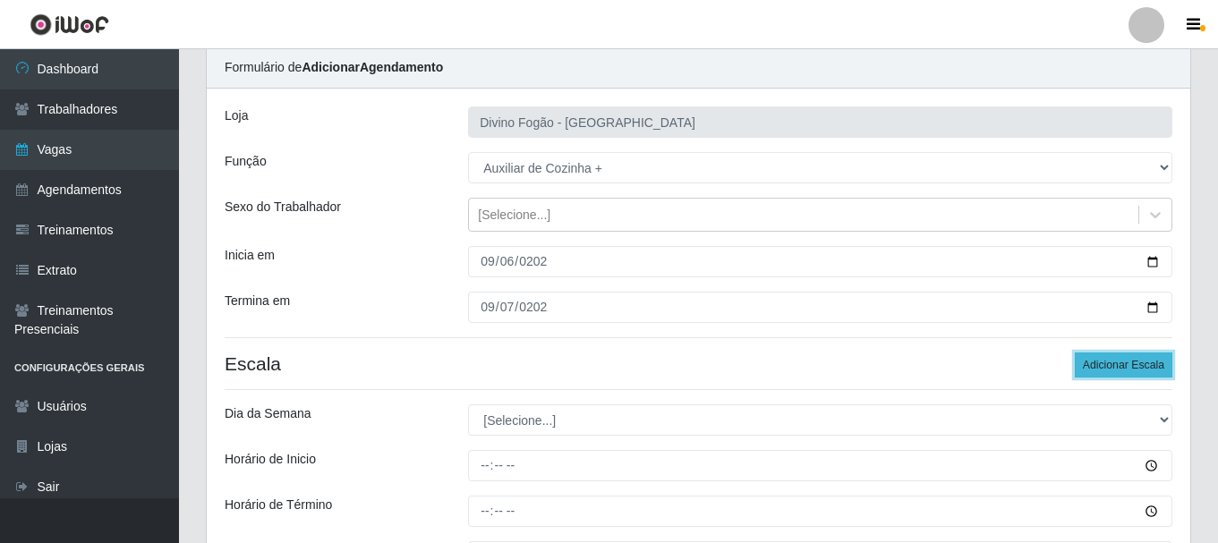
click at [1121, 366] on button "Adicionar Escala" at bounding box center [1123, 364] width 98 height 25
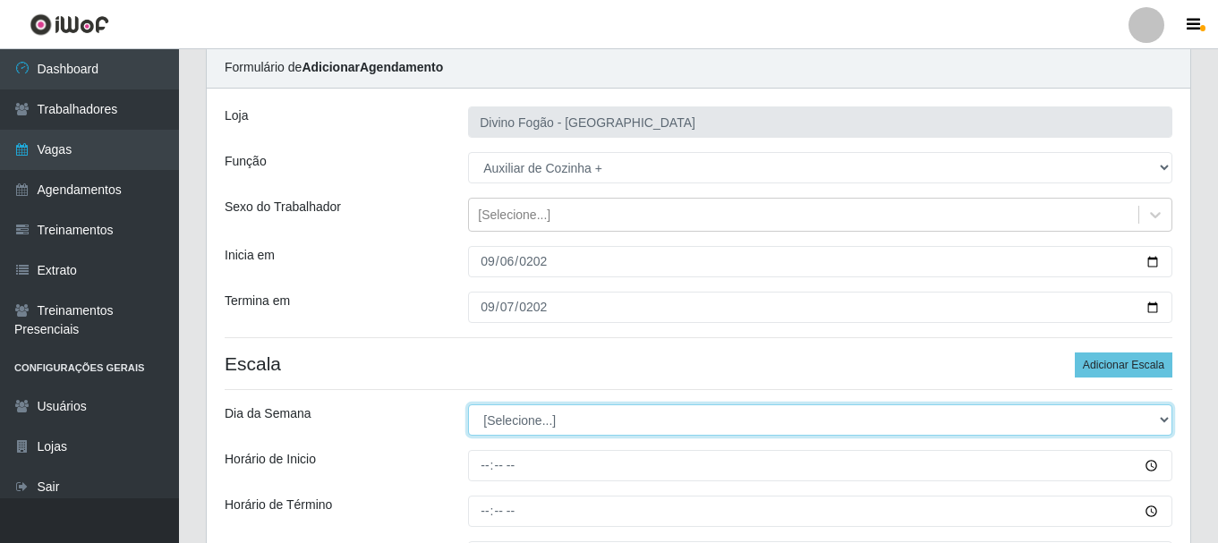
click at [558, 422] on select "[Selecione...] Segunda Terça Quarta Quinta Sexta Sábado Domingo" at bounding box center [820, 419] width 704 height 31
select select "6"
click at [468, 404] on select "[Selecione...] Segunda Terça Quarta Quinta Sexta Sábado Domingo" at bounding box center [820, 419] width 704 height 31
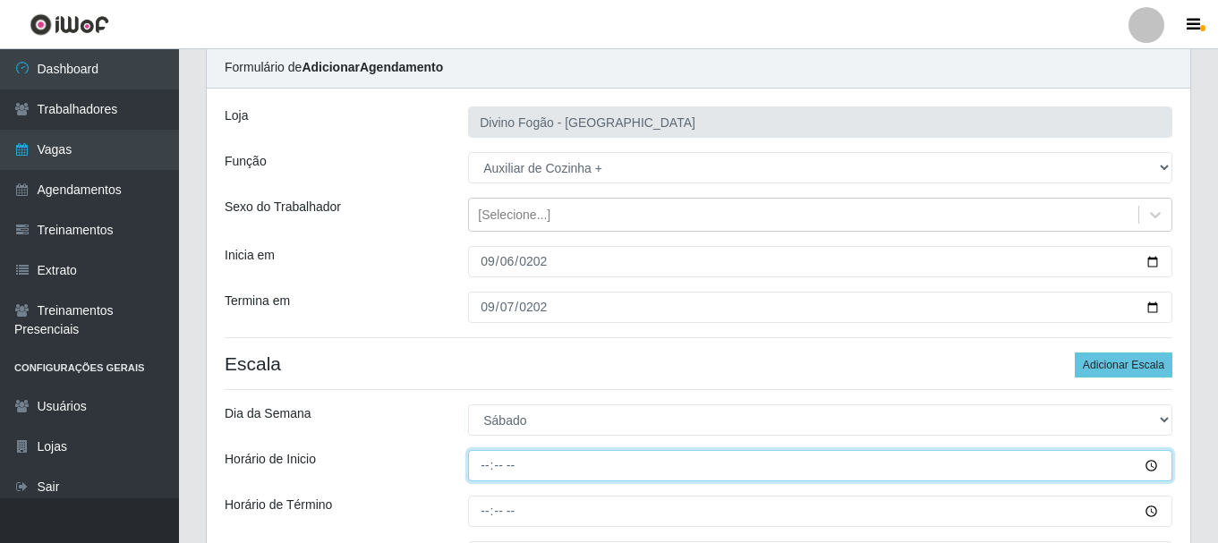
click at [488, 470] on input "Horário de Inicio" at bounding box center [820, 465] width 704 height 31
type input "11:00"
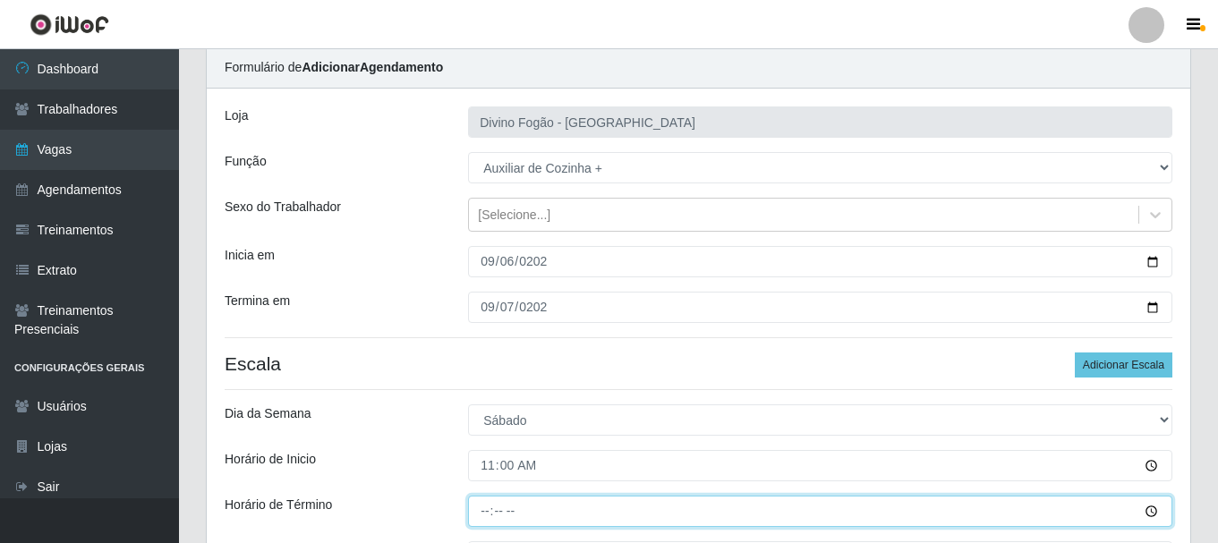
click at [487, 511] on input "Horário de Término" at bounding box center [820, 511] width 704 height 31
type input "17:00"
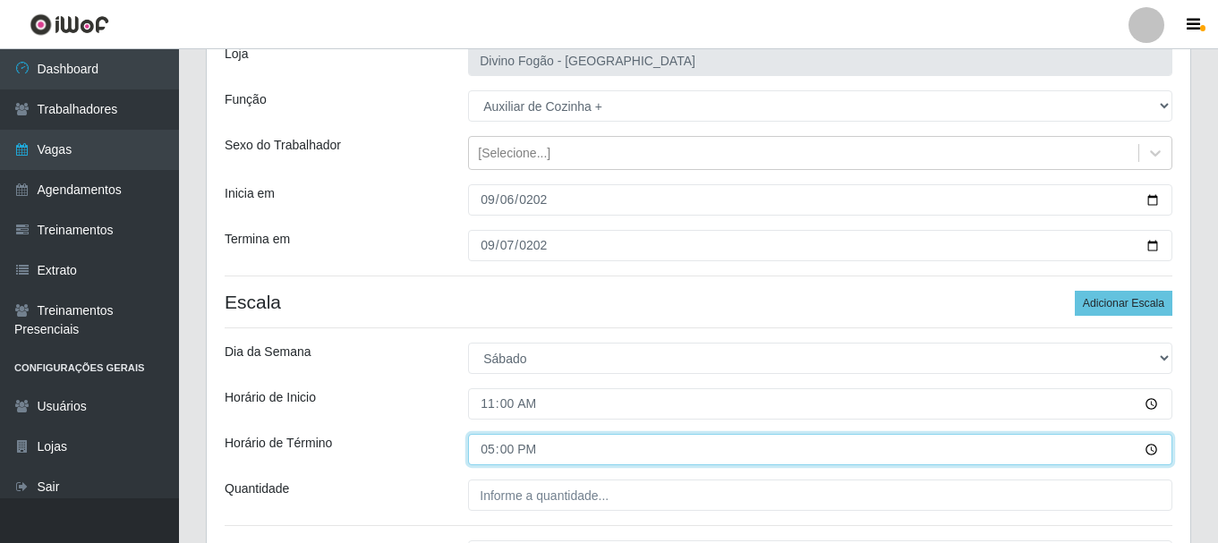
scroll to position [244, 0]
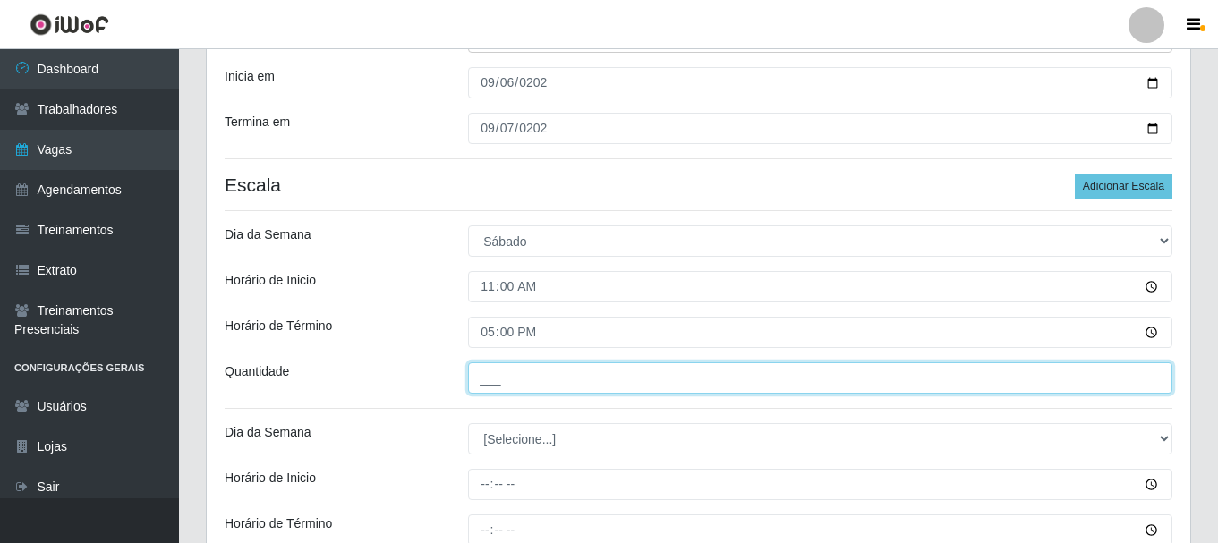
click at [498, 381] on input "___" at bounding box center [820, 377] width 704 height 31
type input "1__"
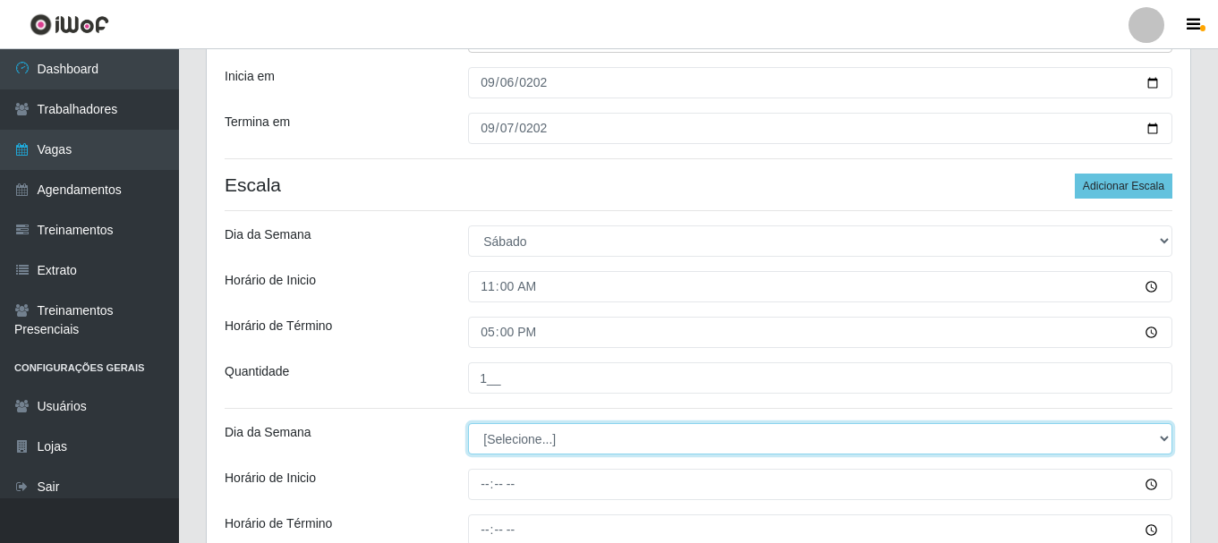
click at [502, 442] on select "[Selecione...] Segunda Terça Quarta Quinta Sexta Sábado Domingo" at bounding box center [820, 438] width 704 height 31
select select "0"
click at [468, 423] on select "[Selecione...] Segunda Terça Quarta Quinta Sexta Sábado Domingo" at bounding box center [820, 438] width 704 height 31
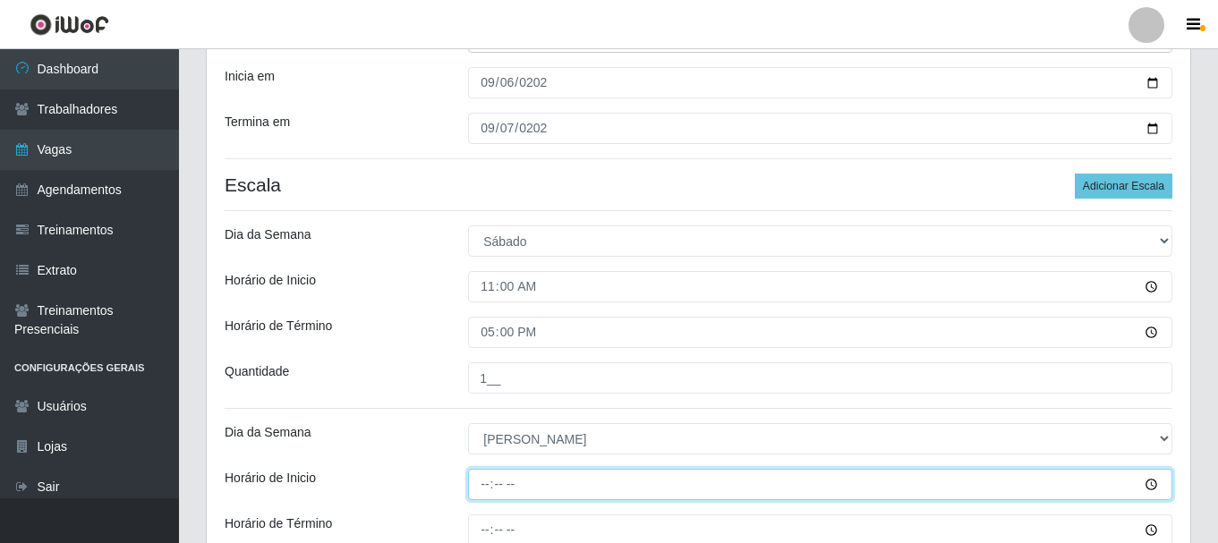
click at [485, 488] on input "Horário de Inicio" at bounding box center [820, 484] width 704 height 31
type input "11:00"
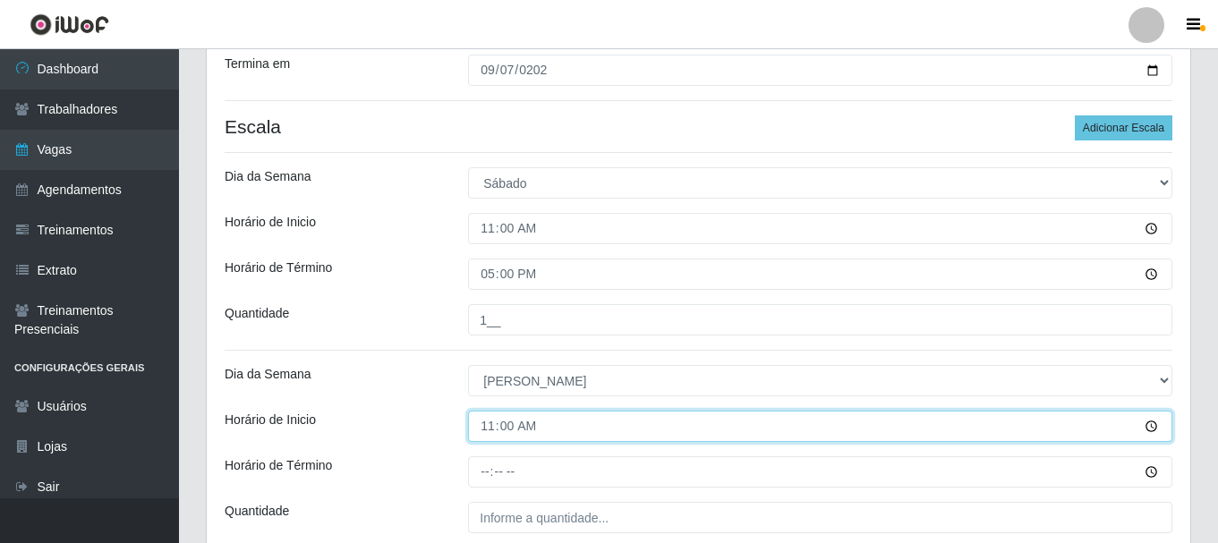
scroll to position [334, 0]
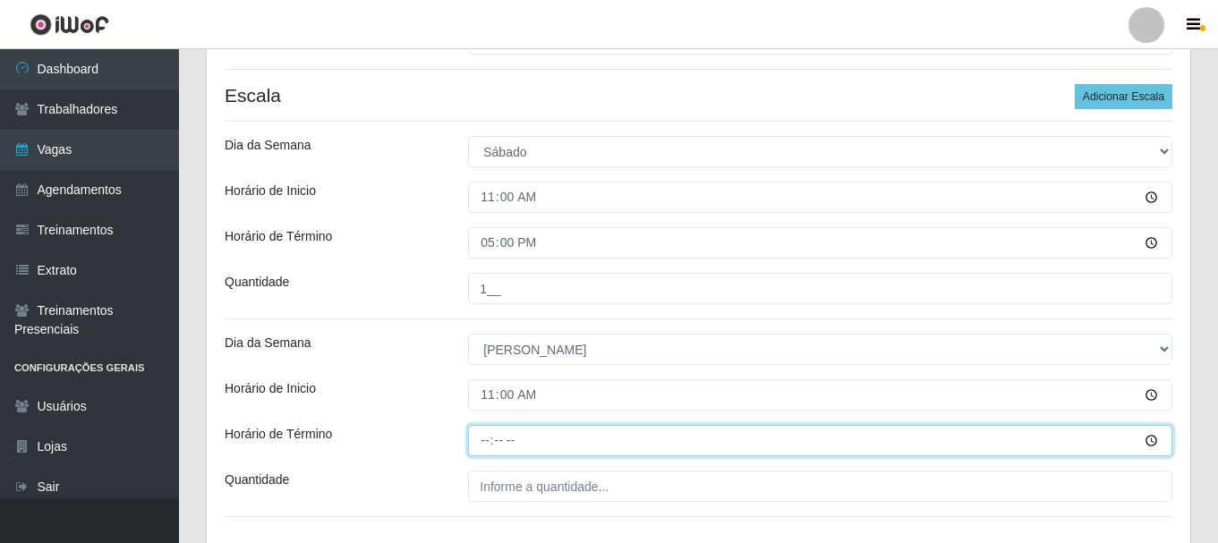
click at [488, 445] on input "Horário de Término" at bounding box center [820, 440] width 704 height 31
type input "17:00"
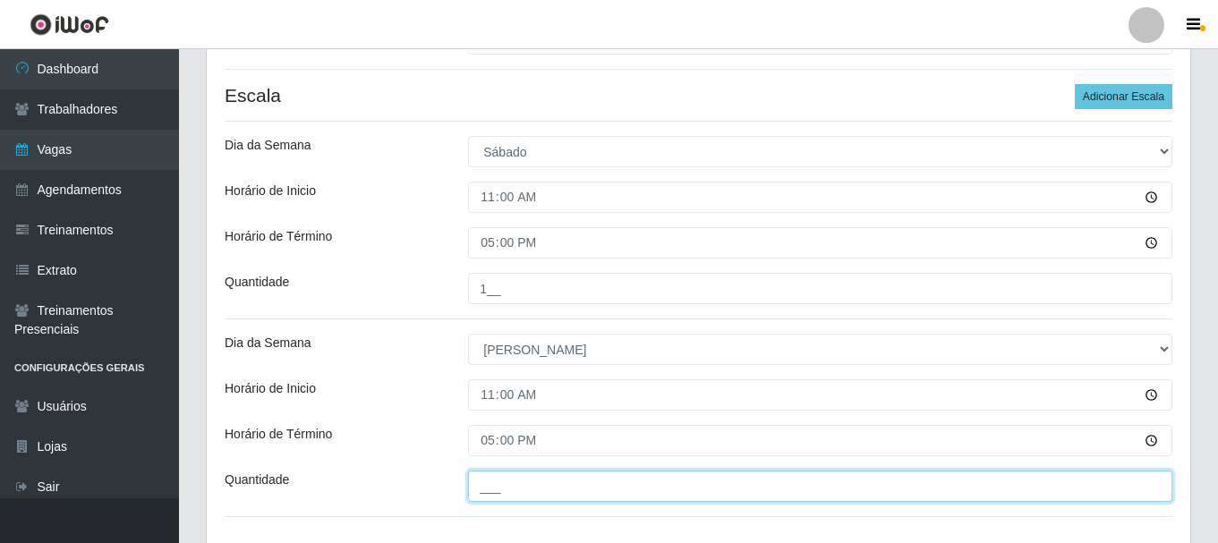
click at [489, 490] on input "___" at bounding box center [820, 486] width 704 height 31
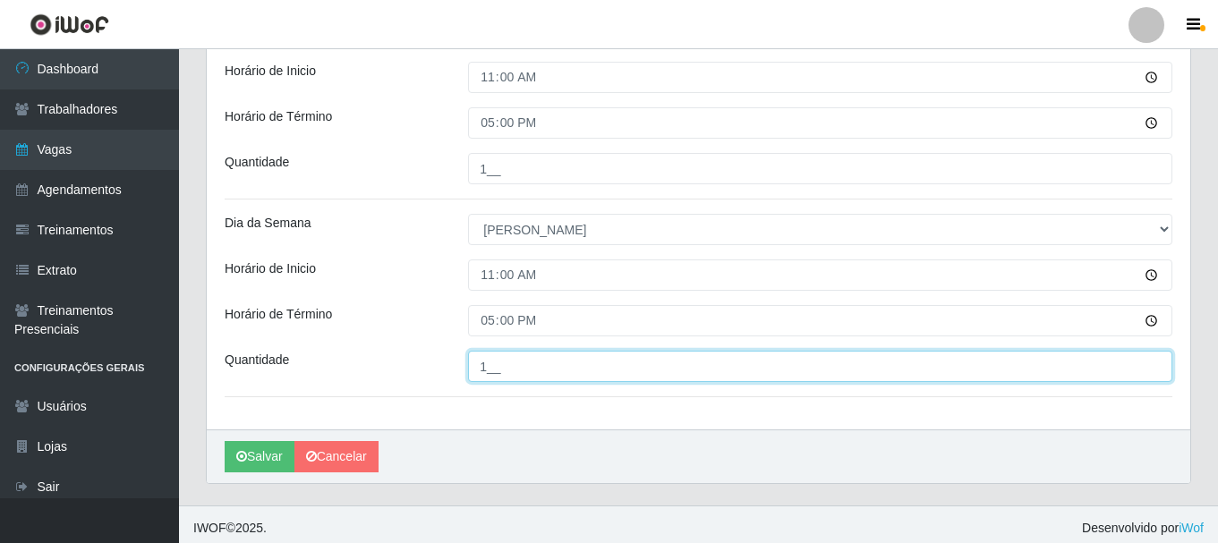
scroll to position [461, 0]
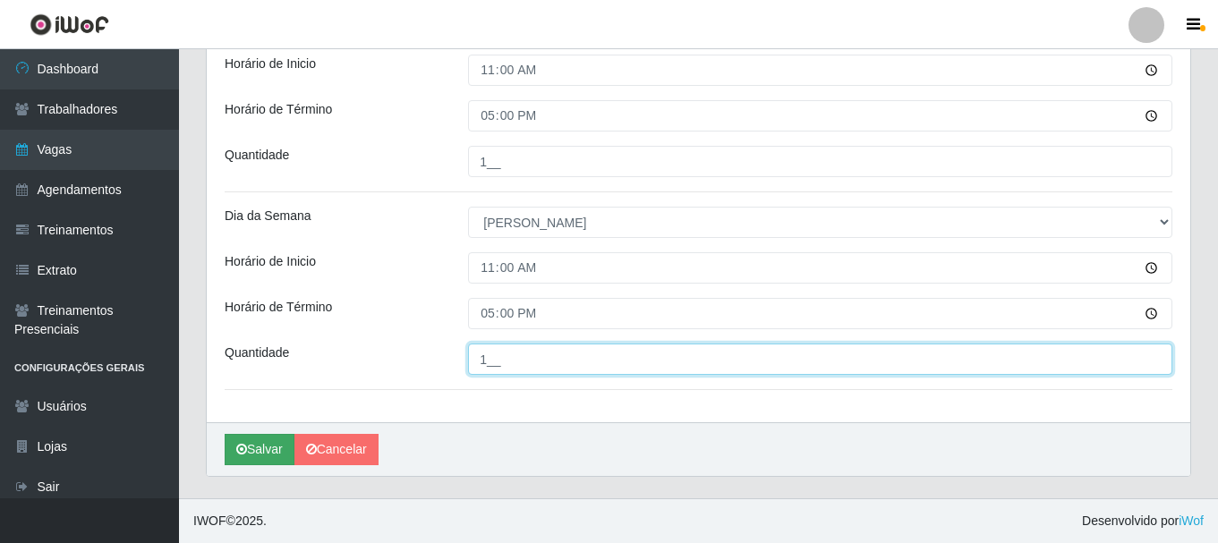
type input "1__"
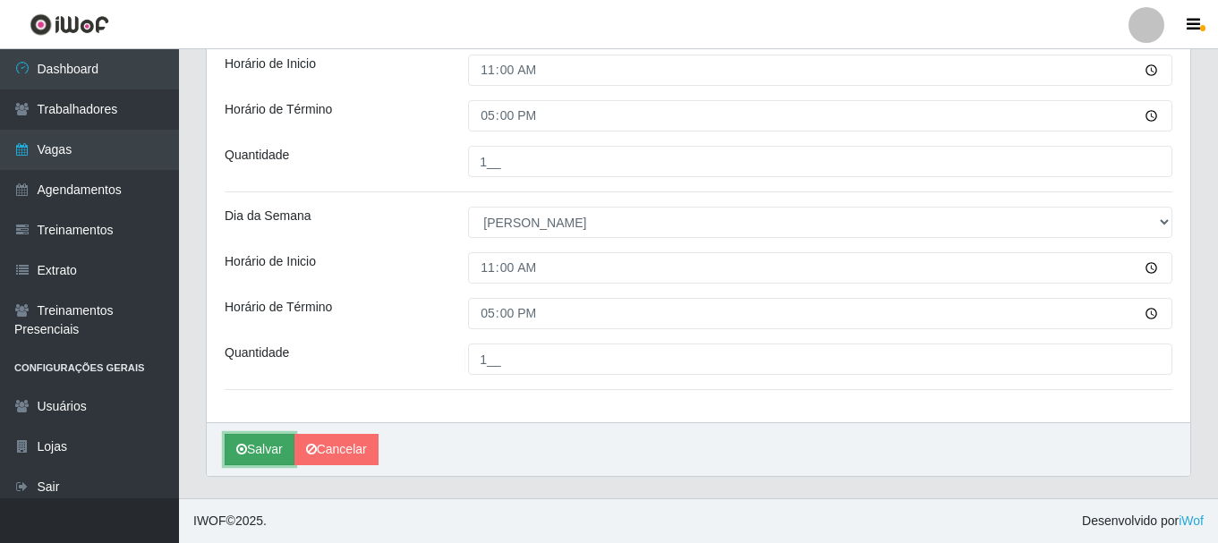
click at [261, 456] on button "Salvar" at bounding box center [260, 449] width 70 height 31
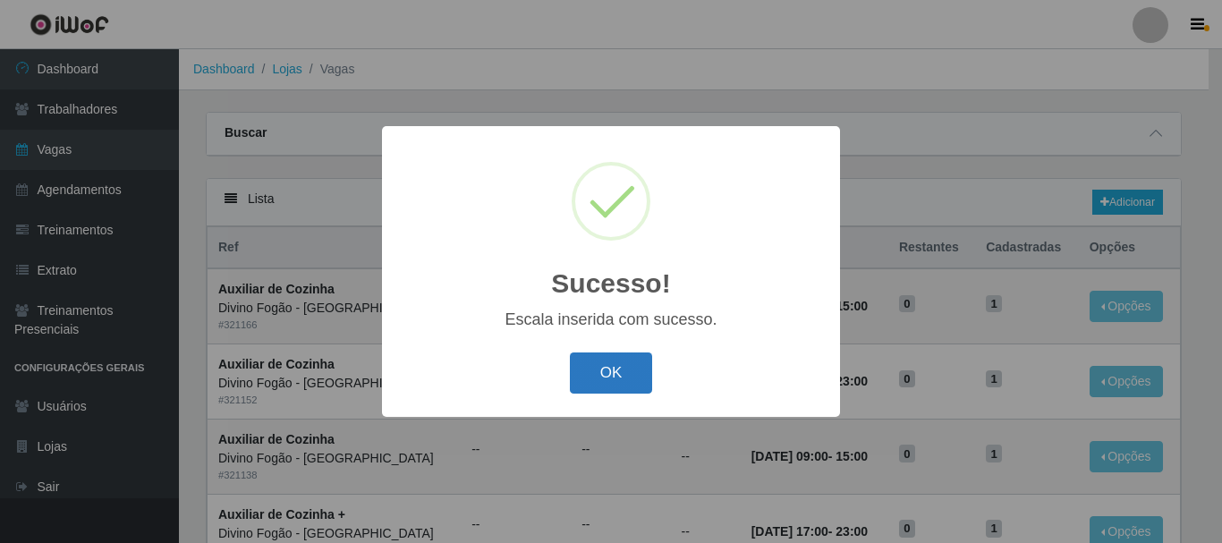
click at [610, 369] on button "OK" at bounding box center [611, 373] width 83 height 42
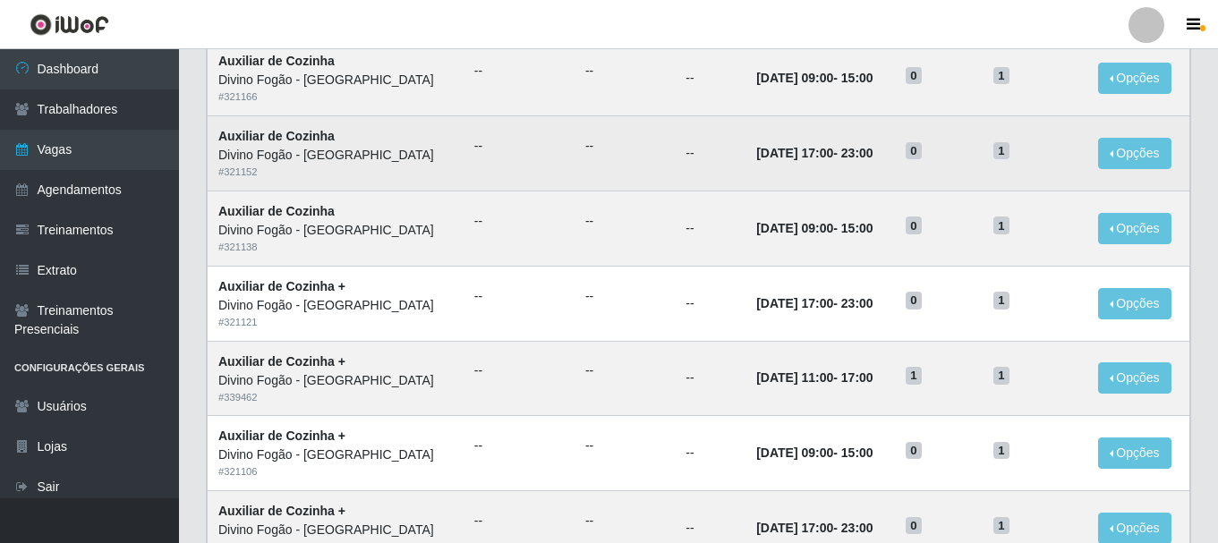
scroll to position [268, 0]
